Goal: Task Accomplishment & Management: Use online tool/utility

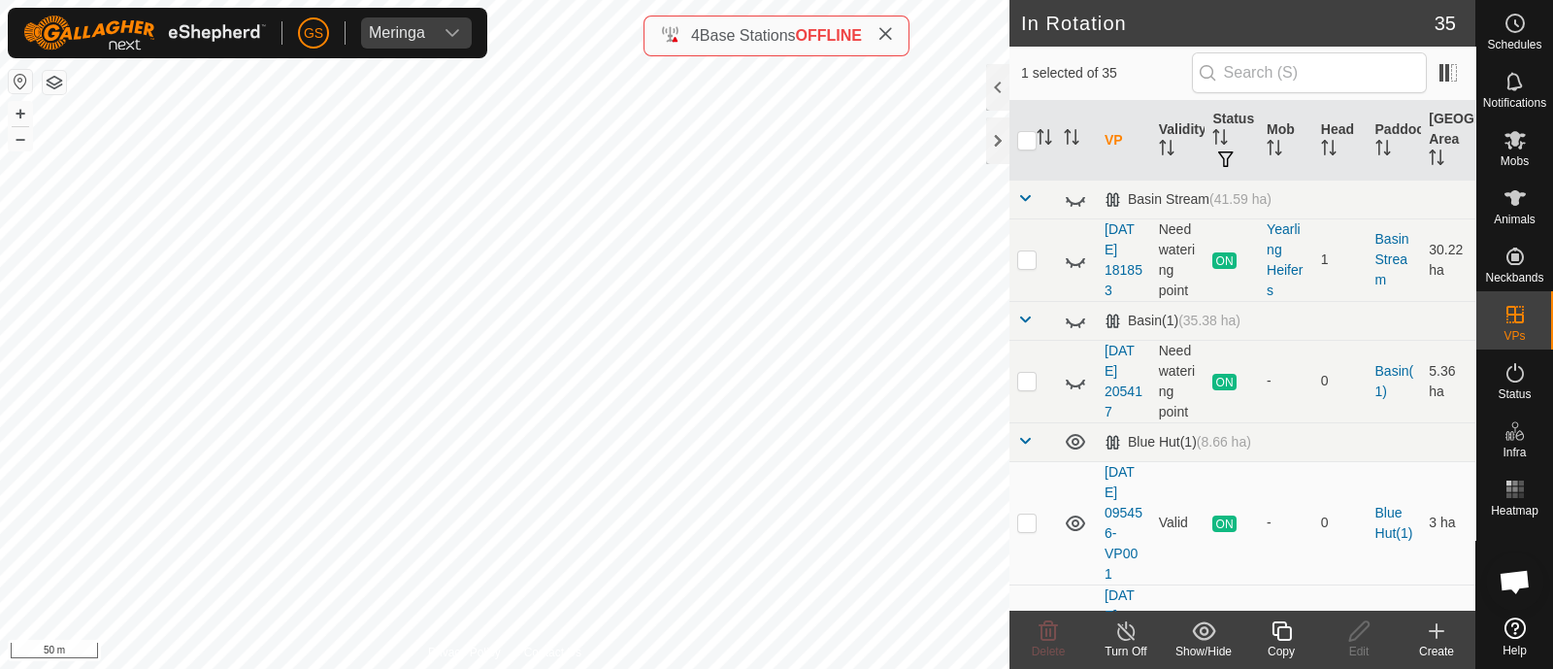
click at [1284, 635] on icon at bounding box center [1281, 630] width 24 height 23
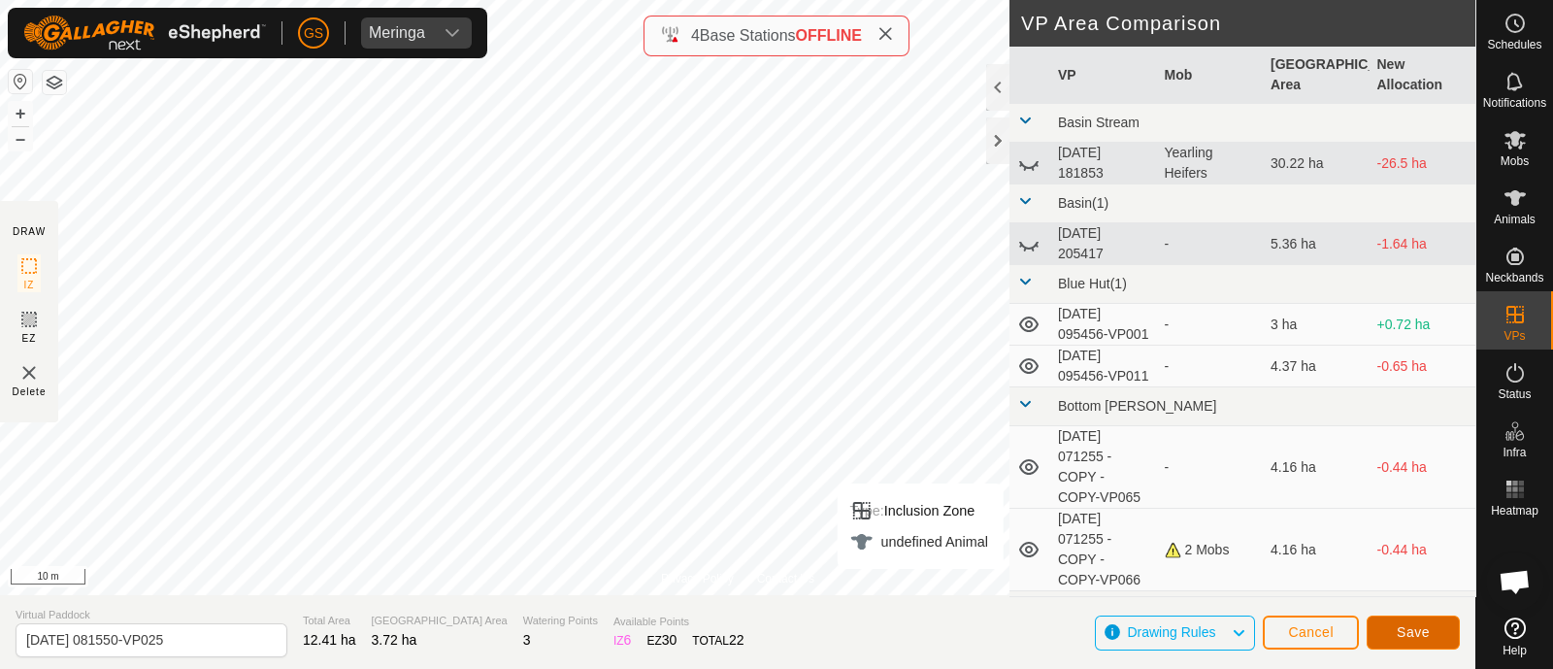
click at [1409, 627] on span "Save" at bounding box center [1412, 632] width 33 height 16
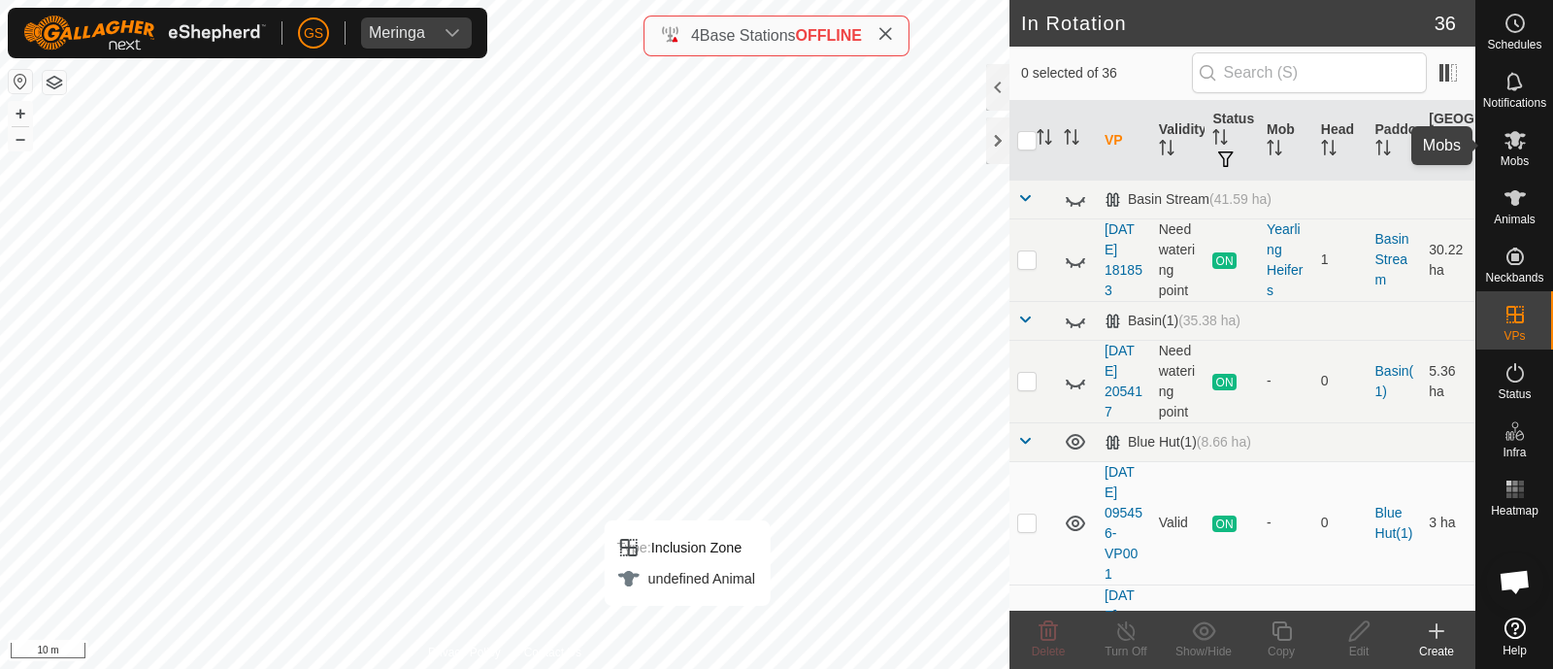
click at [1497, 143] on es-mob-svg-icon at bounding box center [1514, 139] width 35 height 31
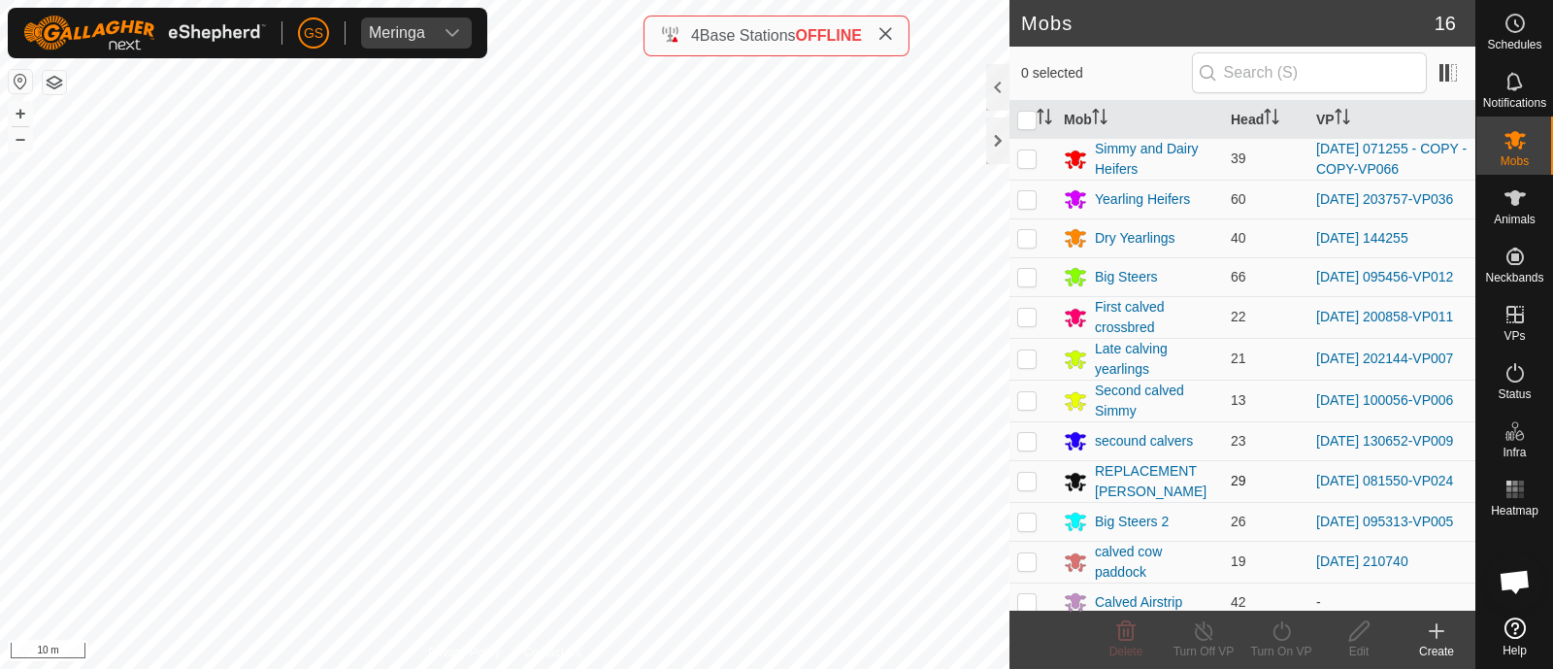
click at [1026, 487] on p-checkbox at bounding box center [1026, 481] width 19 height 16
checkbox input "true"
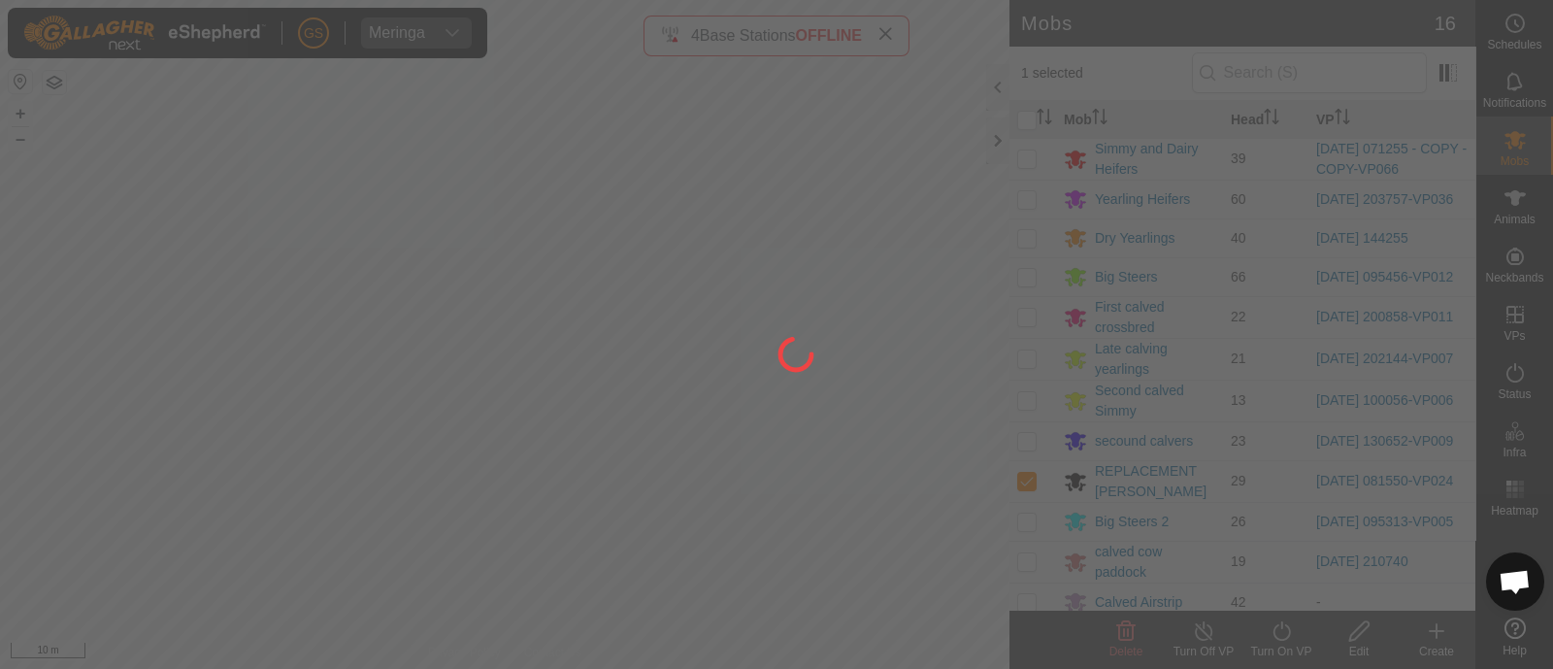
click at [1286, 638] on div at bounding box center [776, 334] width 1553 height 669
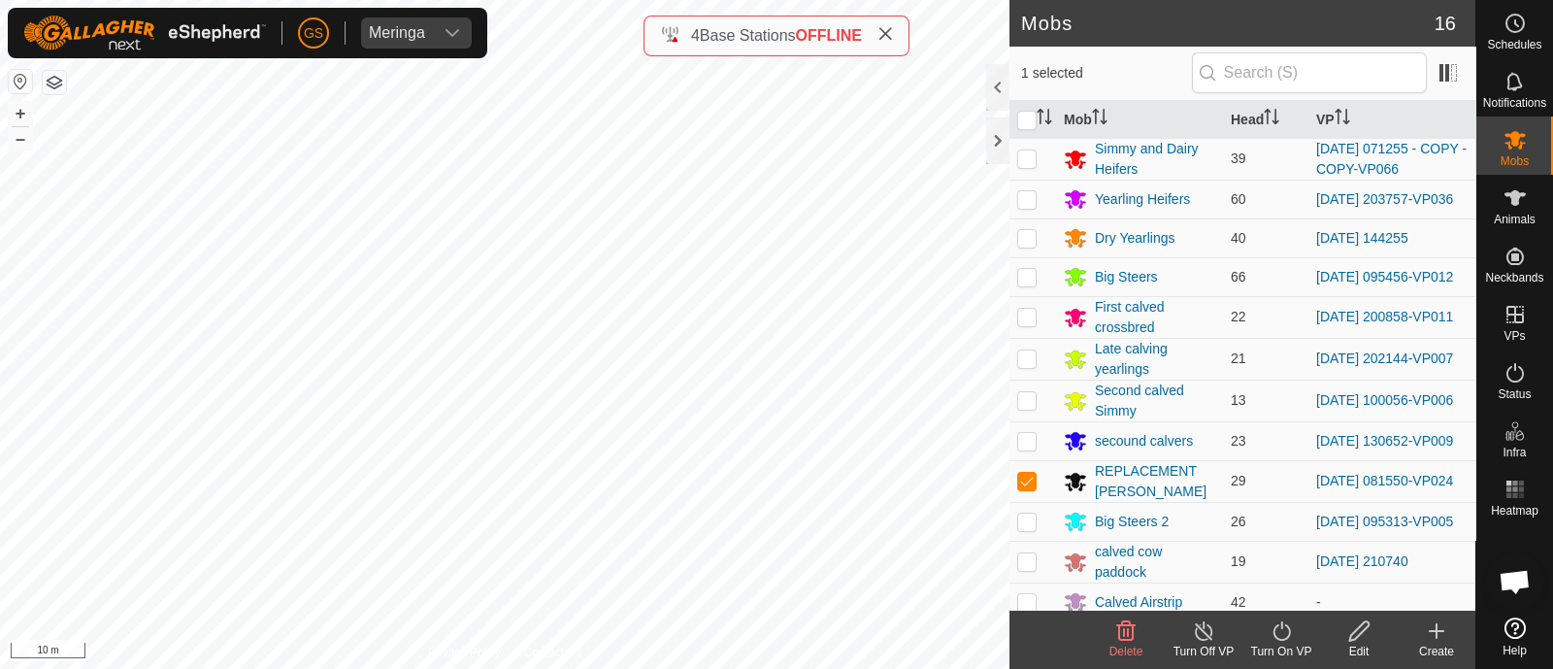
click at [1272, 633] on icon at bounding box center [1280, 630] width 17 height 19
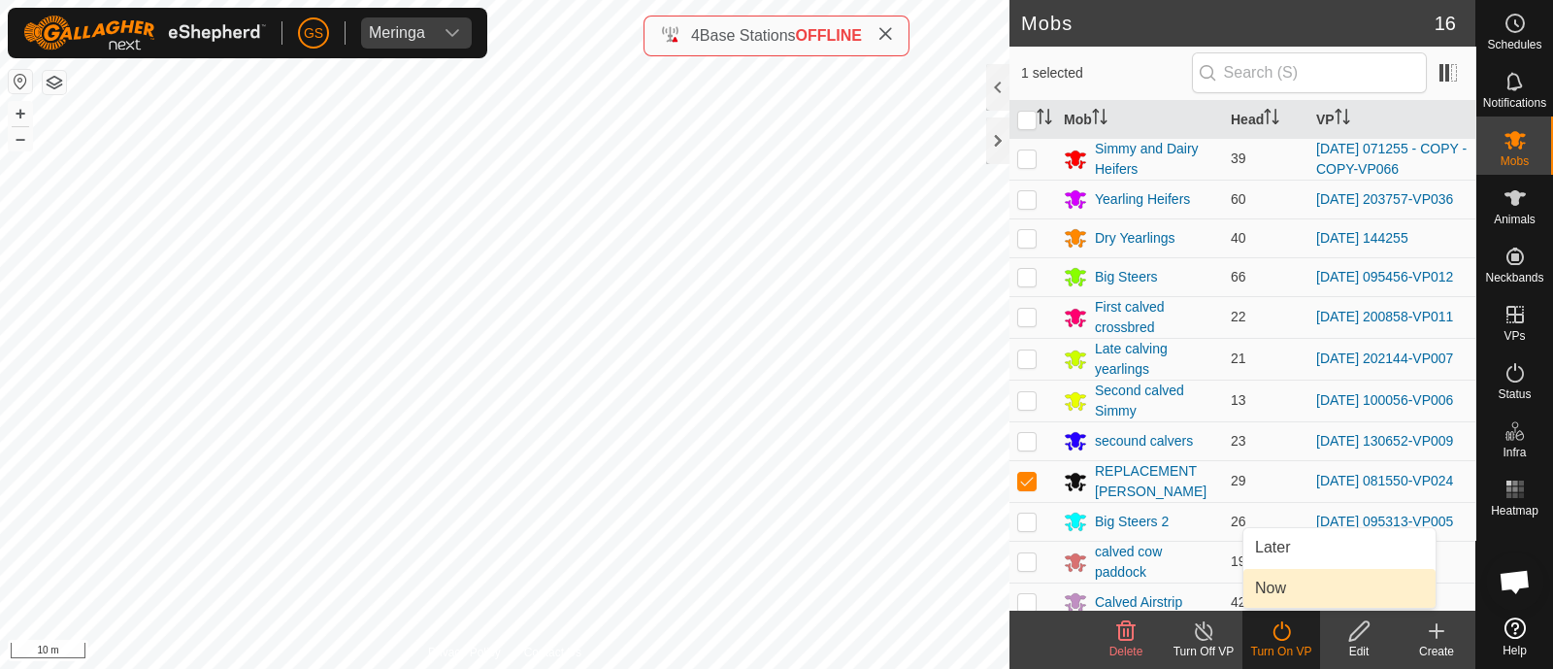
click at [1266, 600] on link "Now" at bounding box center [1339, 588] width 192 height 39
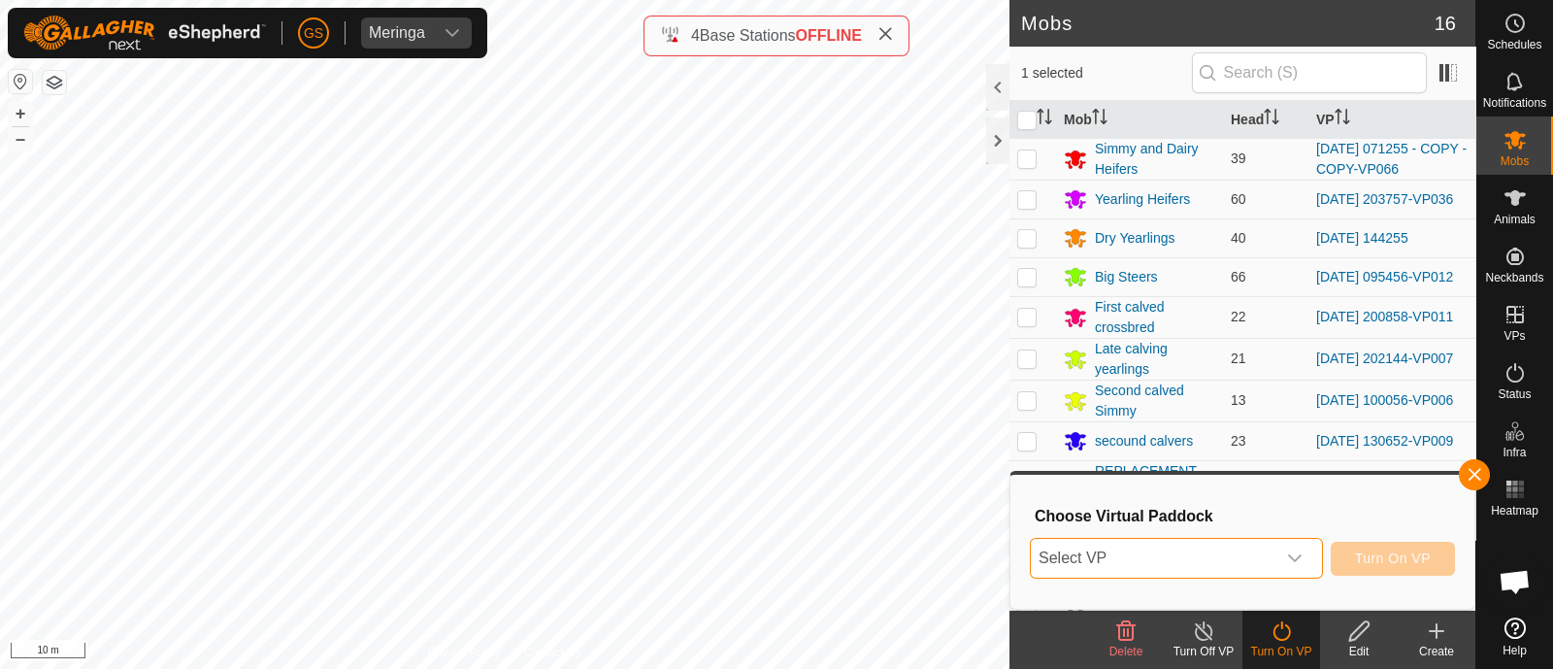
click at [1257, 555] on span "Select VP" at bounding box center [1153, 558] width 245 height 39
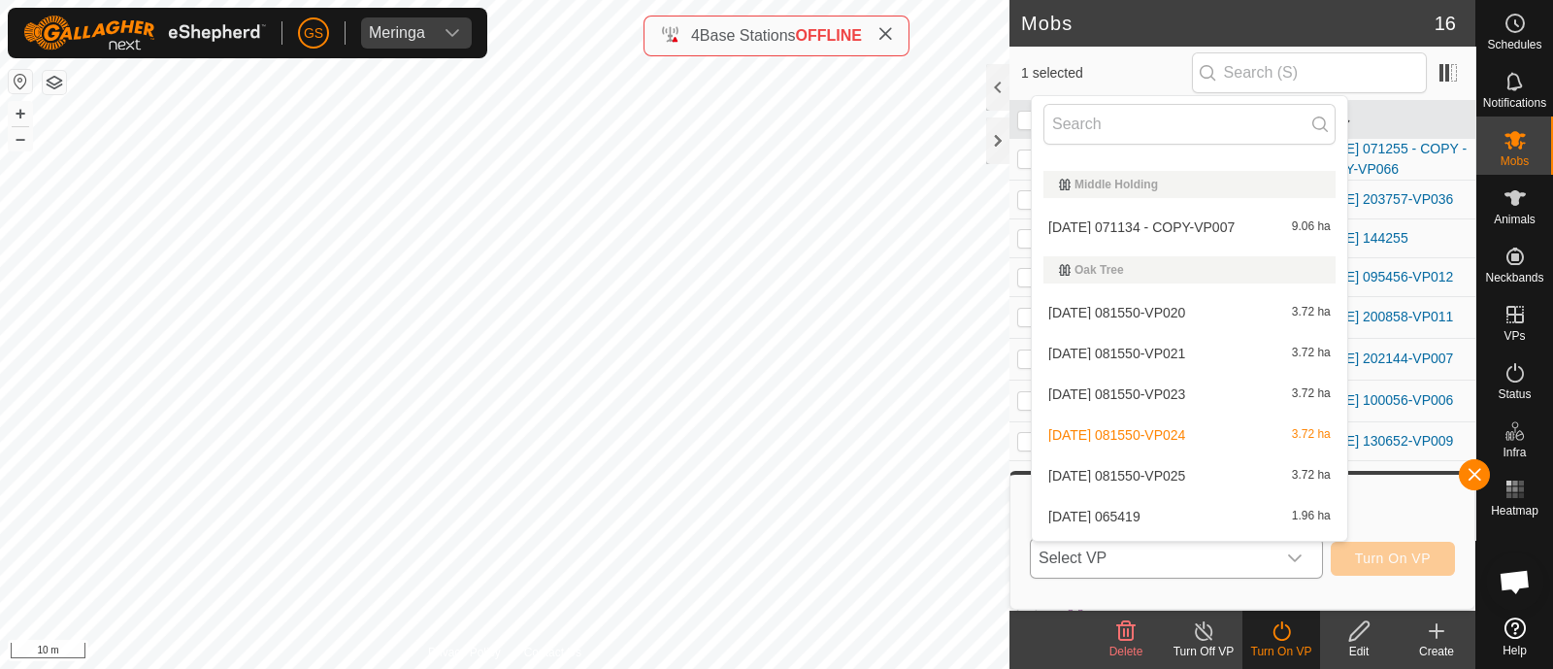
scroll to position [1610, 0]
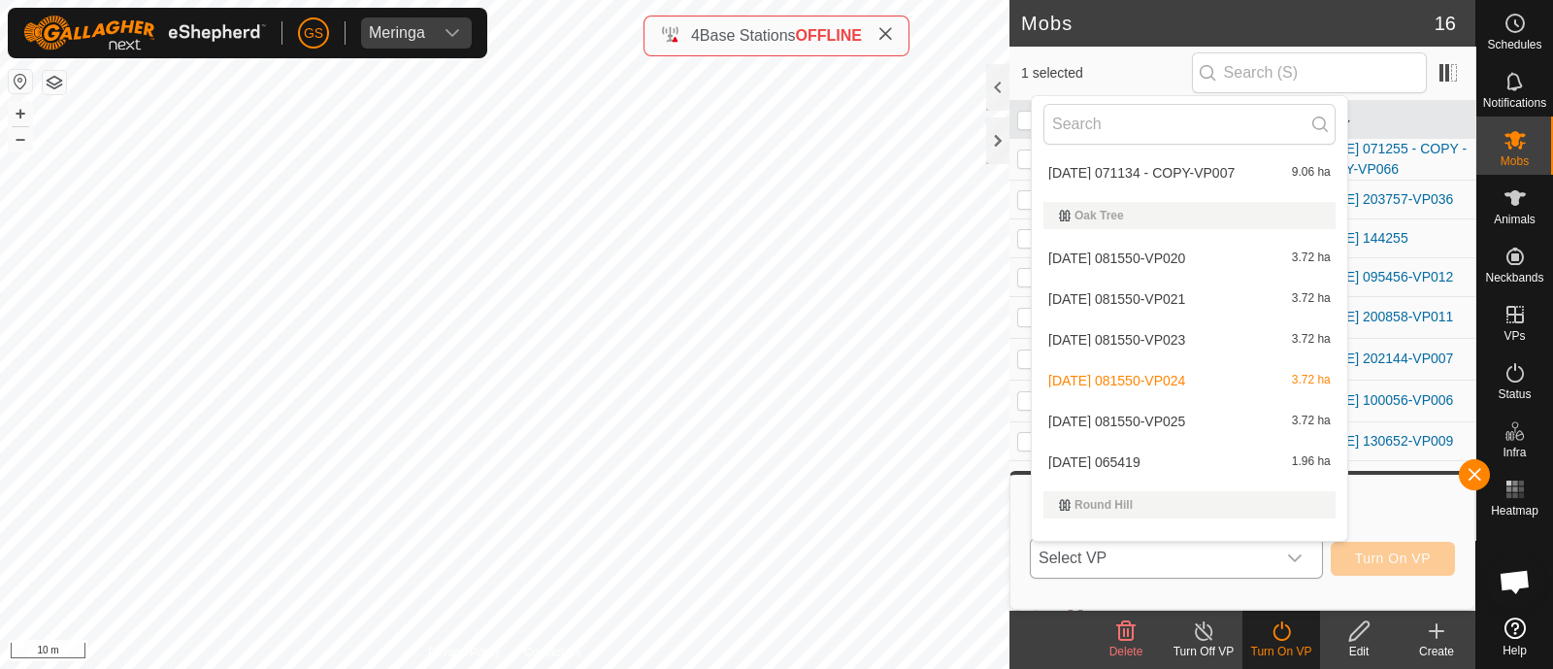
click at [1194, 416] on li "[DATE] 081550-VP025 3.72 ha" at bounding box center [1189, 421] width 315 height 39
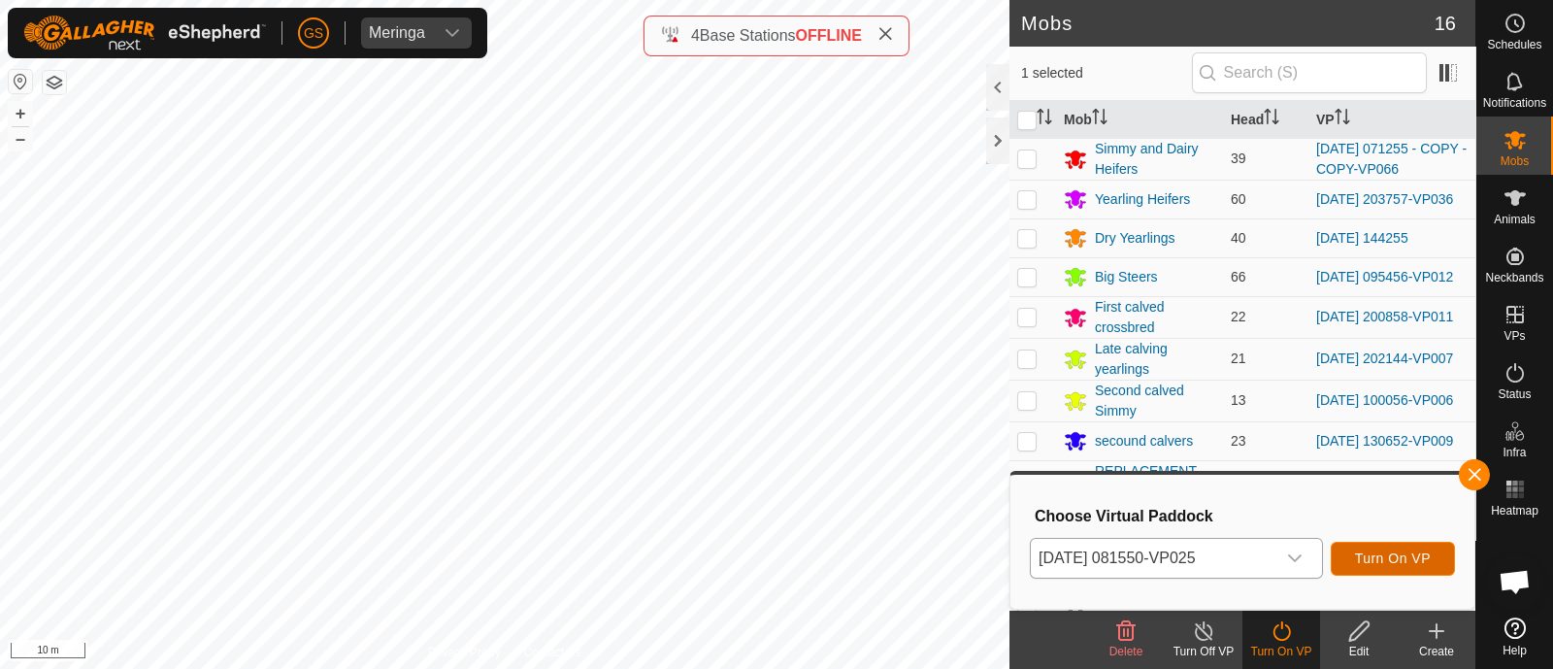
click at [1403, 552] on span "Turn On VP" at bounding box center [1393, 558] width 76 height 16
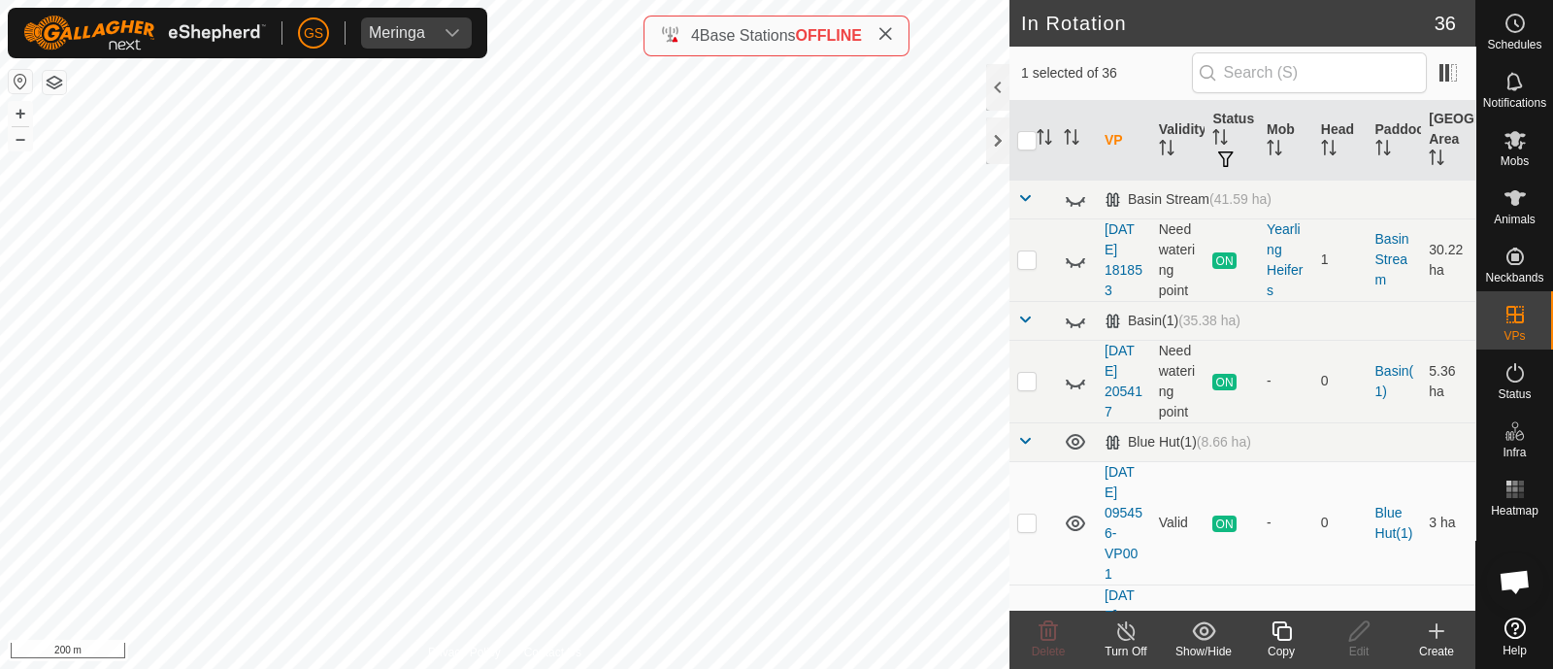
click at [1289, 634] on icon at bounding box center [1281, 630] width 24 height 23
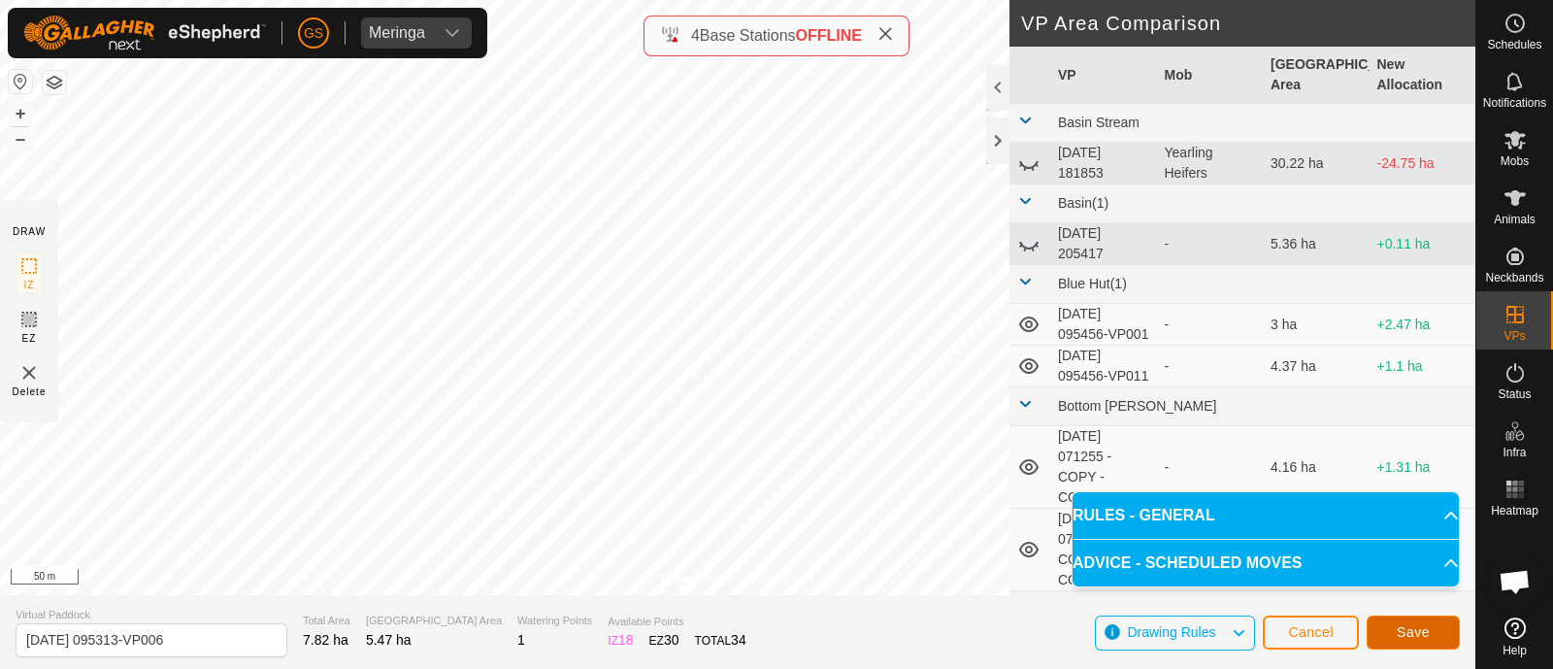
click at [1402, 627] on span "Save" at bounding box center [1412, 632] width 33 height 16
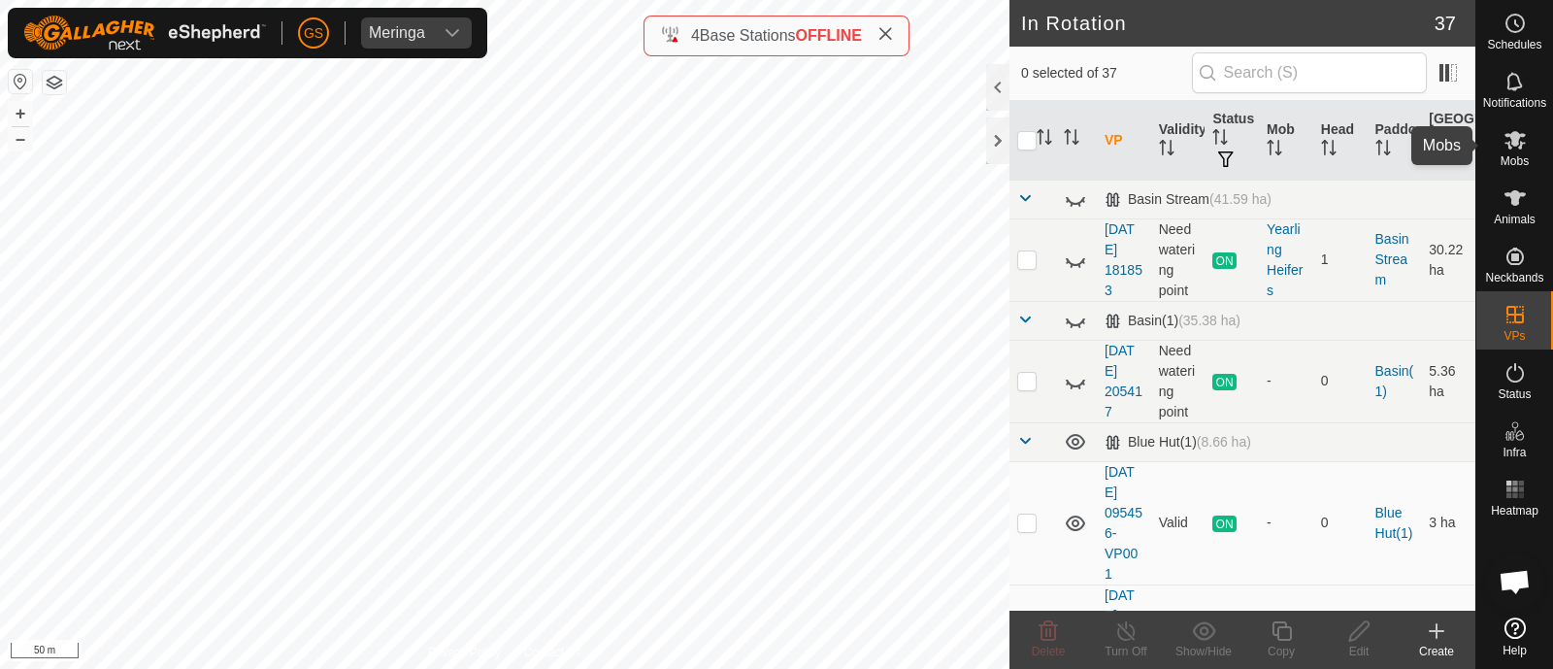
click at [1511, 152] on es-mob-svg-icon at bounding box center [1514, 139] width 35 height 31
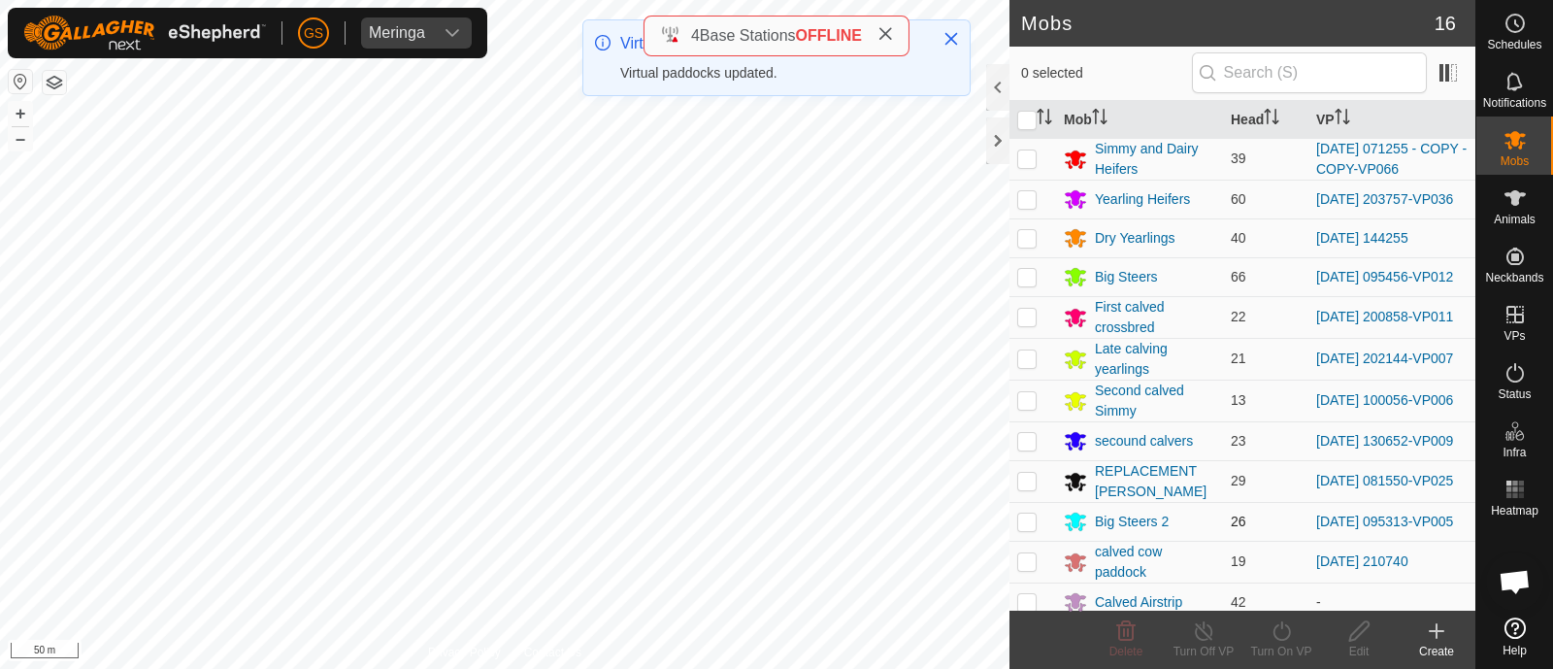
click at [1024, 529] on p-checkbox at bounding box center [1026, 521] width 19 height 16
checkbox input "true"
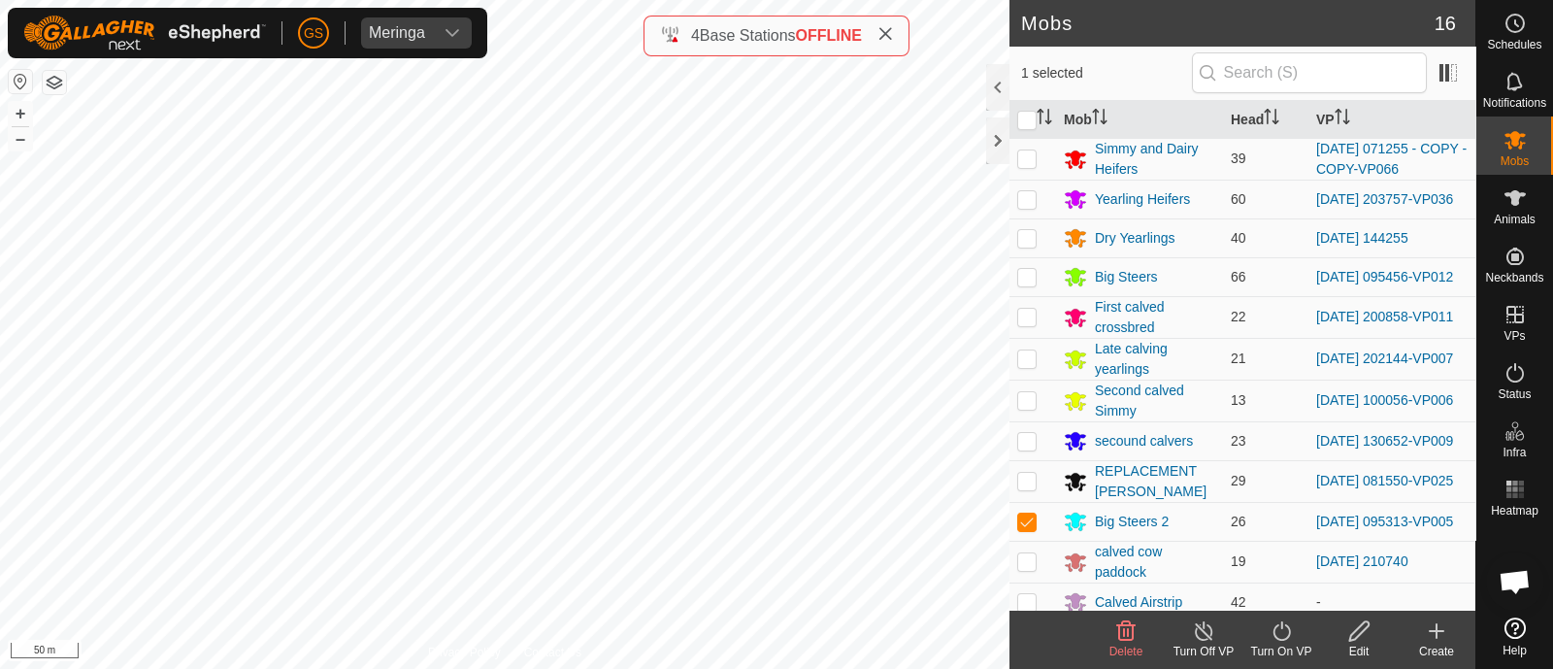
click at [1284, 633] on icon at bounding box center [1281, 630] width 24 height 23
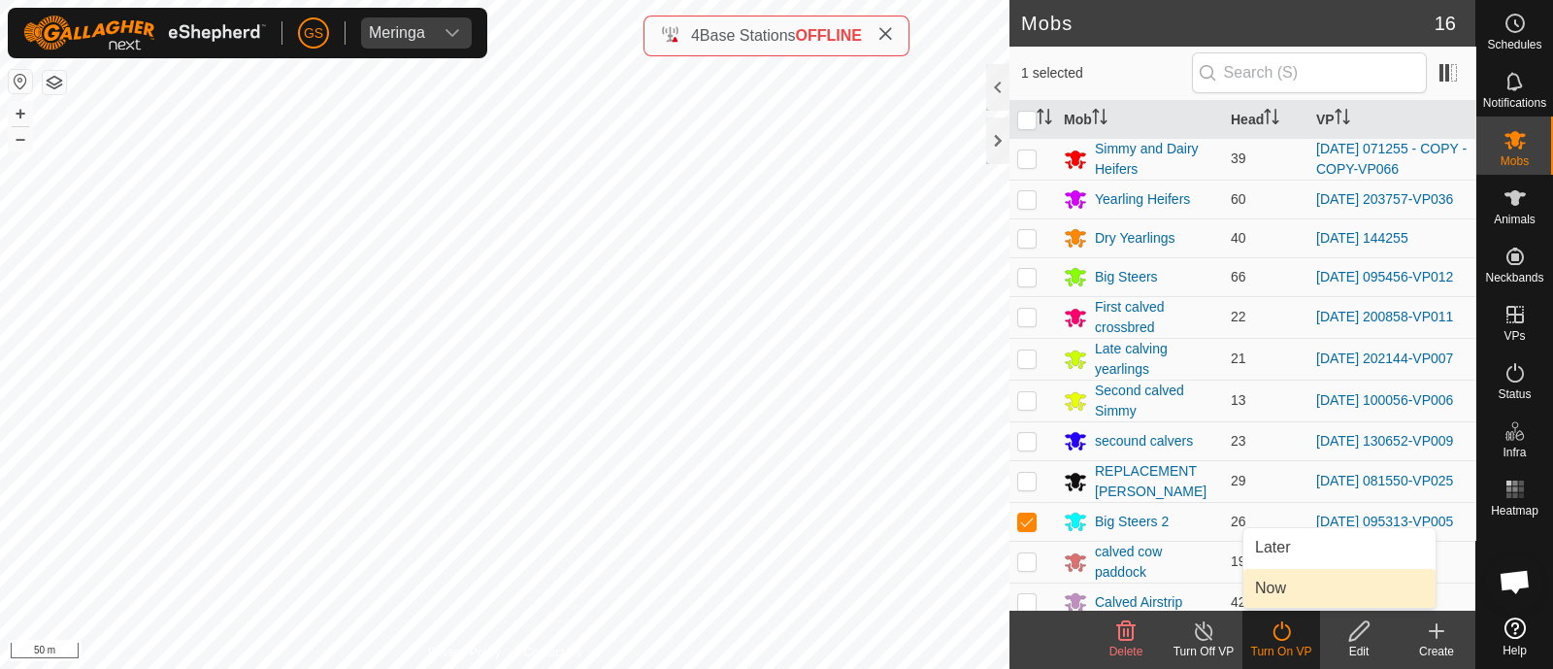
click at [1290, 590] on link "Now" at bounding box center [1339, 588] width 192 height 39
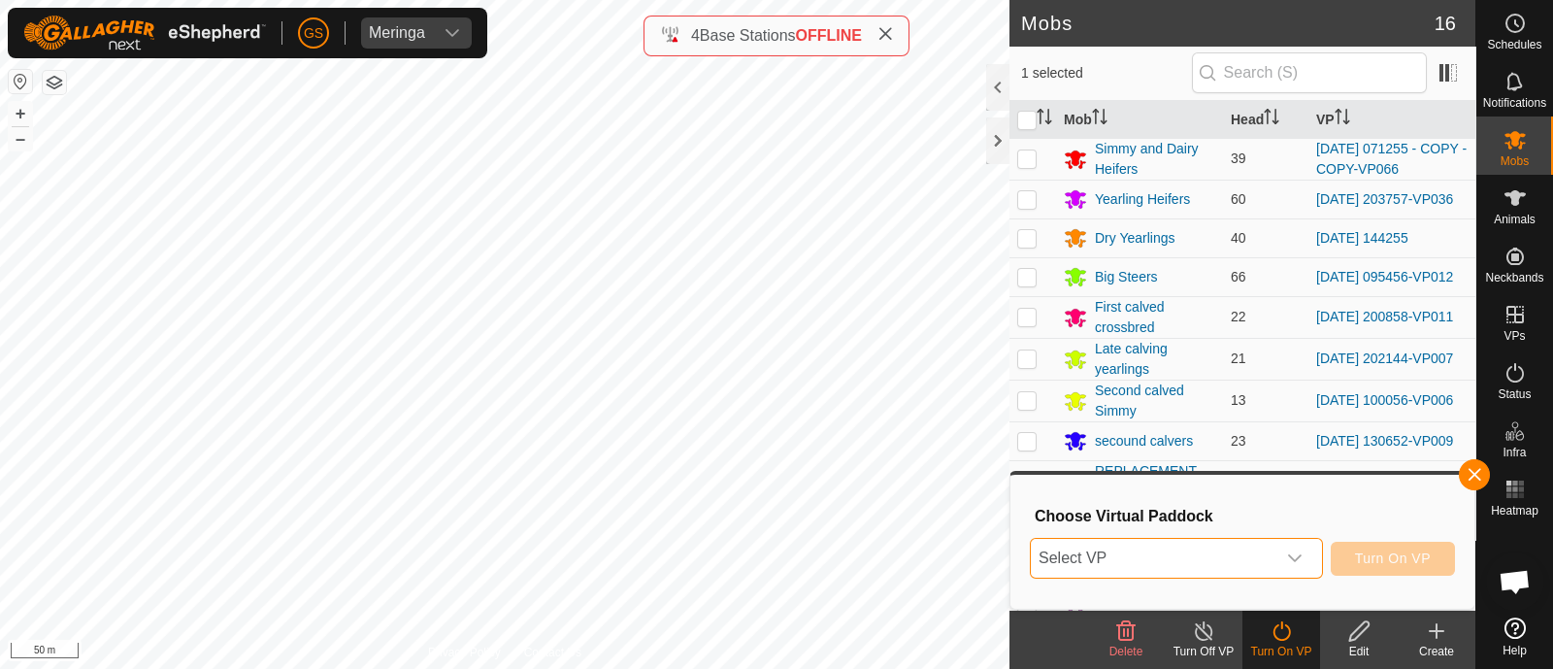
click at [1203, 554] on span "Select VP" at bounding box center [1153, 558] width 245 height 39
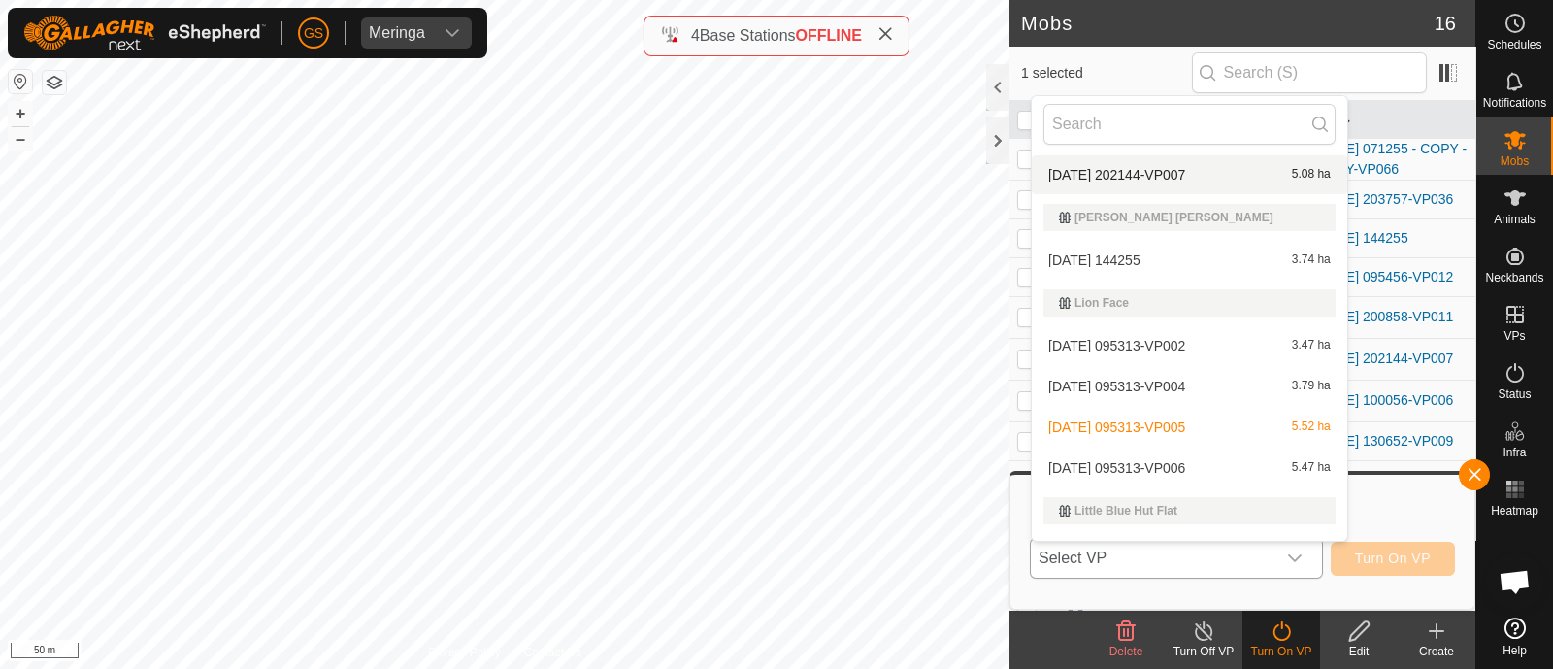
scroll to position [882, 0]
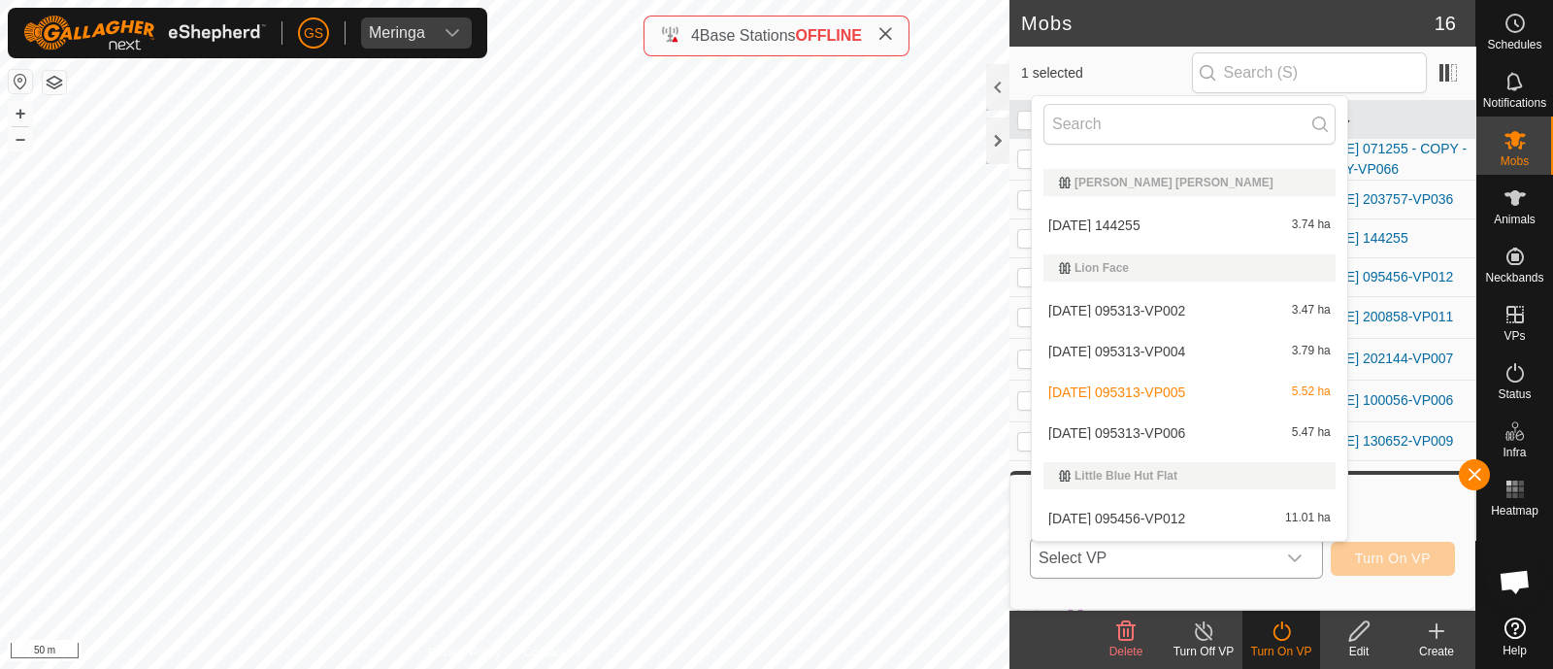
click at [1196, 427] on li "[DATE] 095313-VP006 5.47 ha" at bounding box center [1189, 432] width 315 height 39
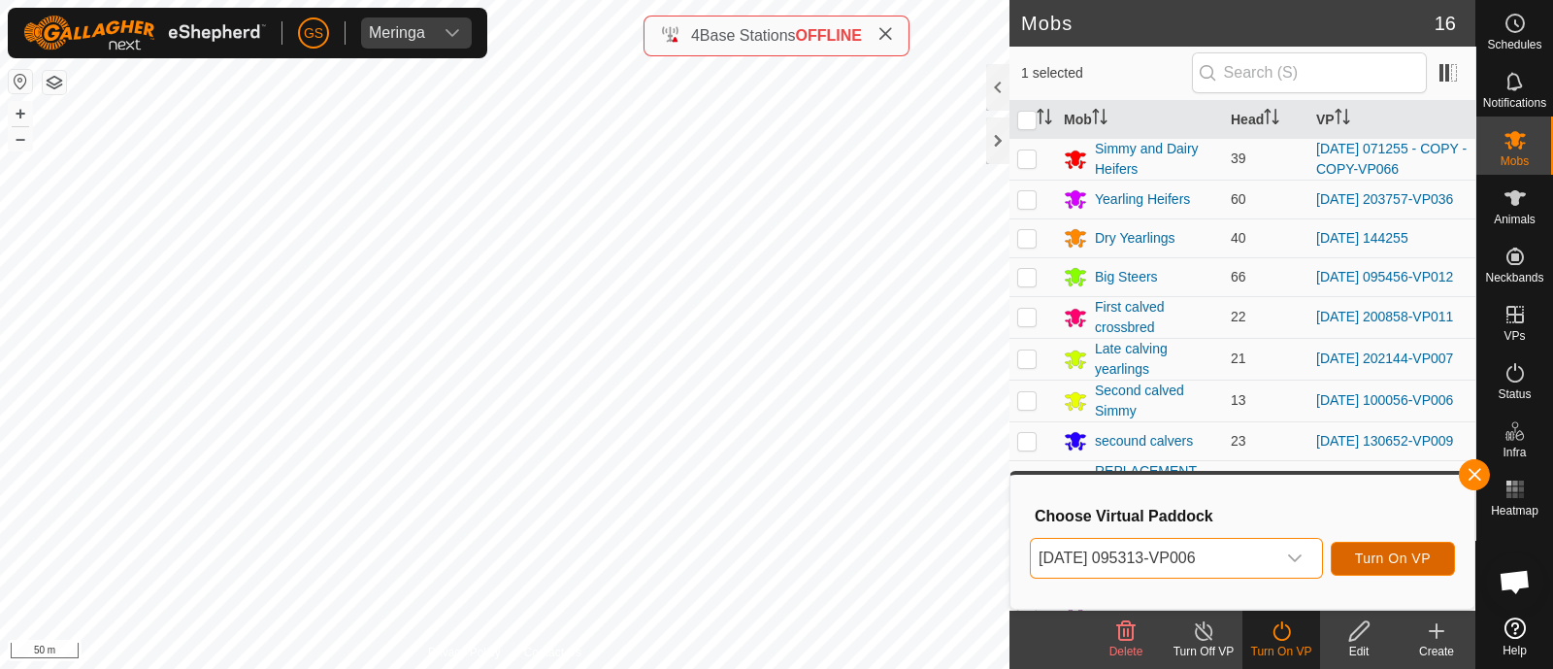
click at [1360, 555] on span "Turn On VP" at bounding box center [1393, 558] width 76 height 16
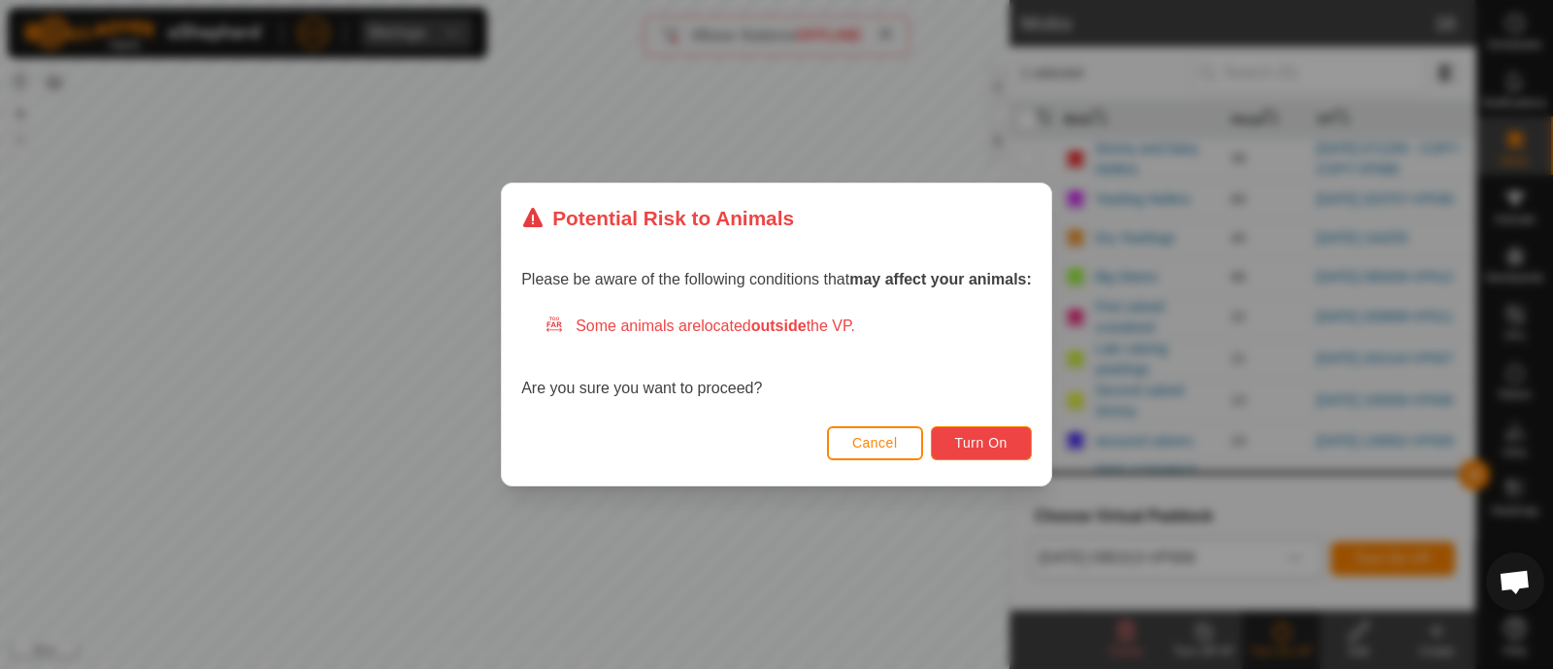
click at [965, 439] on span "Turn On" at bounding box center [981, 443] width 52 height 16
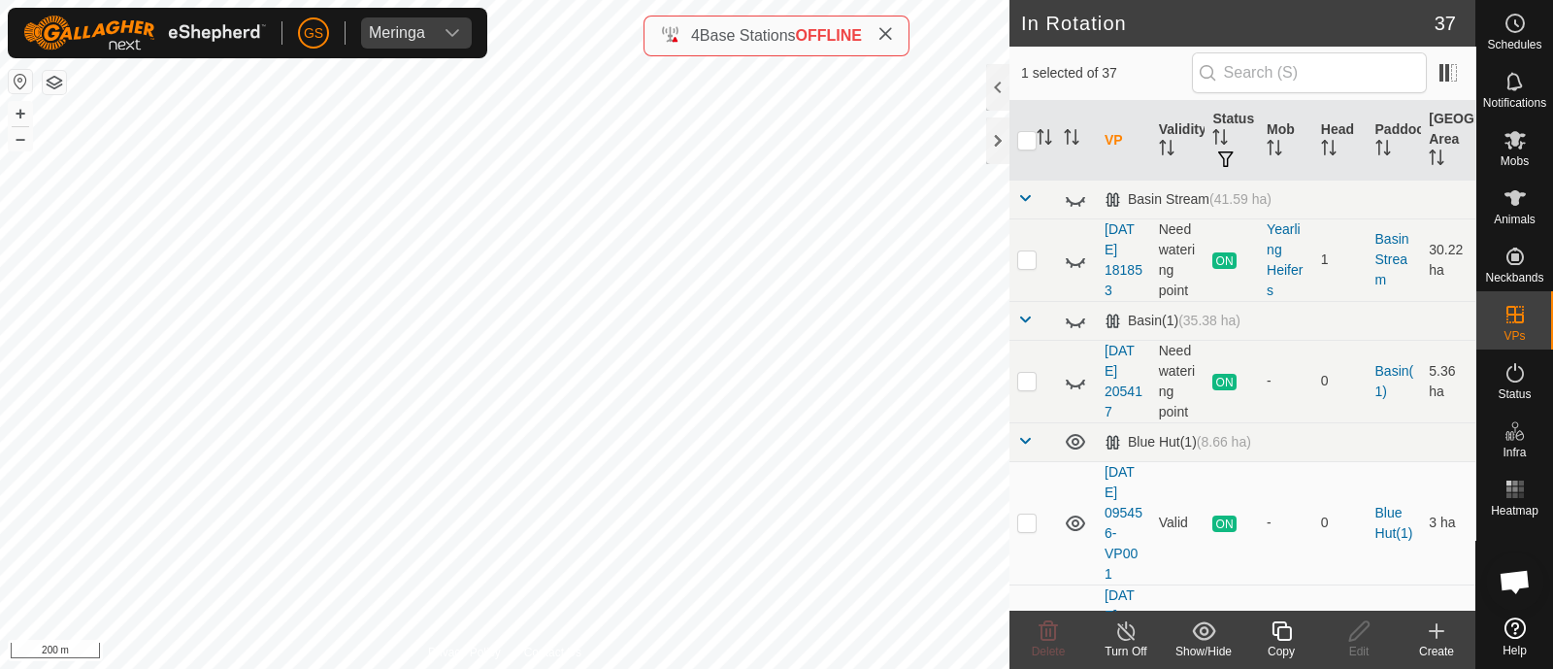
click at [1281, 631] on icon at bounding box center [1281, 630] width 24 height 23
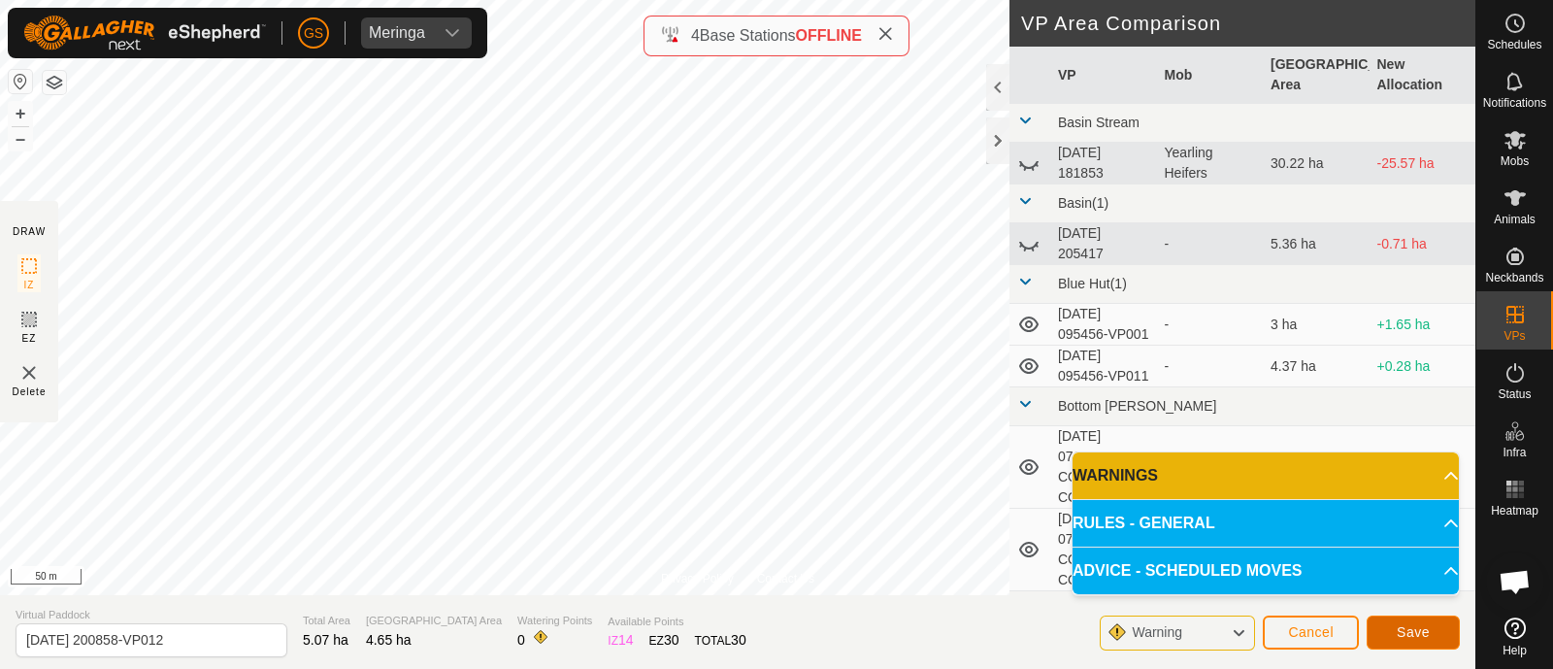
click at [1417, 633] on span "Save" at bounding box center [1412, 632] width 33 height 16
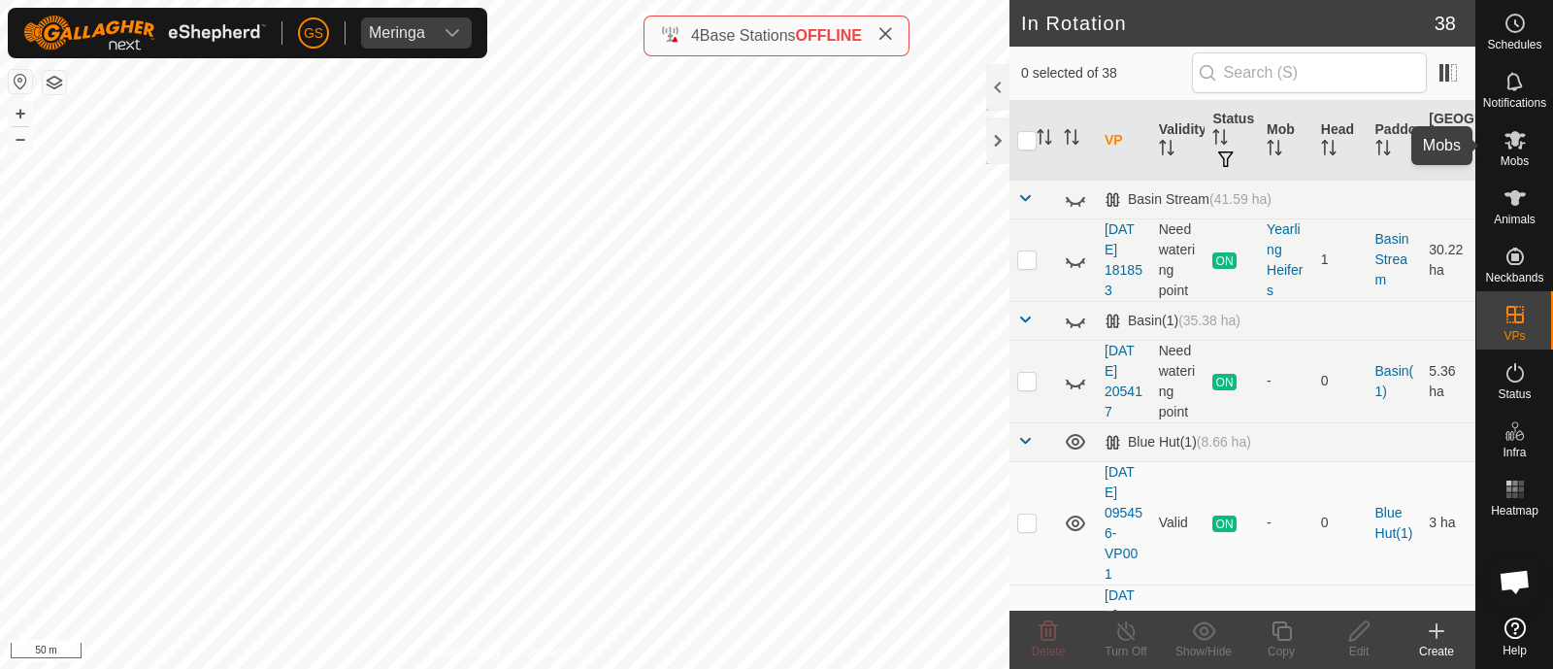
click at [1521, 148] on icon at bounding box center [1514, 139] width 23 height 23
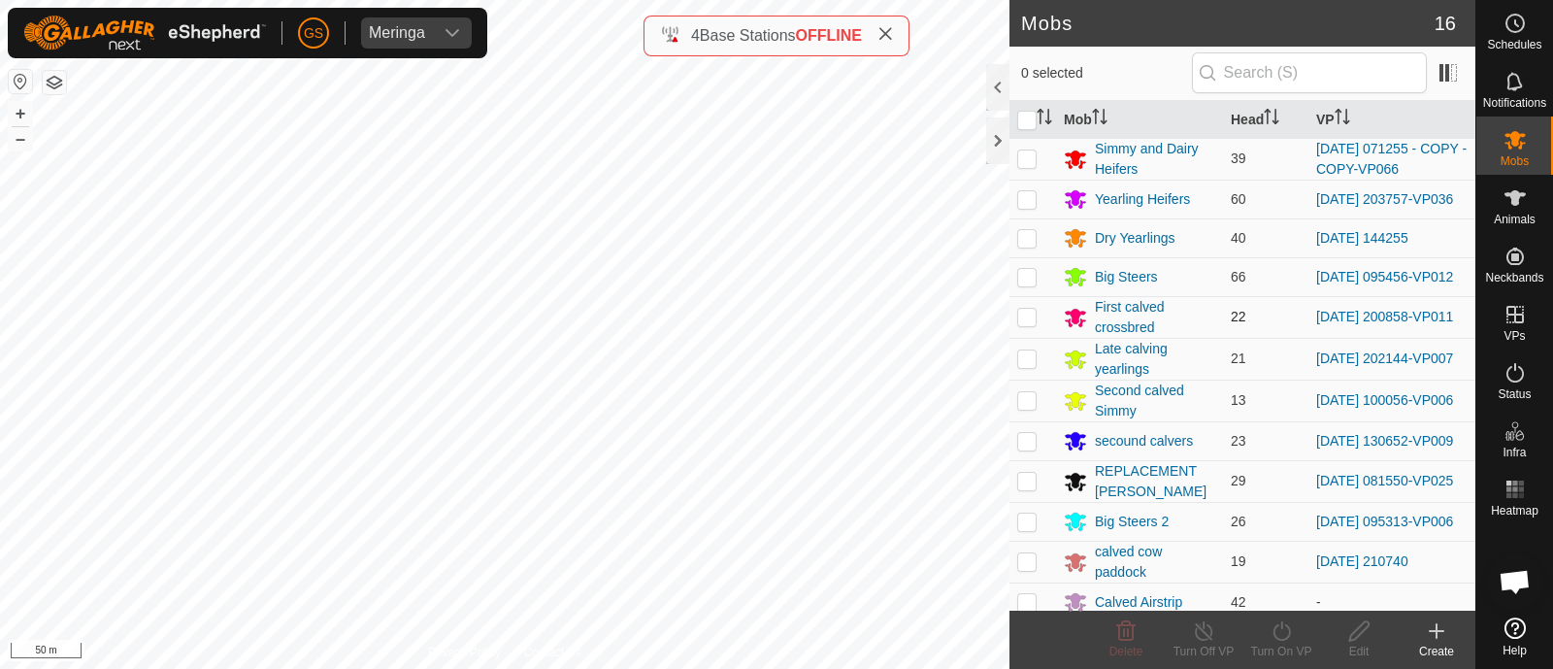
click at [1025, 318] on p-checkbox at bounding box center [1026, 317] width 19 height 16
checkbox input "true"
click at [1275, 628] on div "[PERSON_NAME] Schedules Notifications Mobs Animals Neckbands VPs Status Infra H…" at bounding box center [776, 334] width 1553 height 669
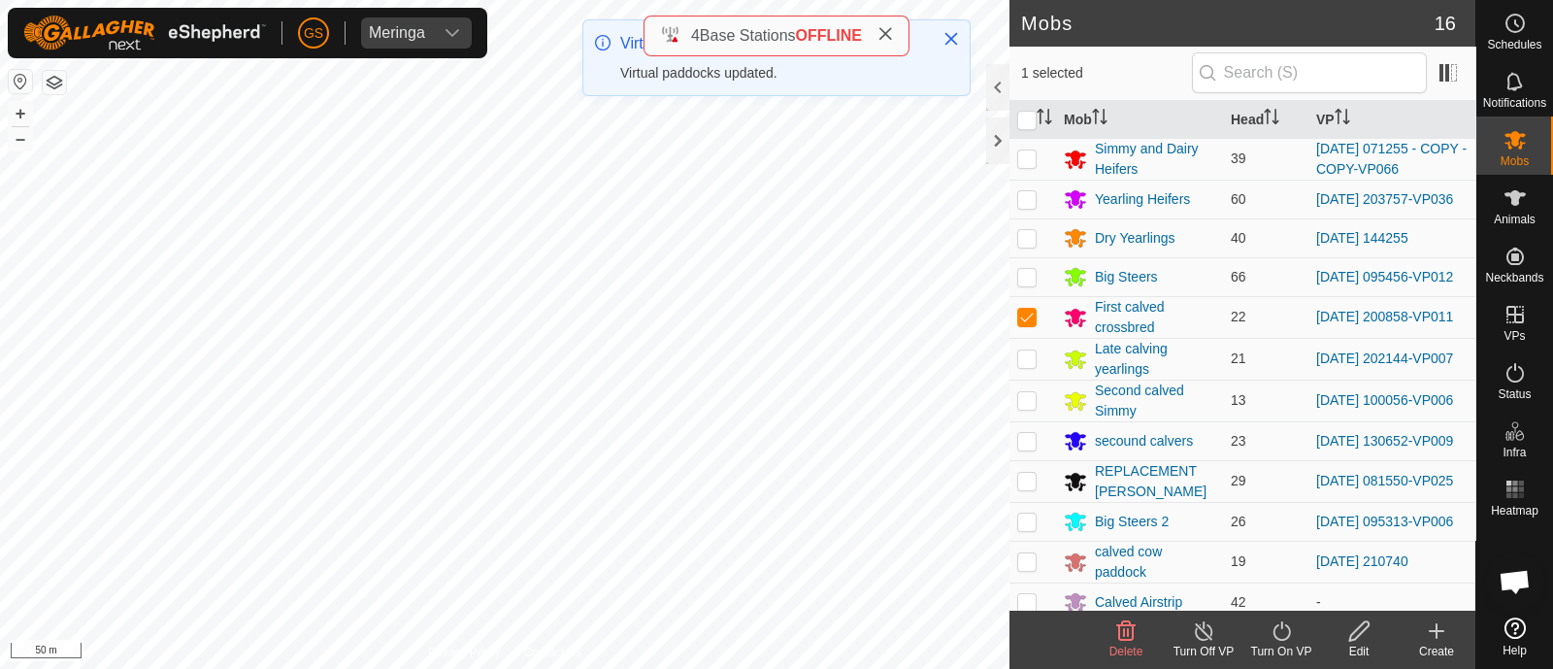
click at [1285, 633] on icon at bounding box center [1281, 630] width 24 height 23
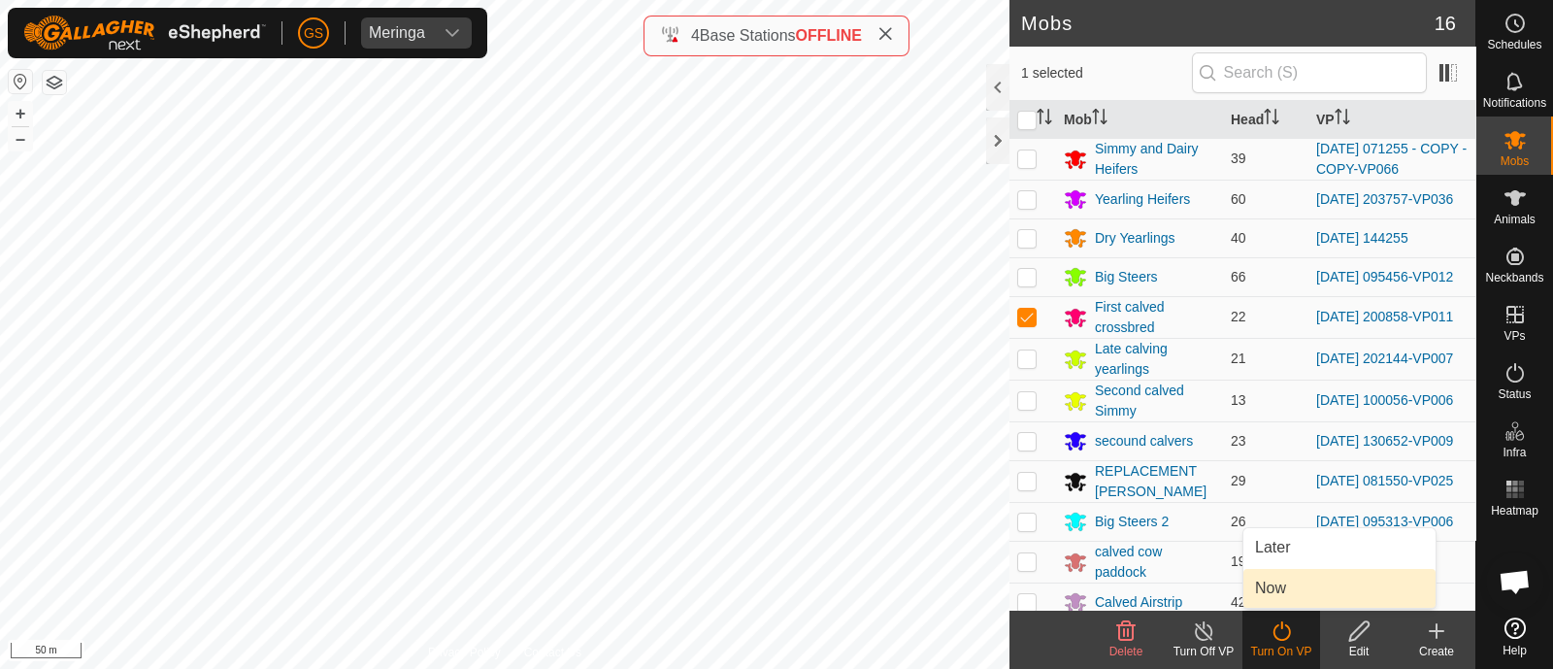
click at [1276, 592] on link "Now" at bounding box center [1339, 588] width 192 height 39
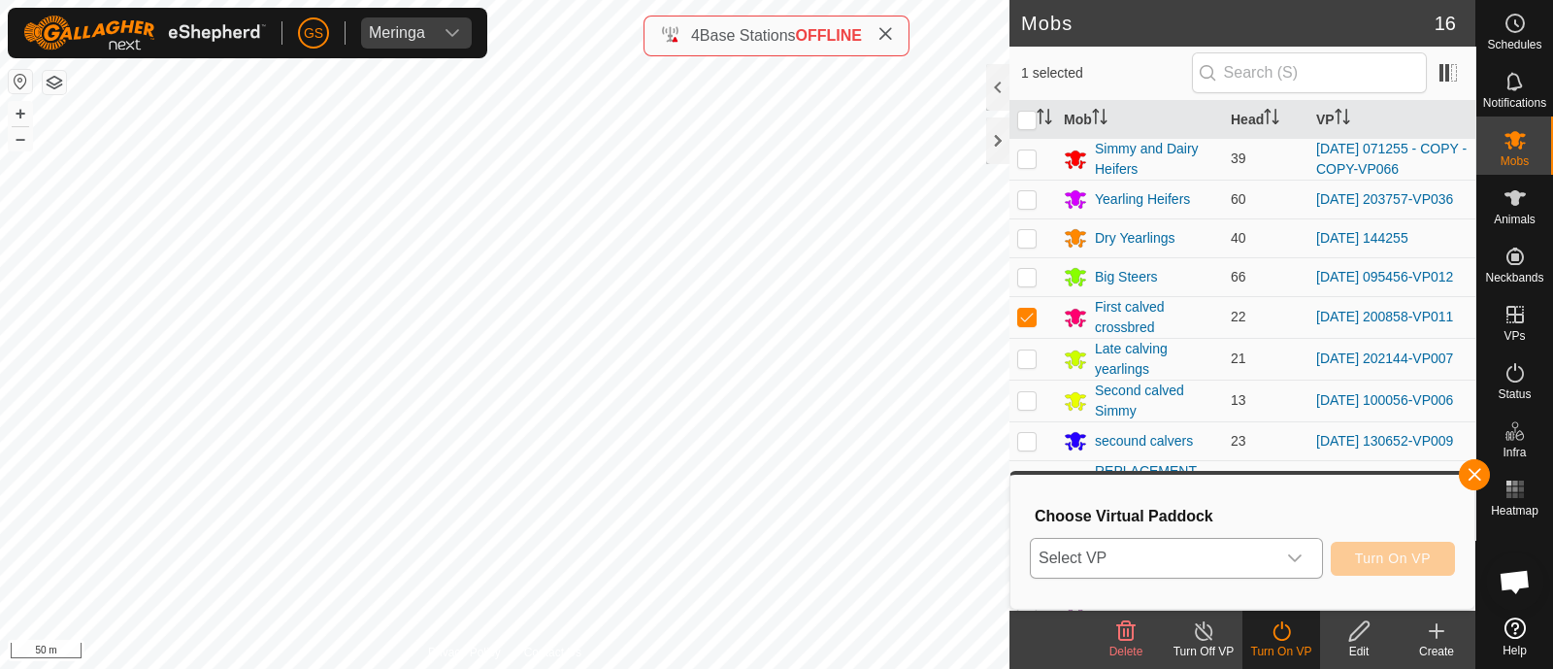
click at [1271, 567] on span "Select VP" at bounding box center [1153, 558] width 245 height 39
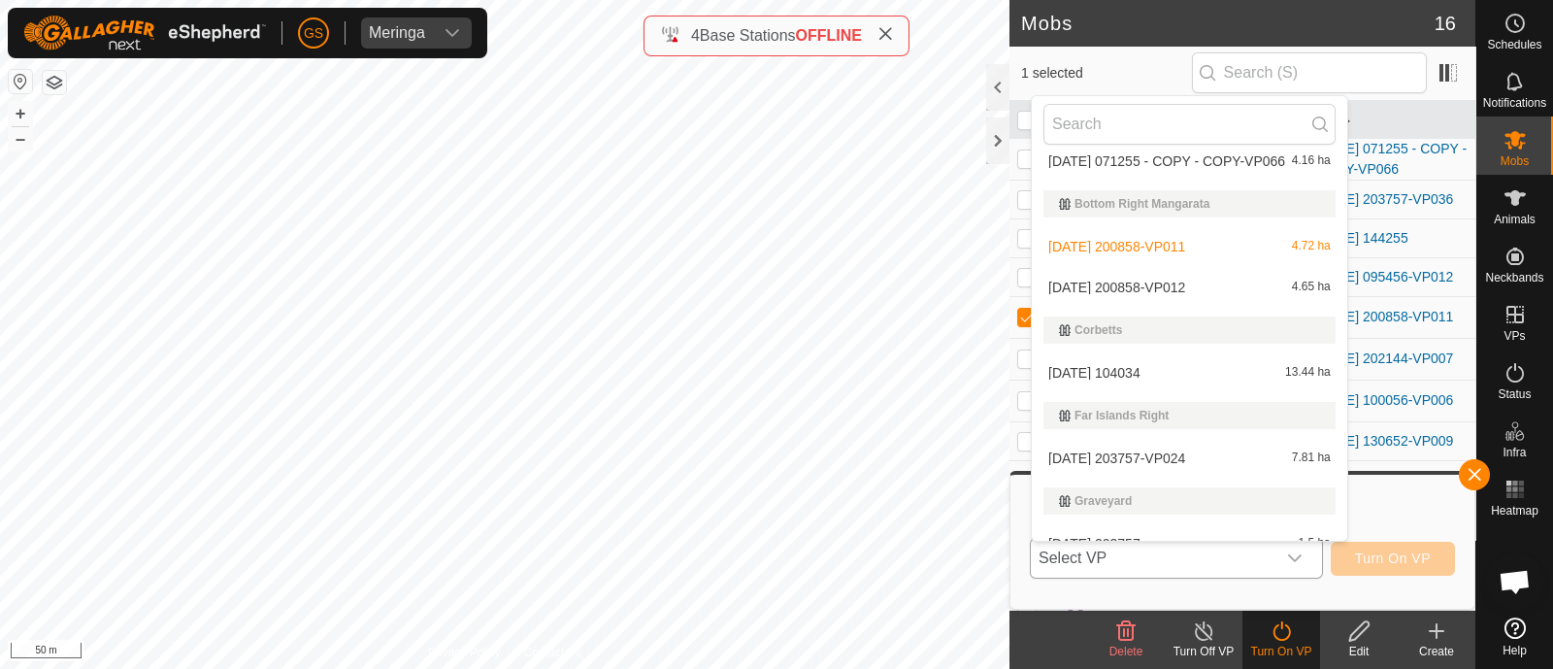
scroll to position [397, 0]
click at [1178, 277] on li "[DATE] 200858-VP012 4.65 ha" at bounding box center [1189, 283] width 315 height 39
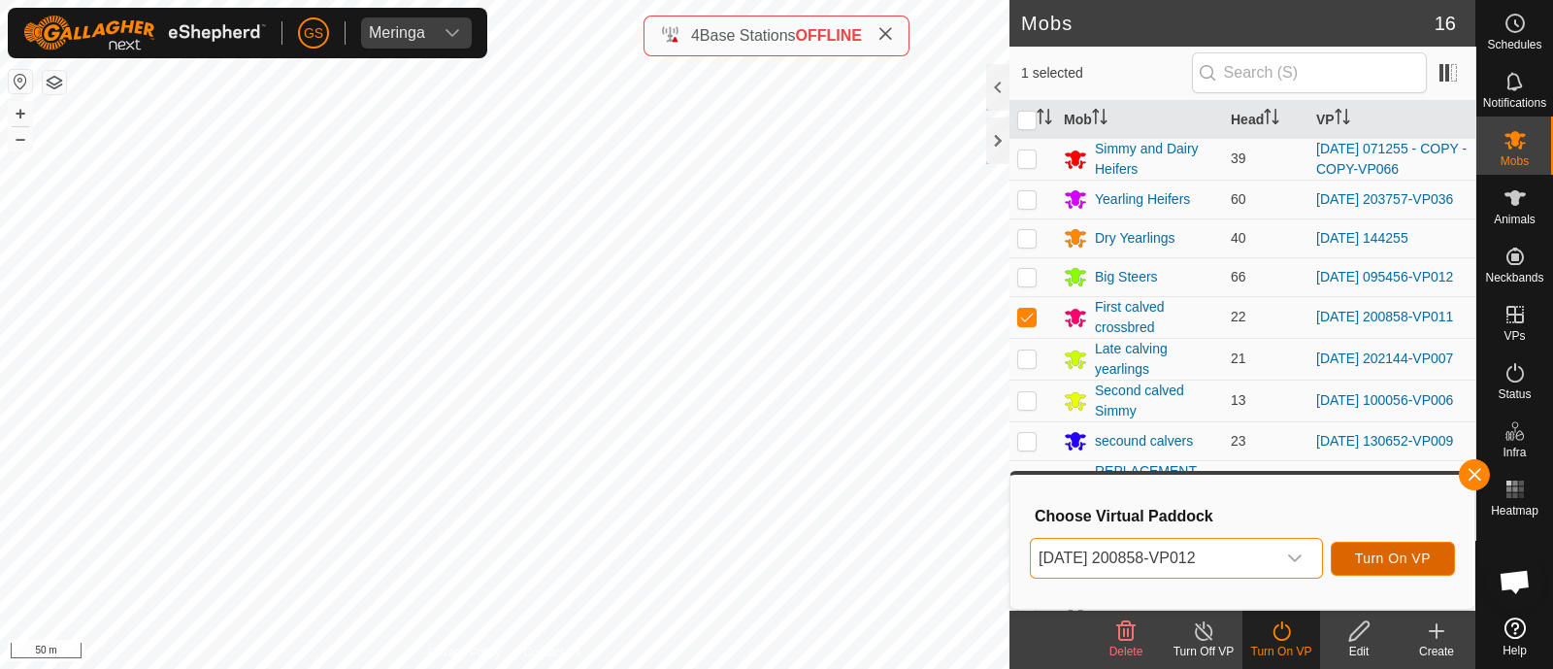
click at [1389, 555] on span "Turn On VP" at bounding box center [1393, 558] width 76 height 16
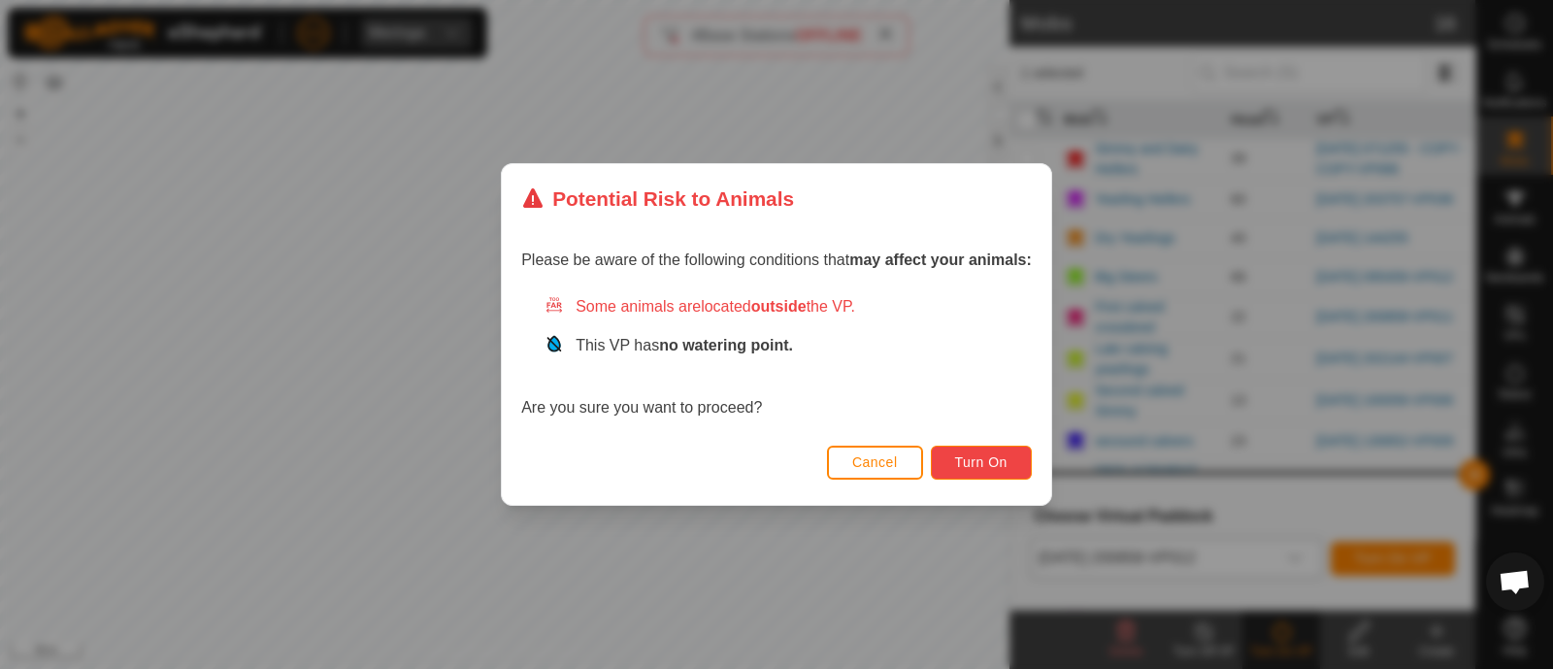
click at [1007, 459] on span "Turn On" at bounding box center [981, 462] width 52 height 16
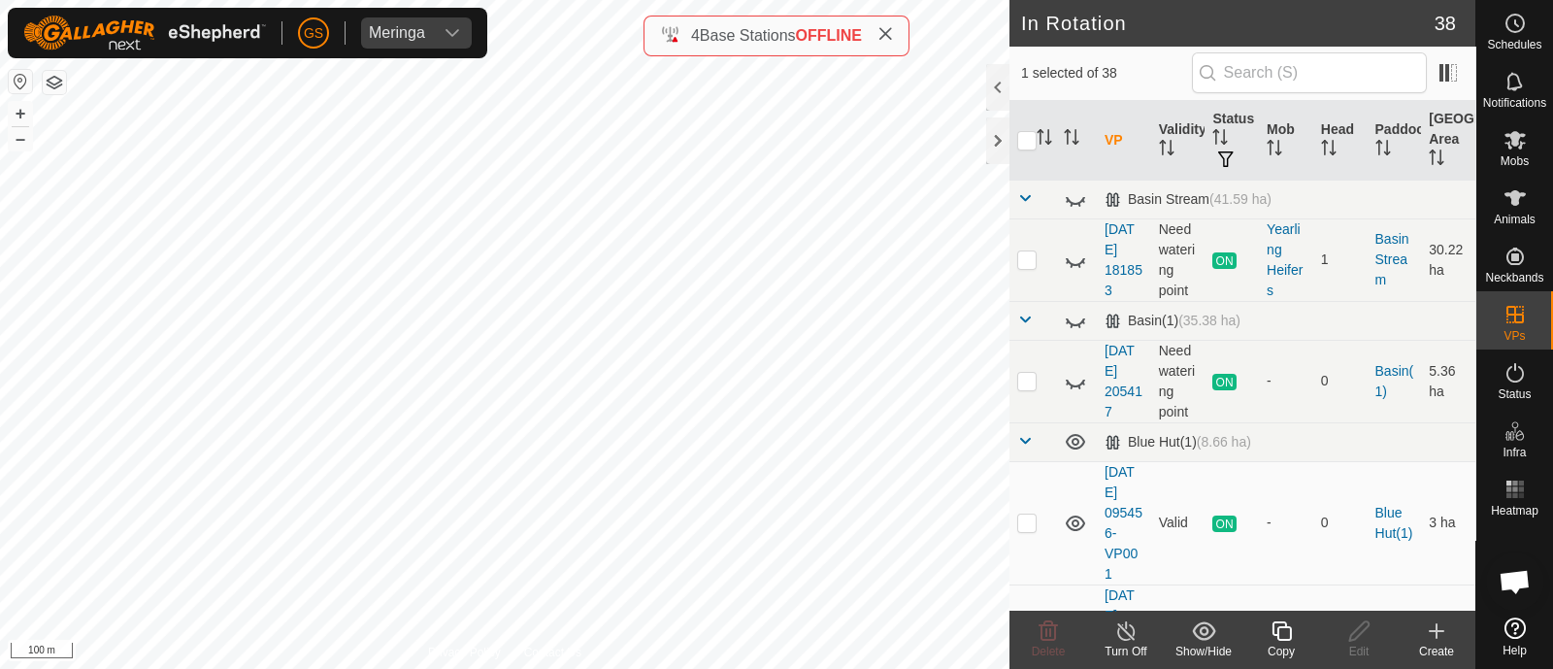
click at [1270, 627] on icon at bounding box center [1281, 630] width 24 height 23
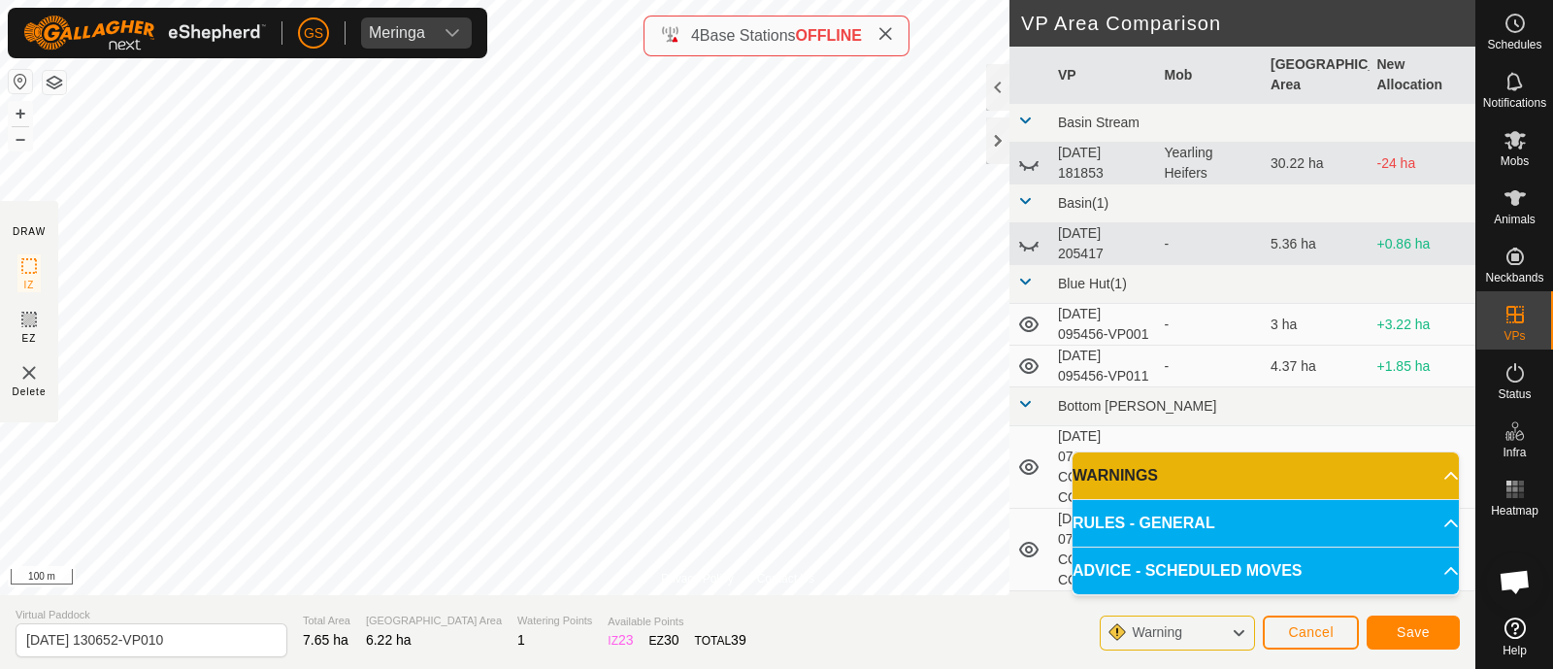
click at [413, 599] on div "Privacy Policy Contact Us Gate Type: trough Capacity: 100L Water Level: - Drink…" at bounding box center [737, 334] width 1475 height 669
click at [1425, 624] on span "Save" at bounding box center [1412, 632] width 33 height 16
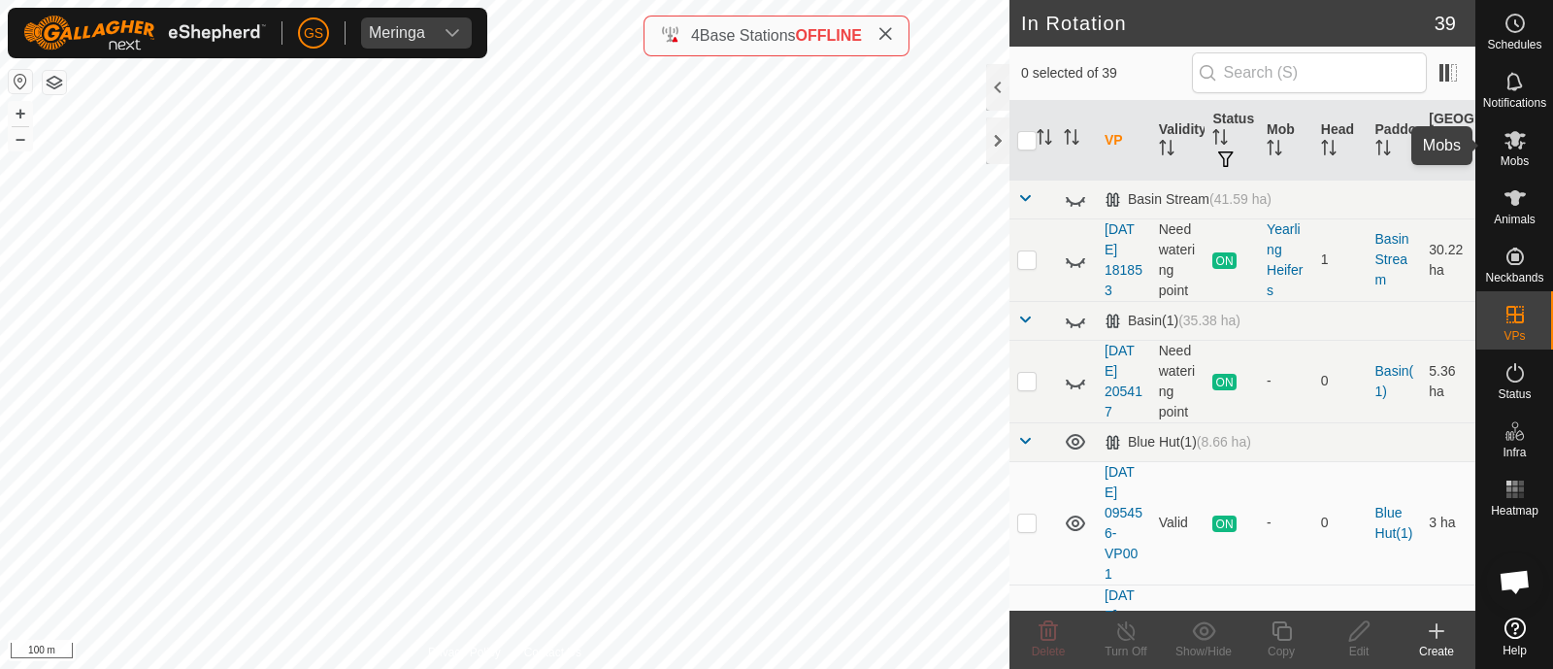
click at [1523, 143] on icon at bounding box center [1514, 139] width 23 height 23
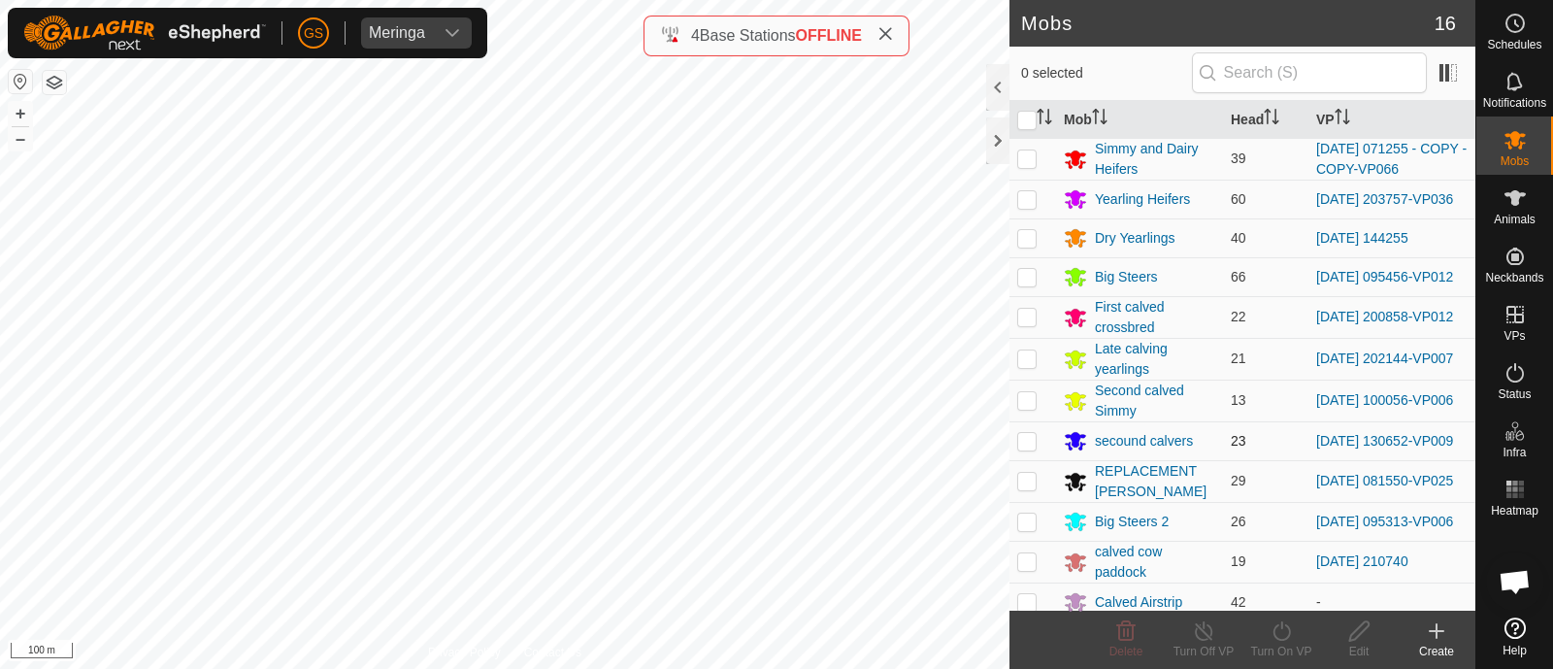
click at [1031, 442] on p-checkbox at bounding box center [1026, 441] width 19 height 16
checkbox input "true"
click at [1278, 633] on icon at bounding box center [1281, 630] width 24 height 23
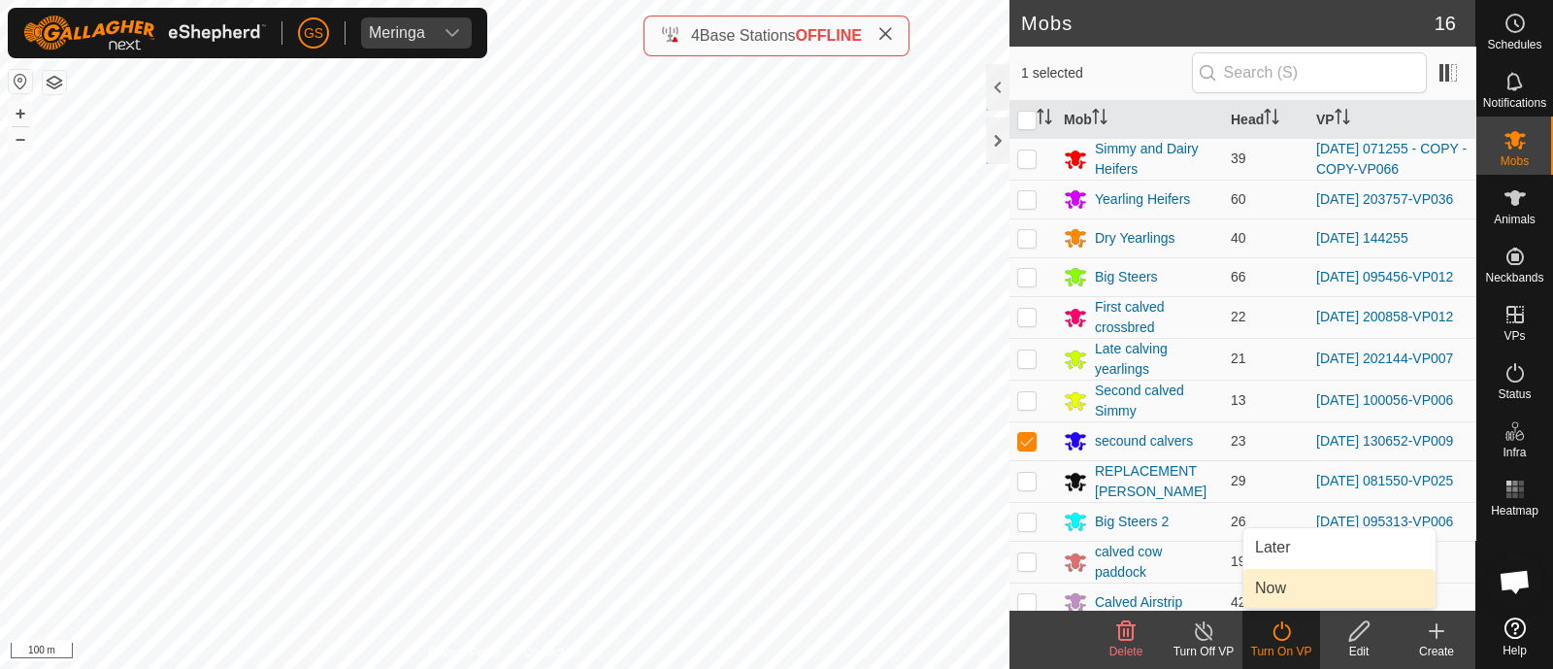
click at [1258, 579] on link "Now" at bounding box center [1339, 588] width 192 height 39
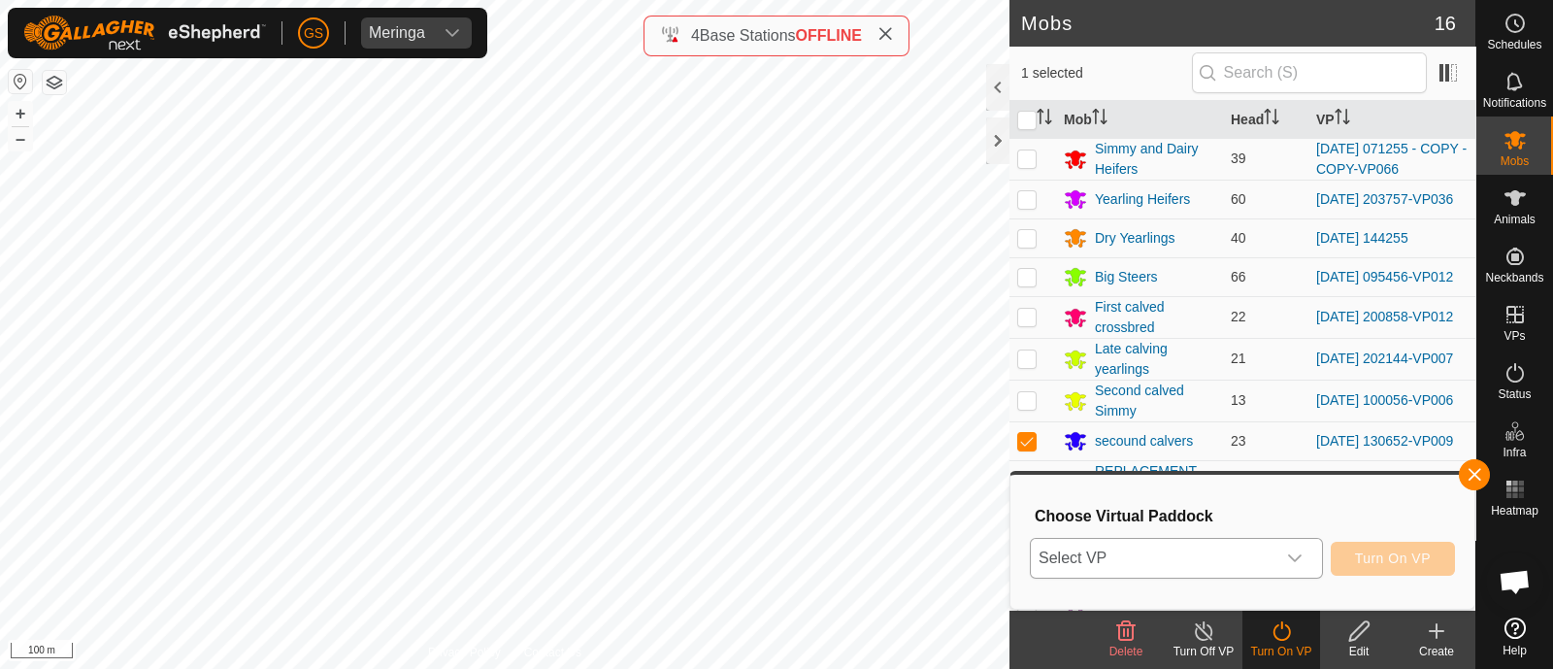
click at [1239, 546] on span "Select VP" at bounding box center [1153, 558] width 245 height 39
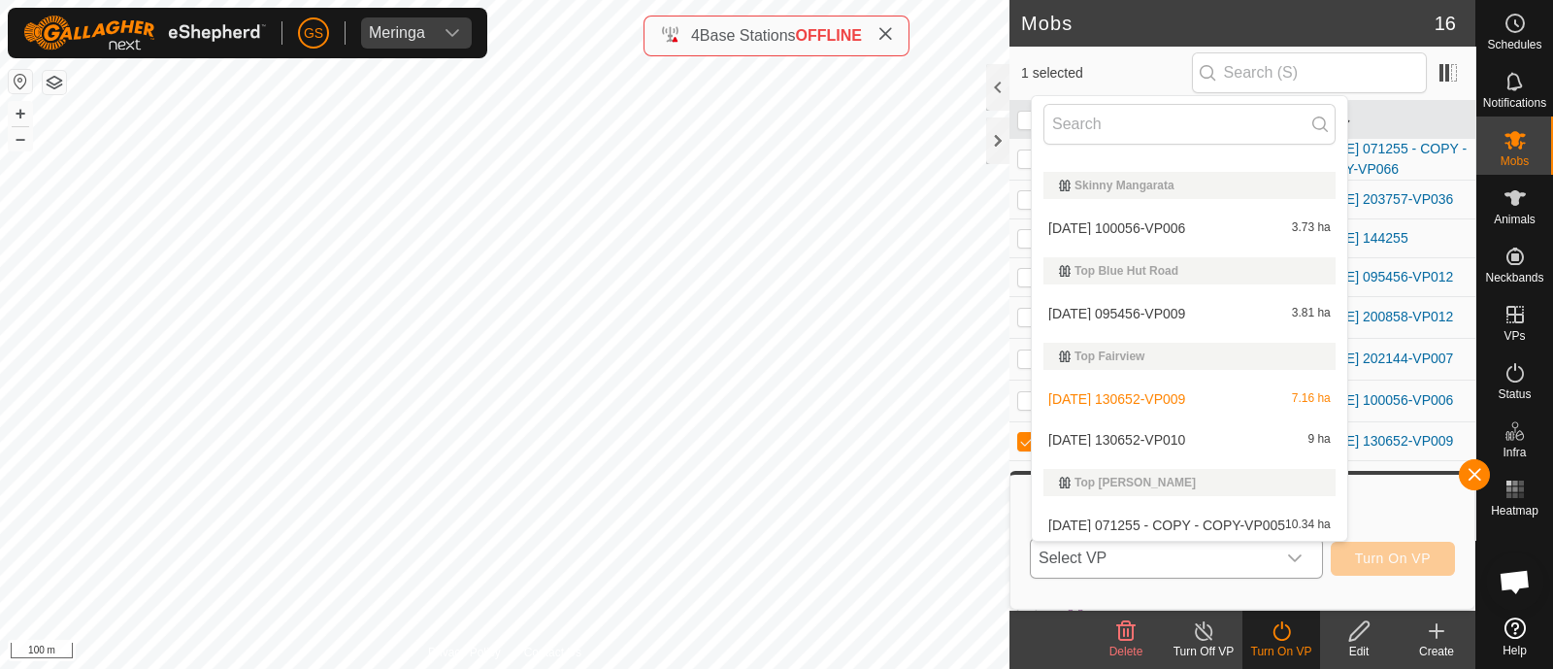
scroll to position [2224, 0]
click at [1118, 439] on li "[DATE] 130652-VP010 9 ha" at bounding box center [1189, 437] width 315 height 39
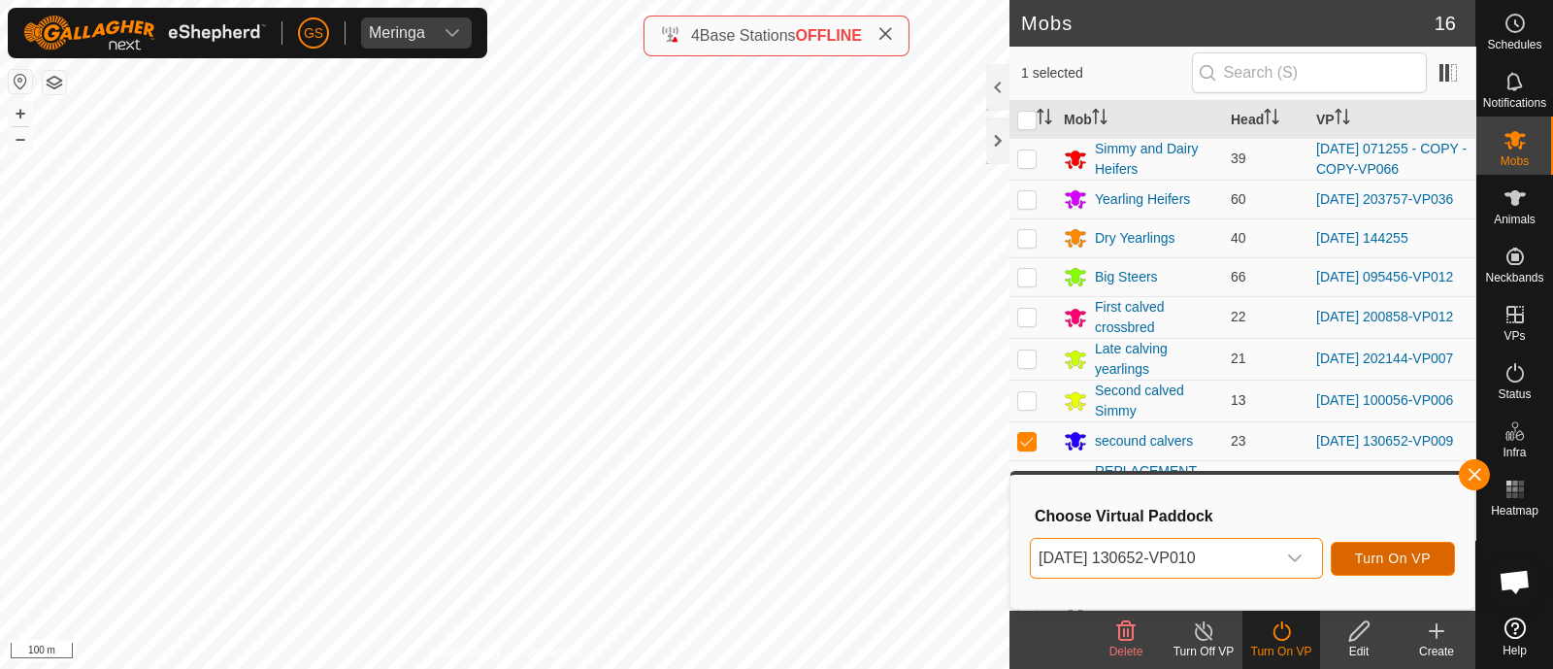
click at [1400, 560] on span "Turn On VP" at bounding box center [1393, 558] width 76 height 16
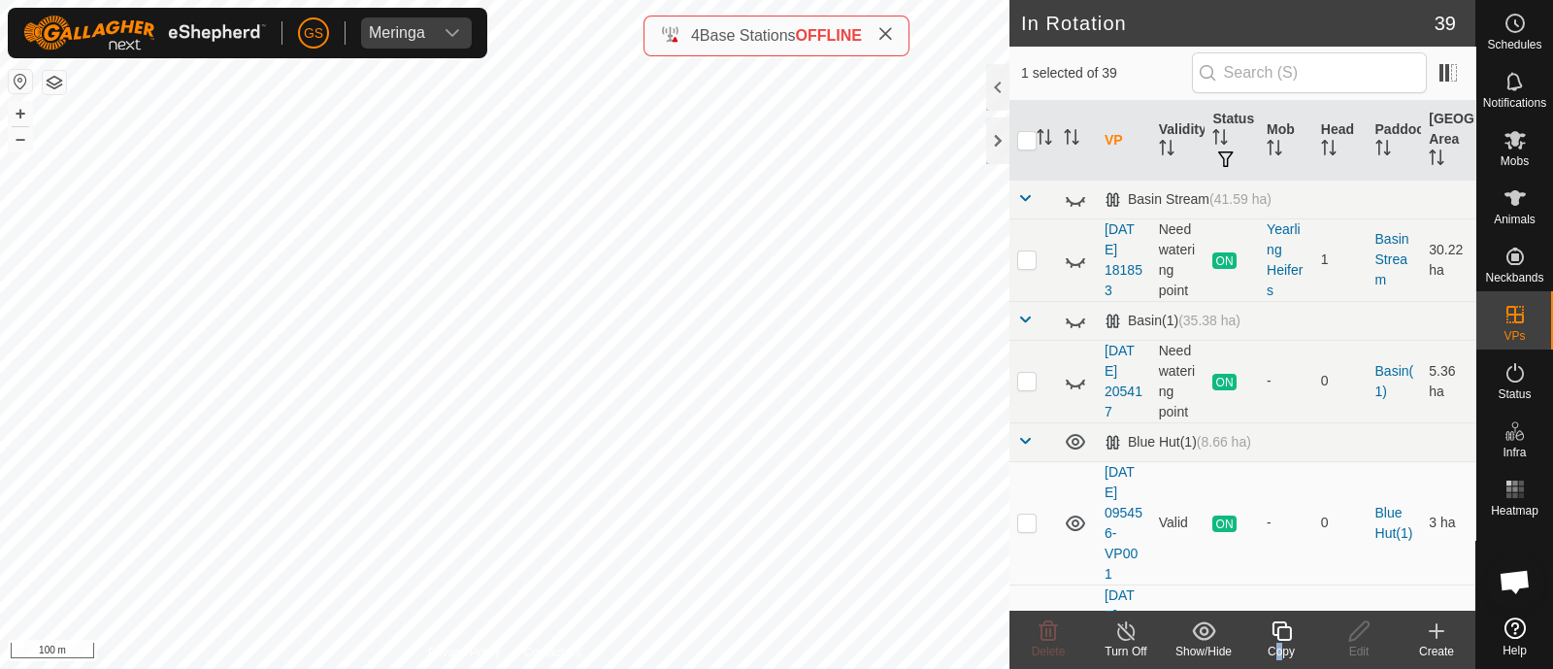
click at [1276, 642] on div "Copy" at bounding box center [1281, 639] width 78 height 58
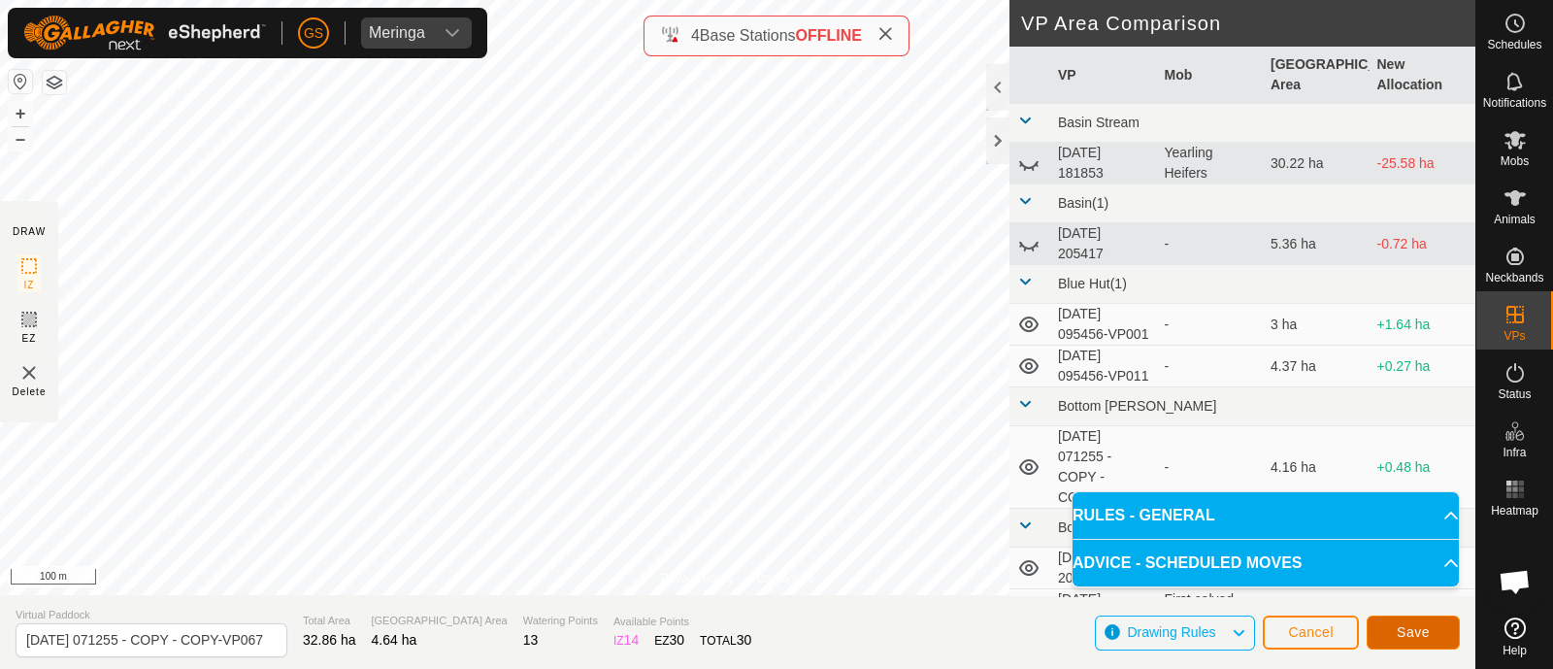
click at [1400, 642] on button "Save" at bounding box center [1412, 632] width 93 height 34
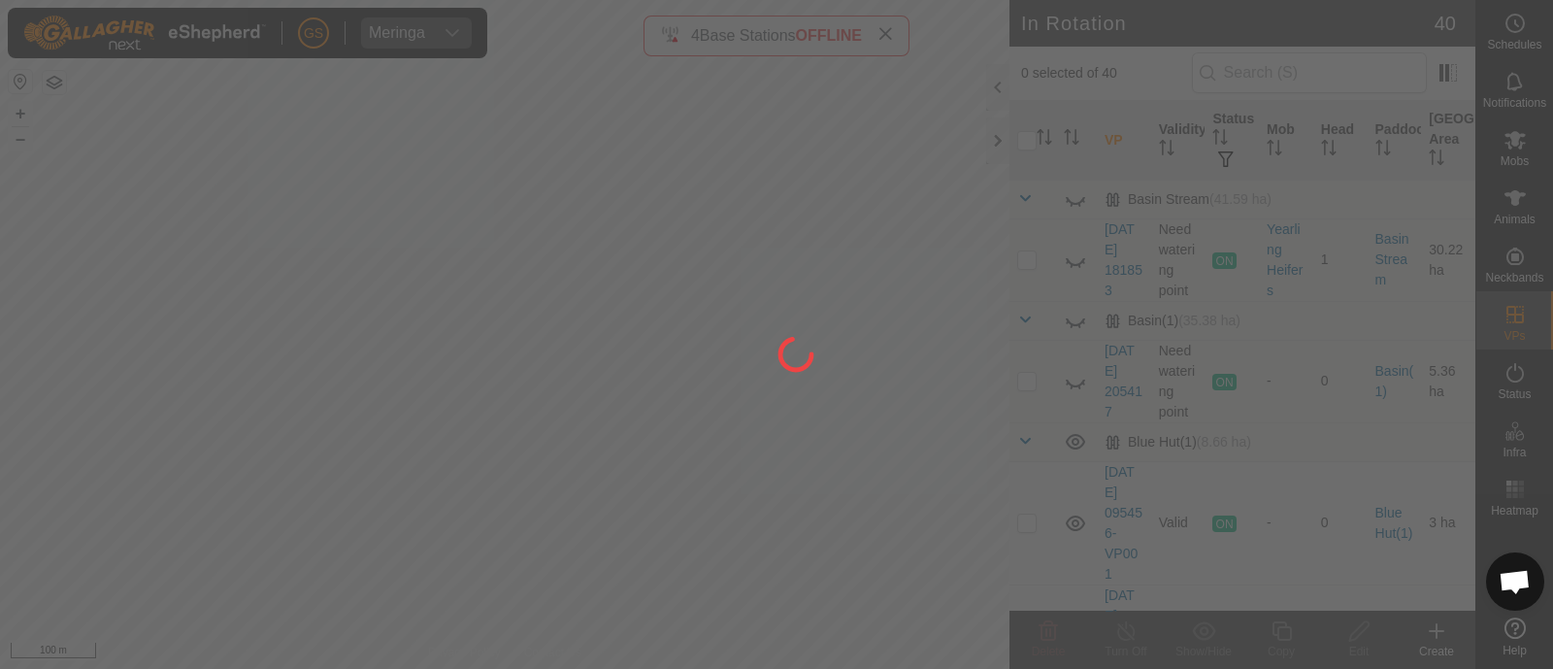
click at [1507, 140] on div at bounding box center [776, 334] width 1553 height 669
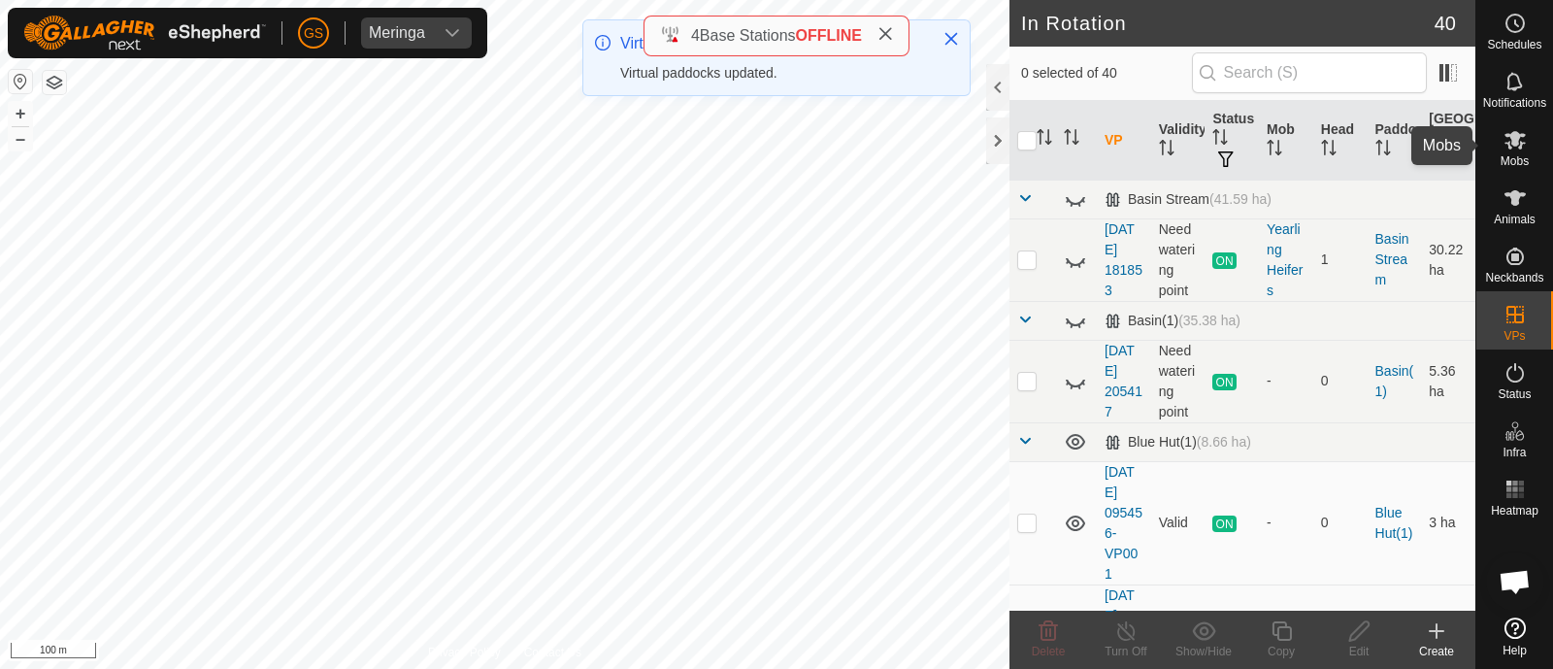
click at [1503, 146] on icon at bounding box center [1514, 139] width 23 height 23
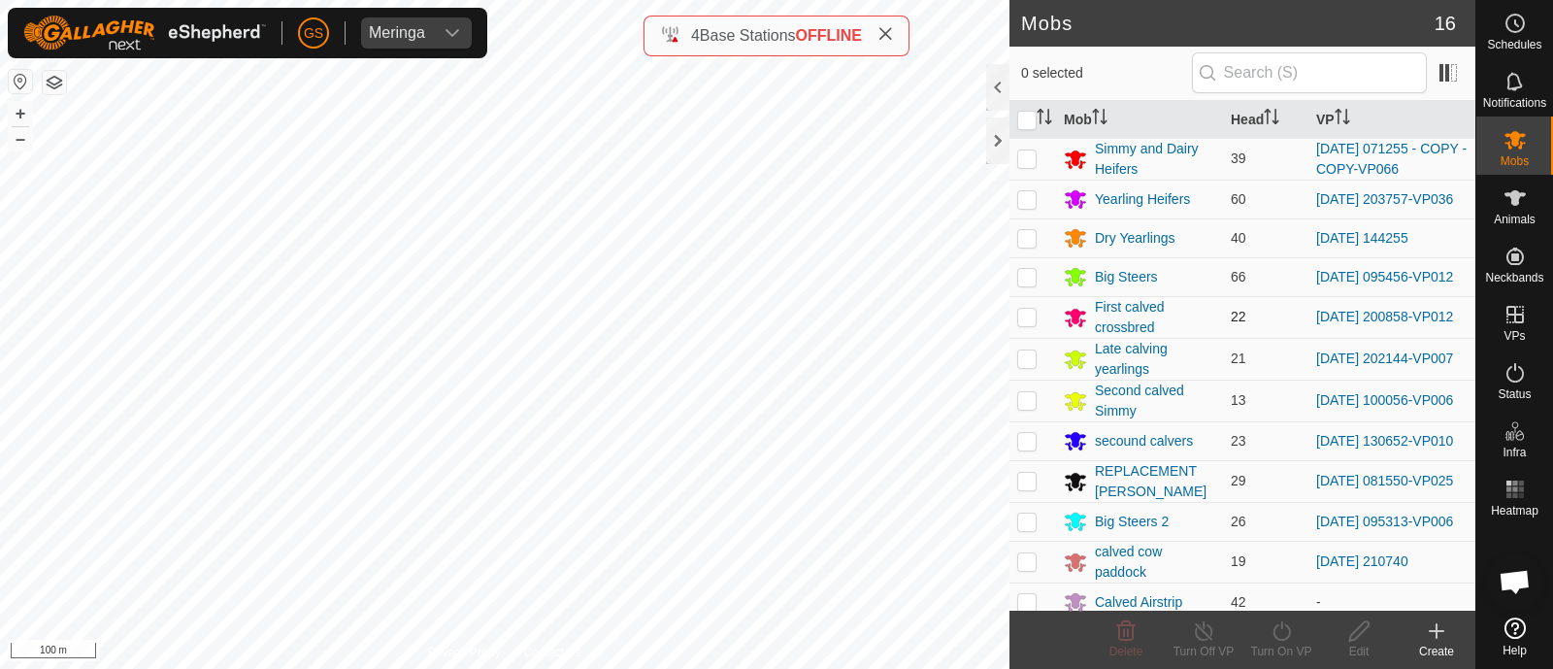
click at [1030, 315] on p-checkbox at bounding box center [1026, 317] width 19 height 16
click at [1277, 642] on div "Turn On VP" at bounding box center [1281, 650] width 78 height 17
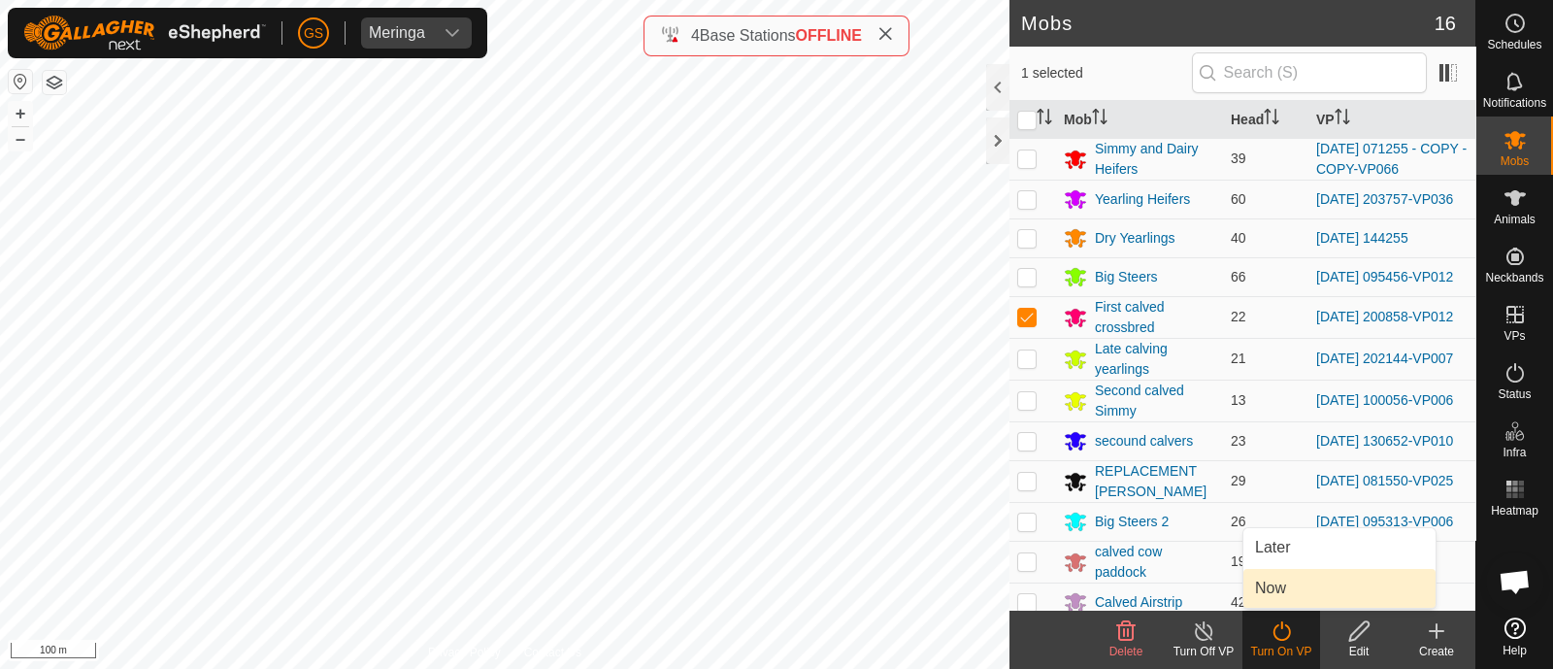
click at [1281, 588] on link "Now" at bounding box center [1339, 588] width 192 height 39
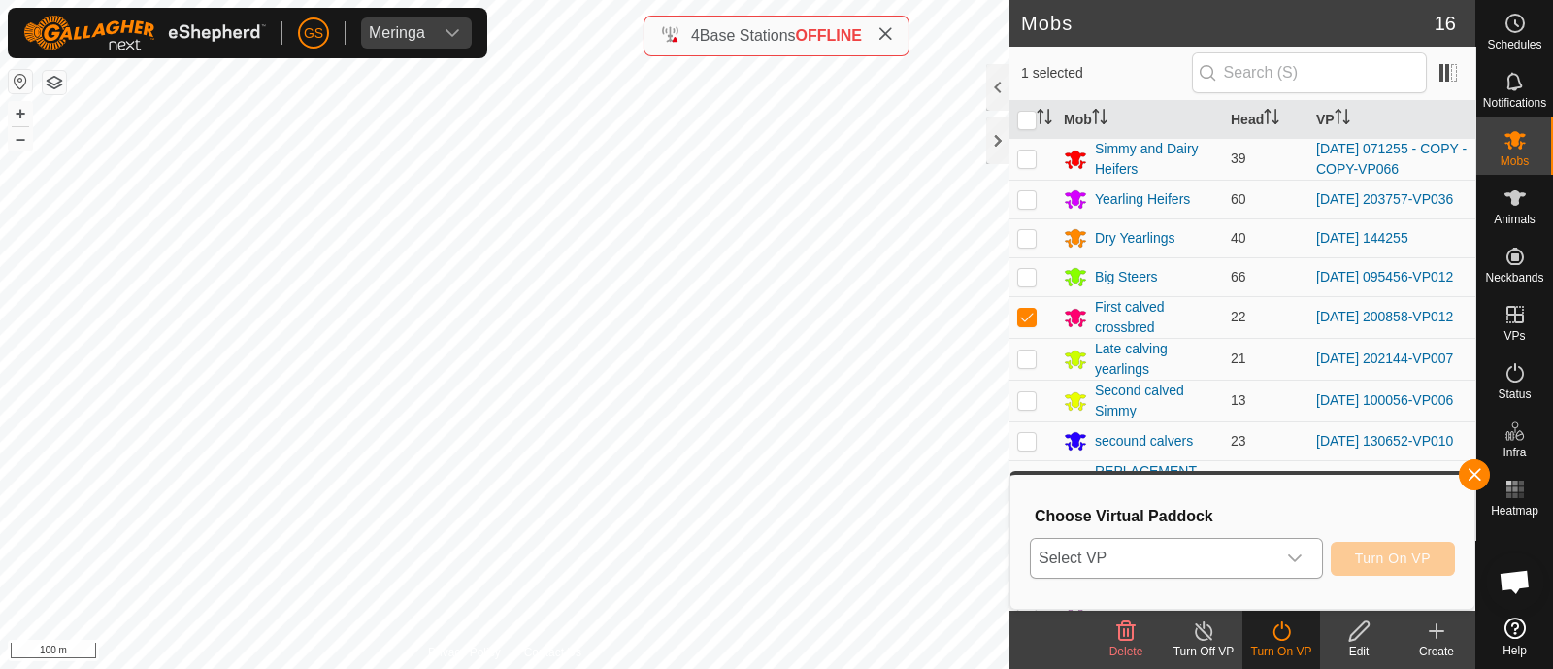
click at [1268, 565] on span "Select VP" at bounding box center [1153, 558] width 245 height 39
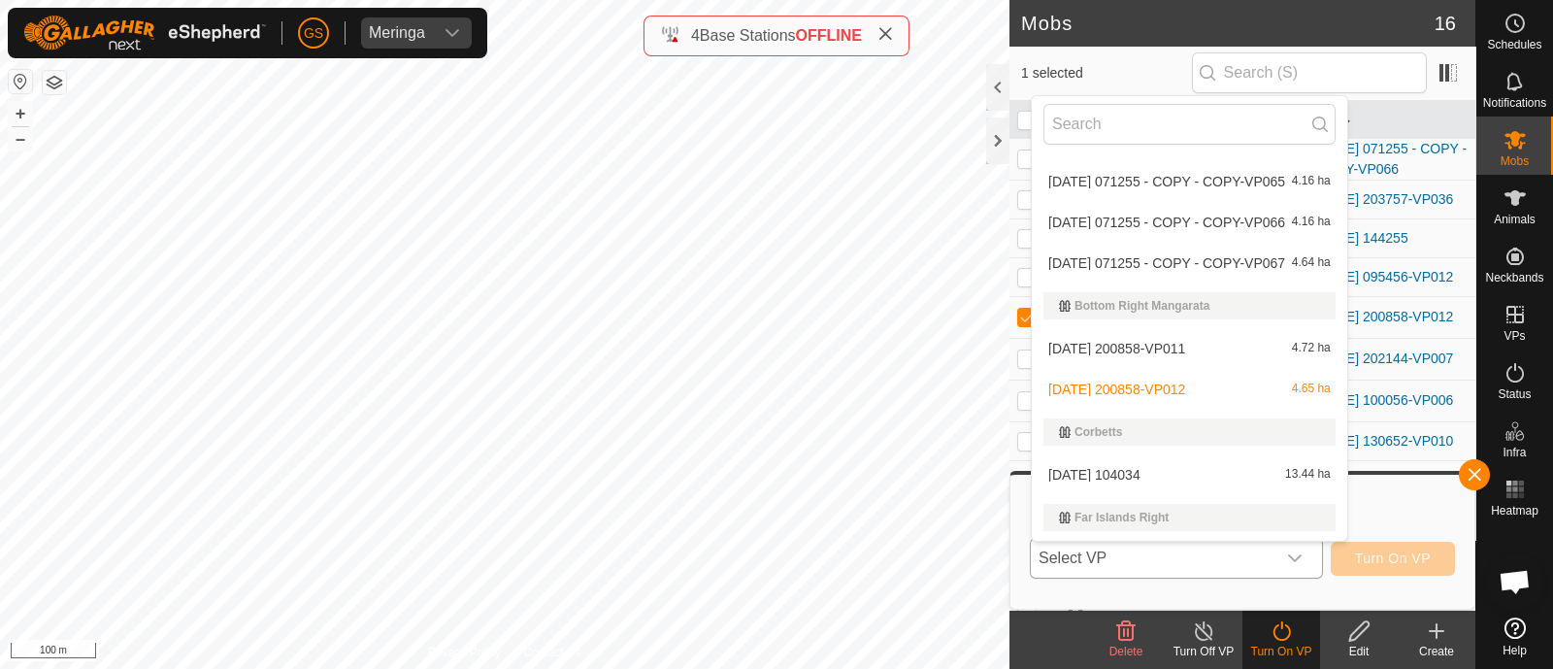
scroll to position [364, 0]
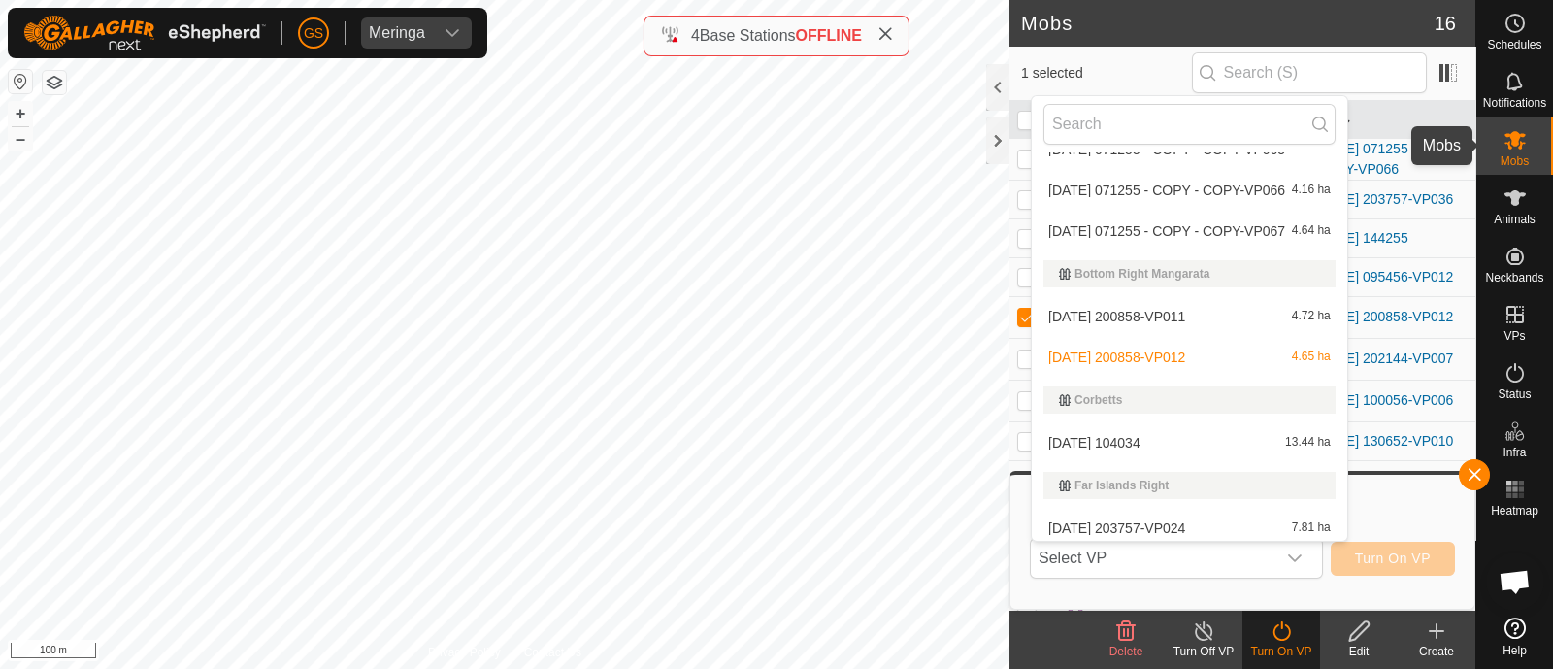
click at [1503, 143] on icon at bounding box center [1514, 139] width 23 height 23
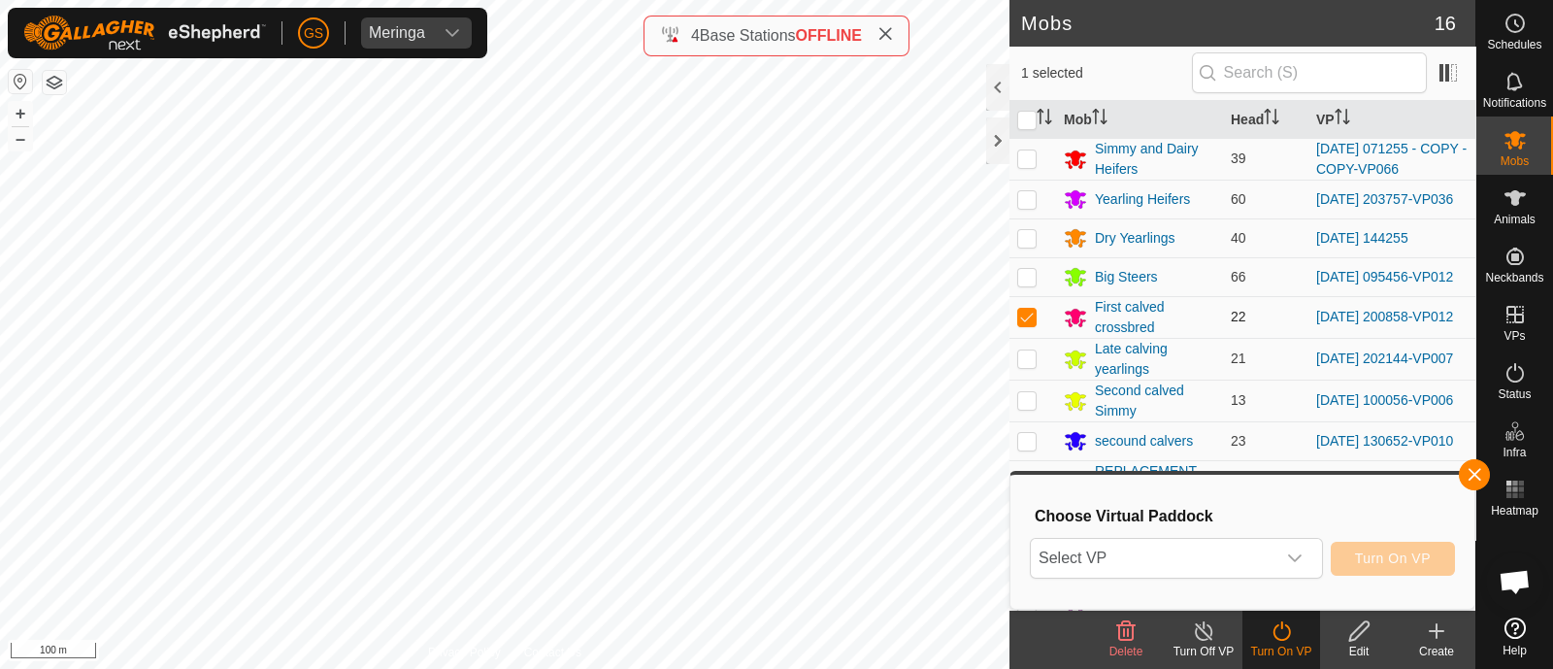
click at [1030, 314] on p-checkbox at bounding box center [1026, 317] width 19 height 16
checkbox input "false"
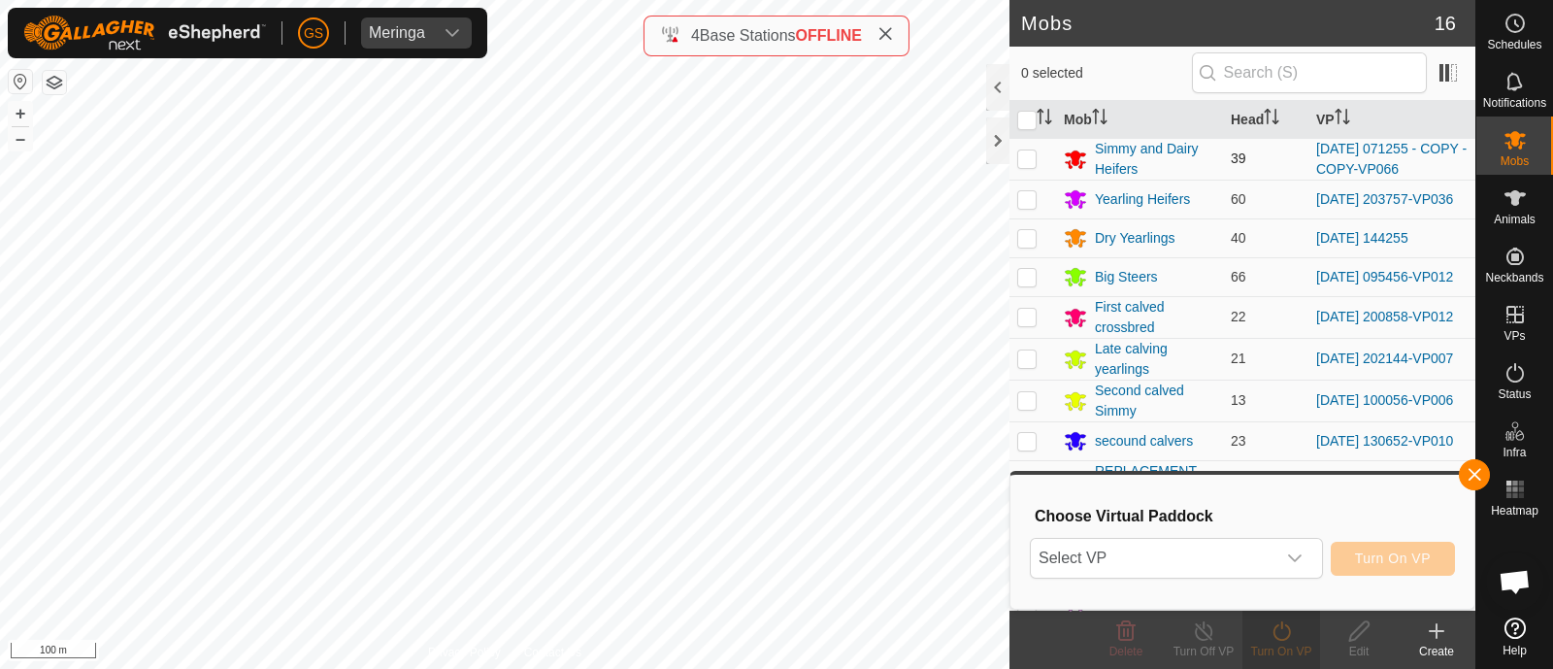
click at [1019, 162] on p-checkbox at bounding box center [1026, 158] width 19 height 16
checkbox input "true"
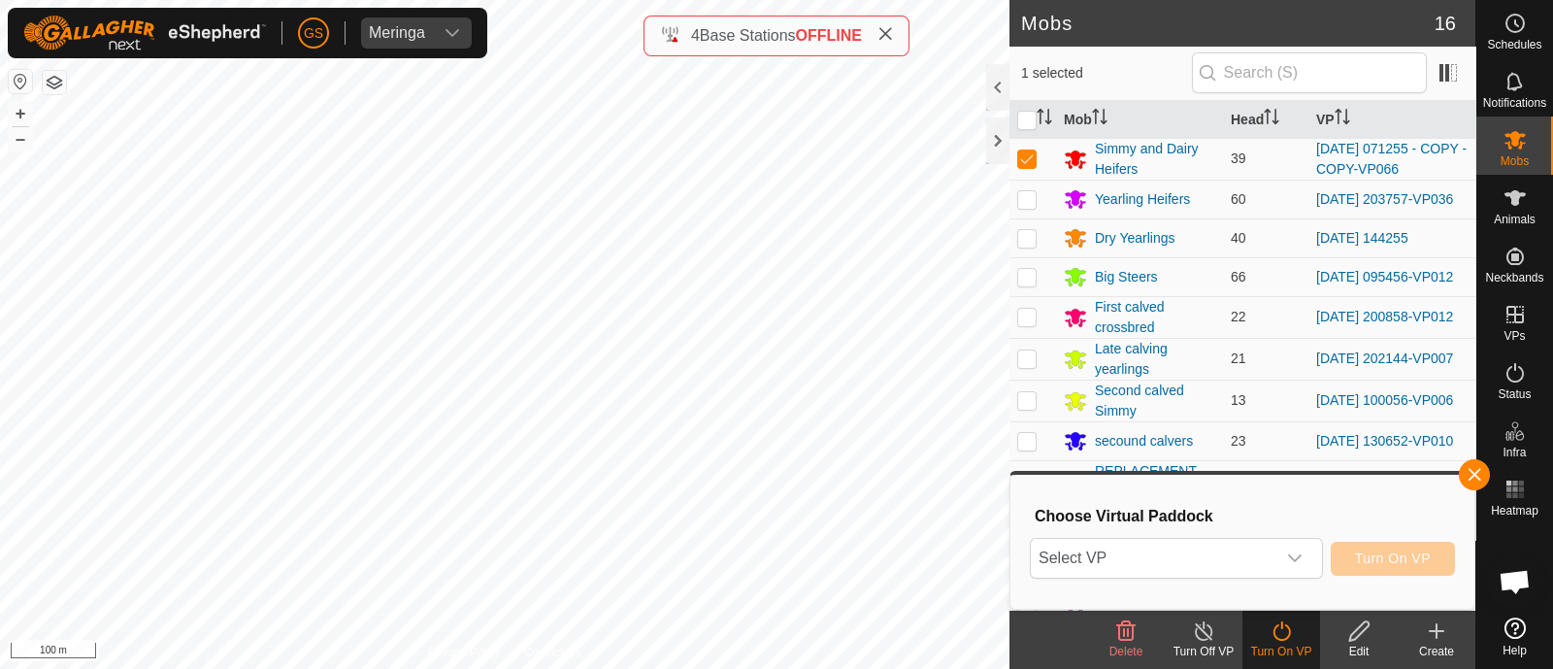
click at [1286, 637] on icon at bounding box center [1281, 630] width 24 height 23
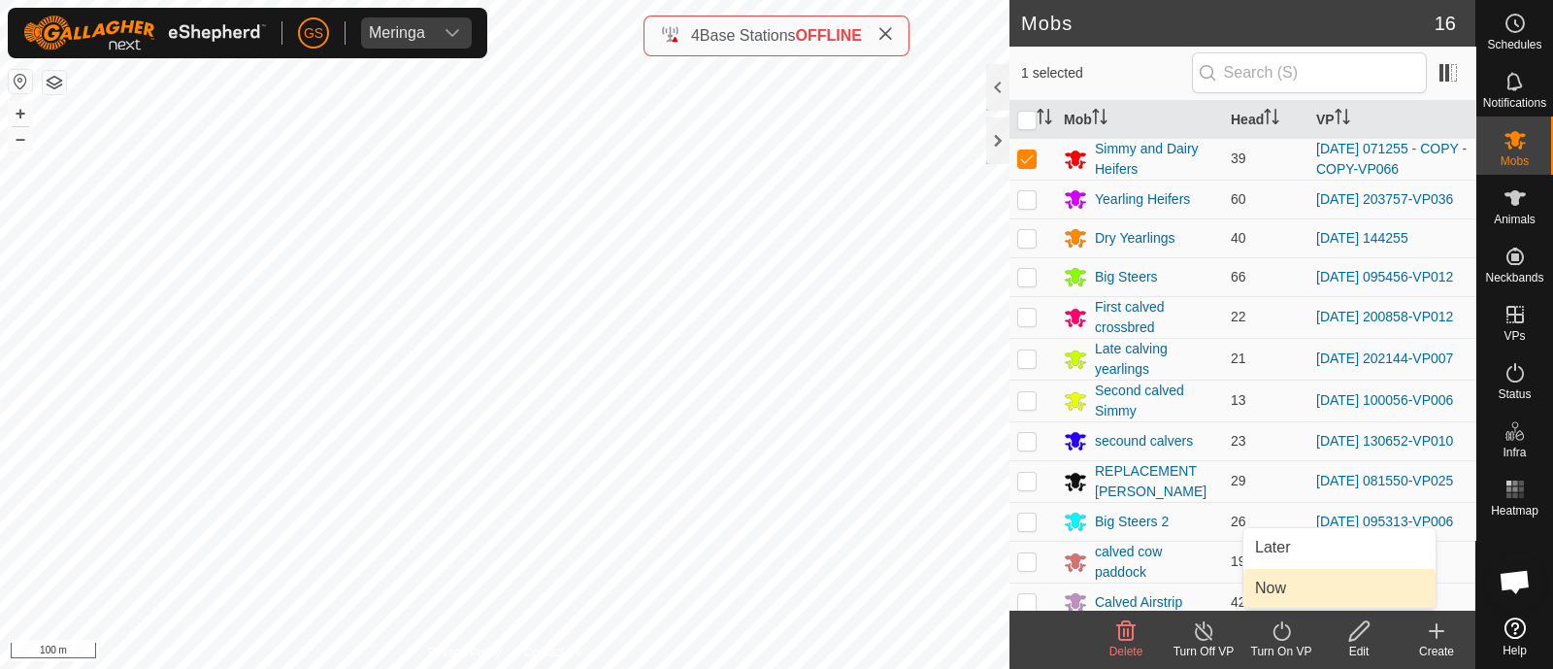
click at [1276, 584] on link "Now" at bounding box center [1339, 588] width 192 height 39
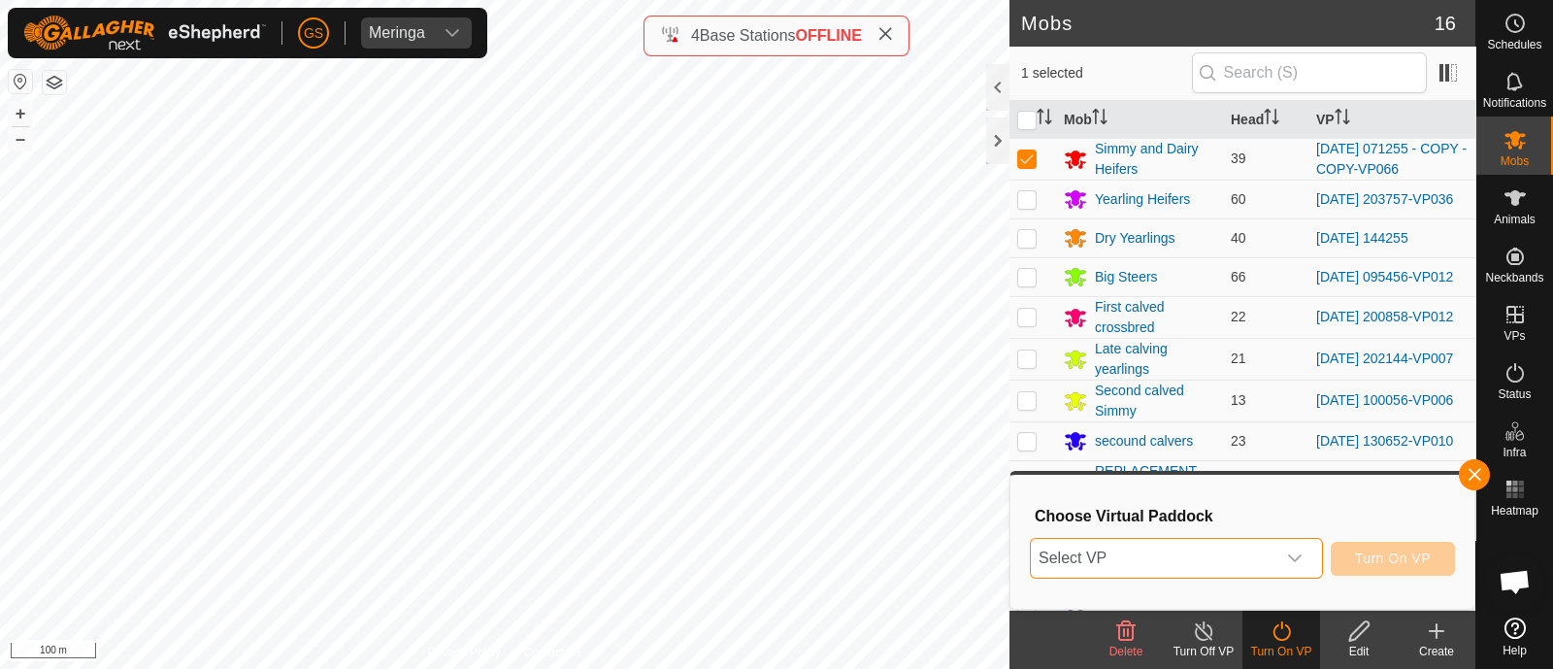
click at [1240, 556] on span "Select VP" at bounding box center [1153, 558] width 245 height 39
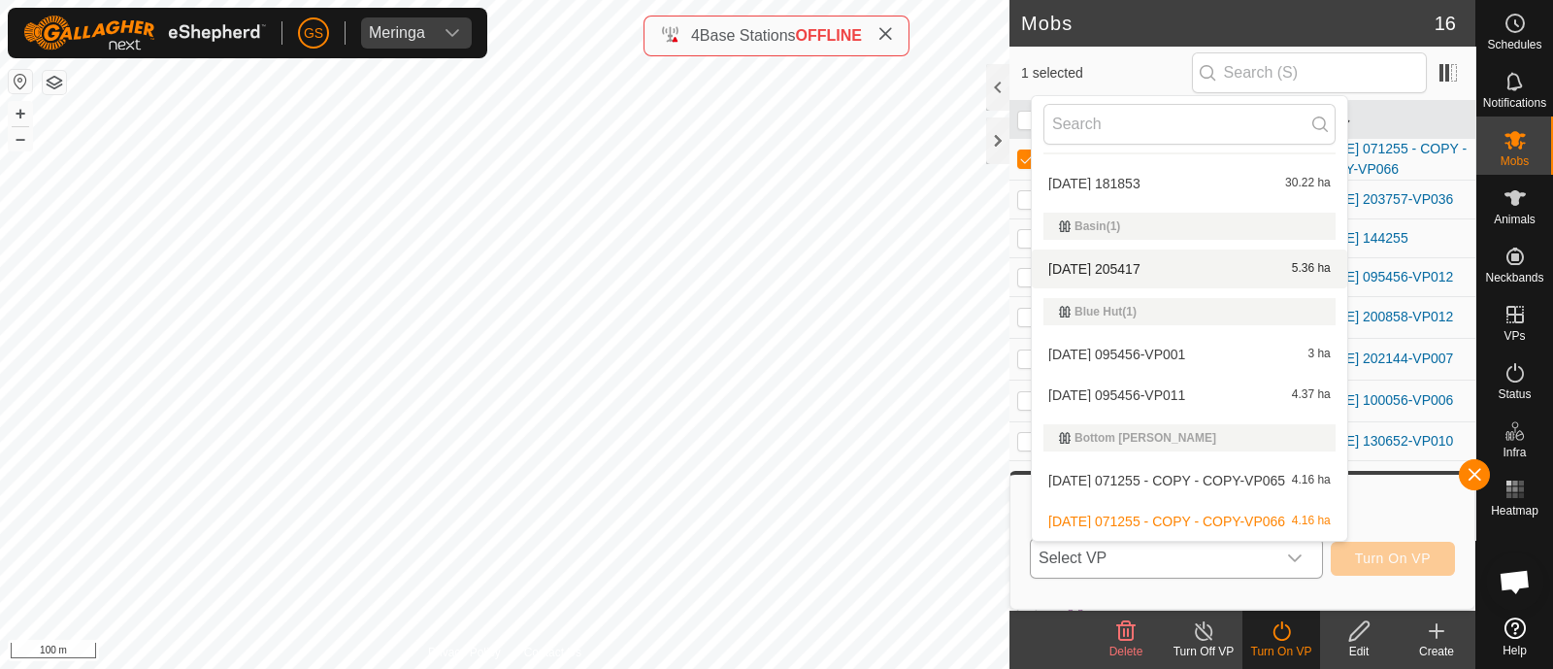
scroll to position [154, 0]
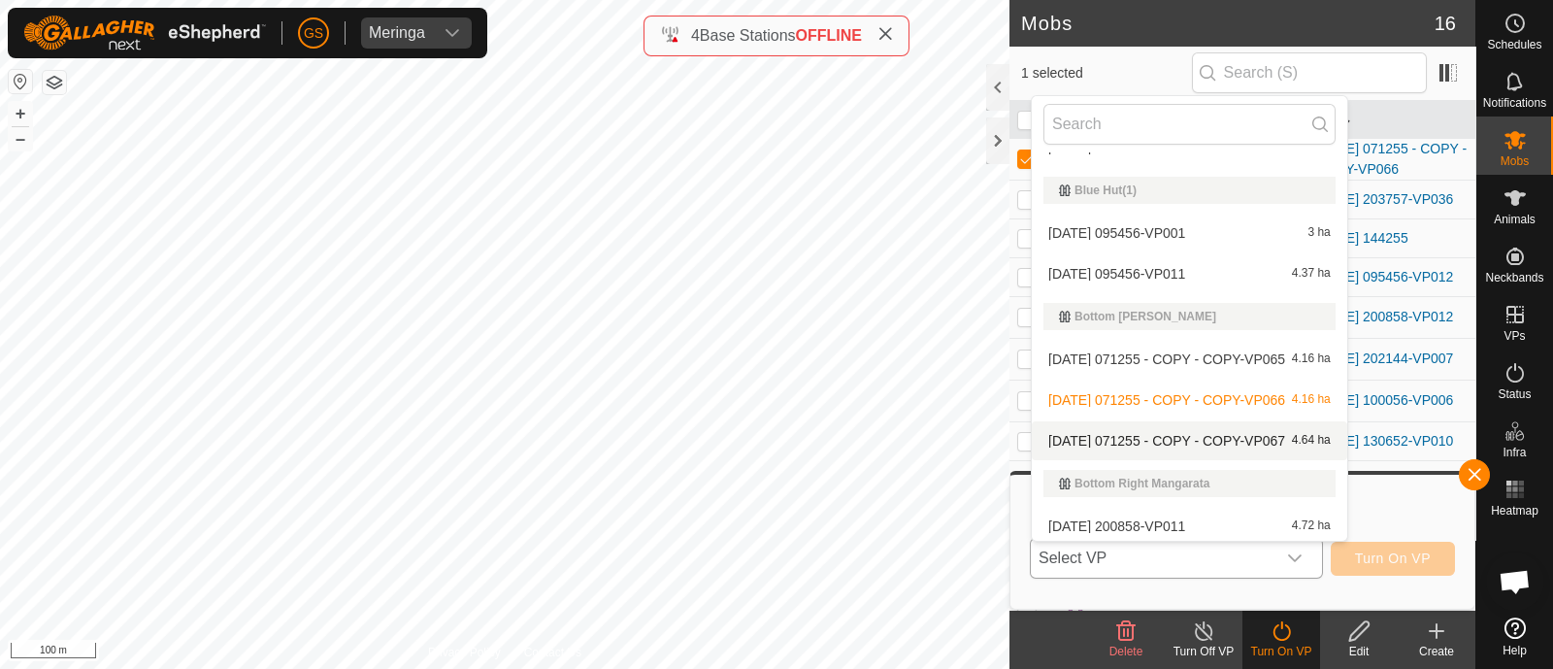
click at [1202, 444] on li "[DATE] 071255 - COPY - COPY-VP067 4.64 ha" at bounding box center [1189, 440] width 315 height 39
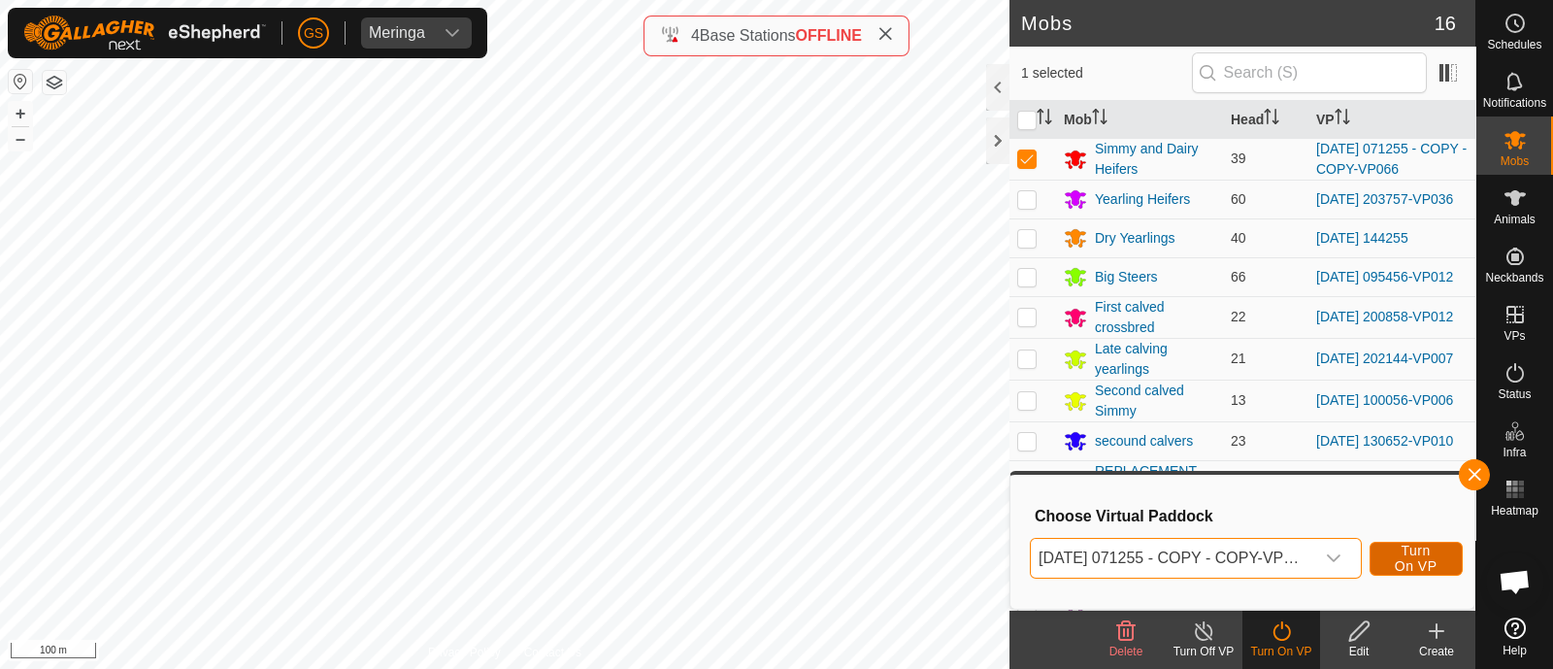
click at [1427, 555] on span "Turn On VP" at bounding box center [1415, 557] width 45 height 31
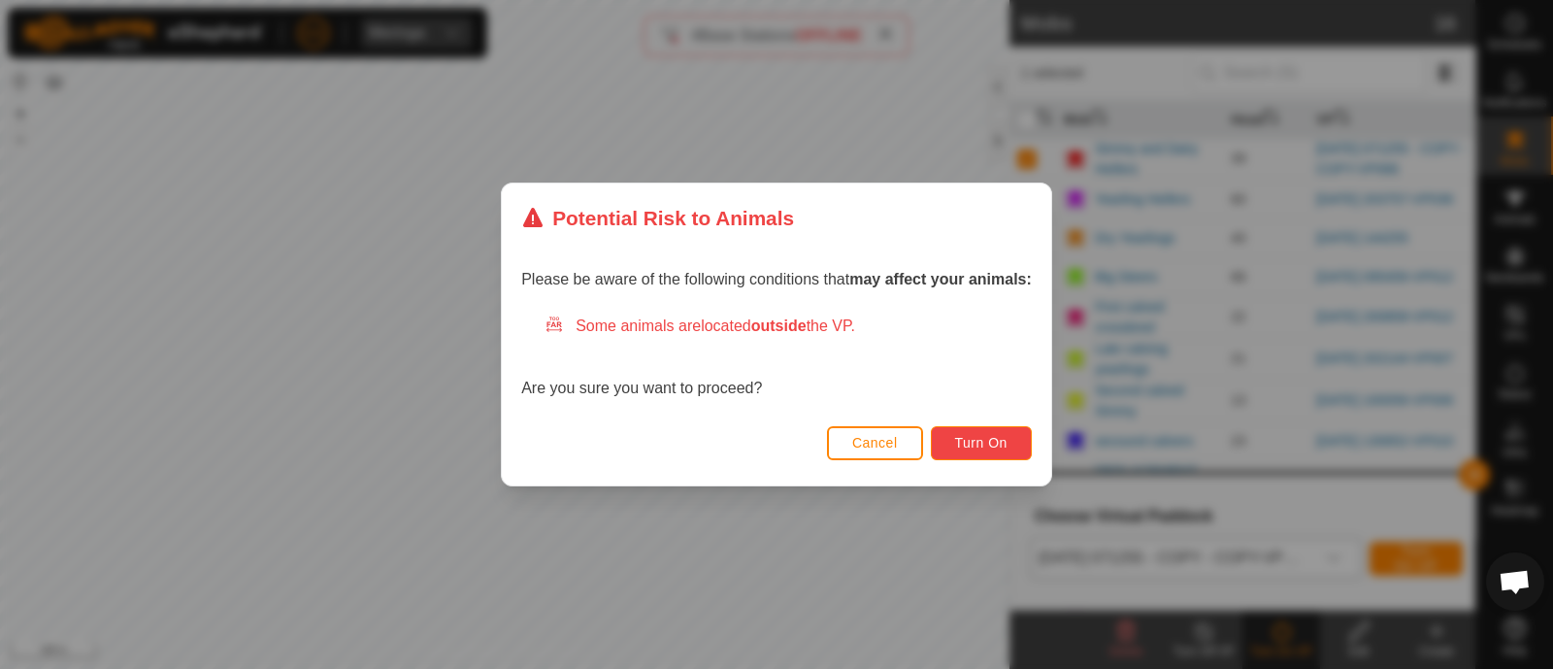
click at [999, 443] on span "Turn On" at bounding box center [981, 443] width 52 height 16
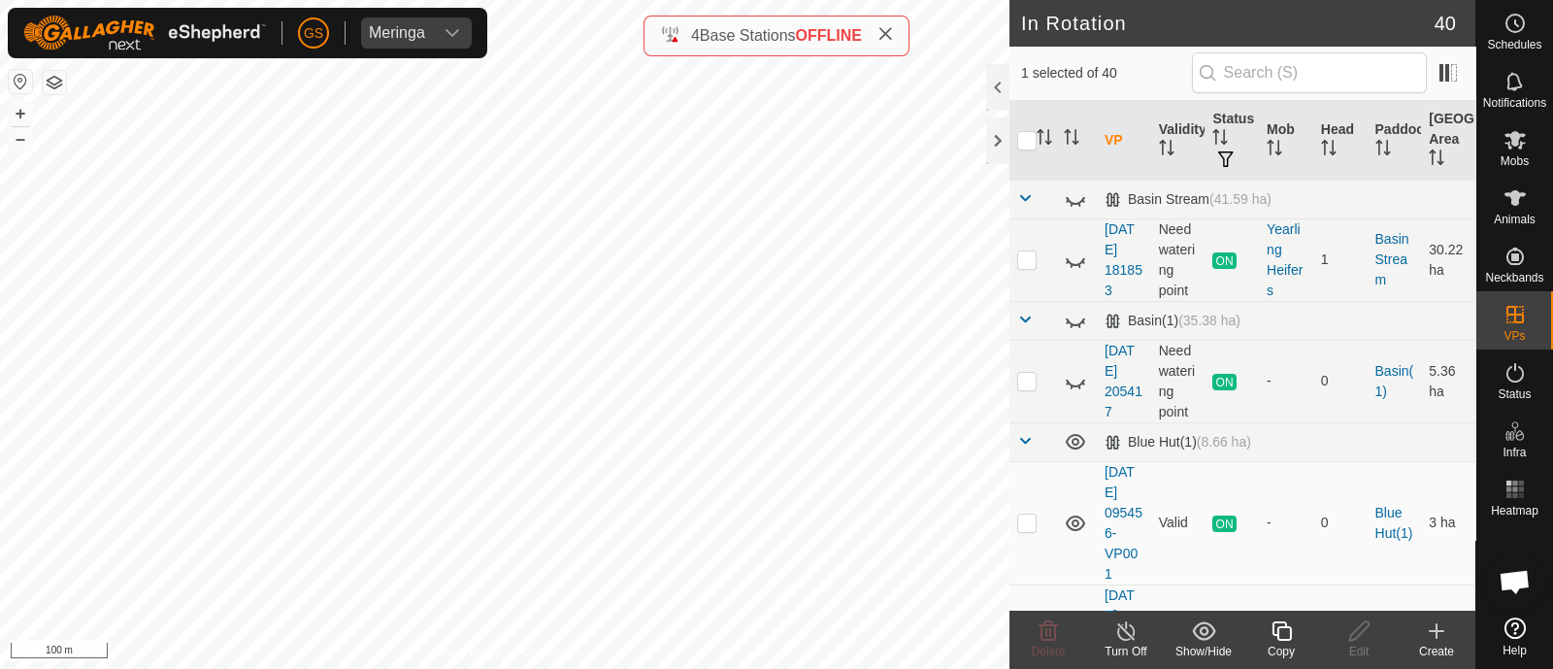
click at [1276, 630] on icon at bounding box center [1280, 630] width 19 height 19
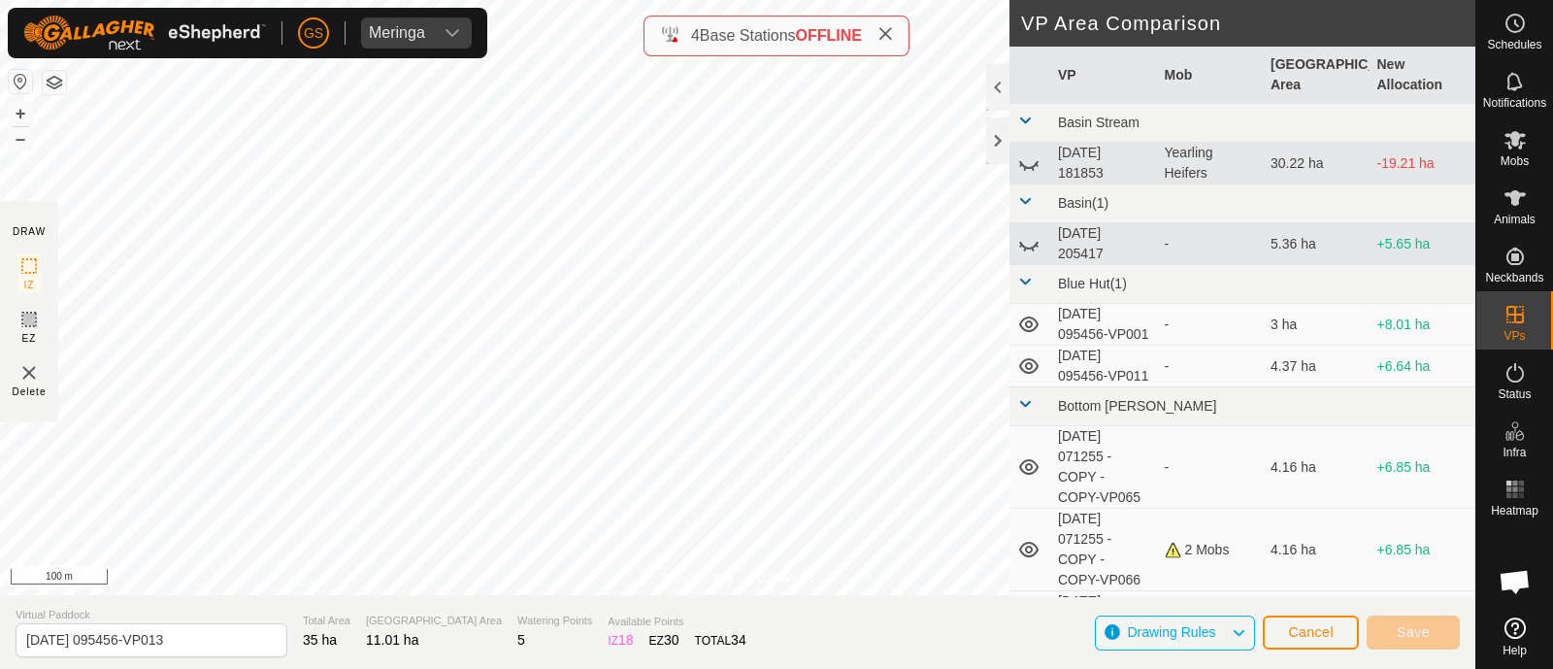
click at [160, 606] on div "Privacy Policy Contact Us Little Blue Hut Dam Type: dam Capacity: 100L Water Le…" at bounding box center [737, 334] width 1475 height 669
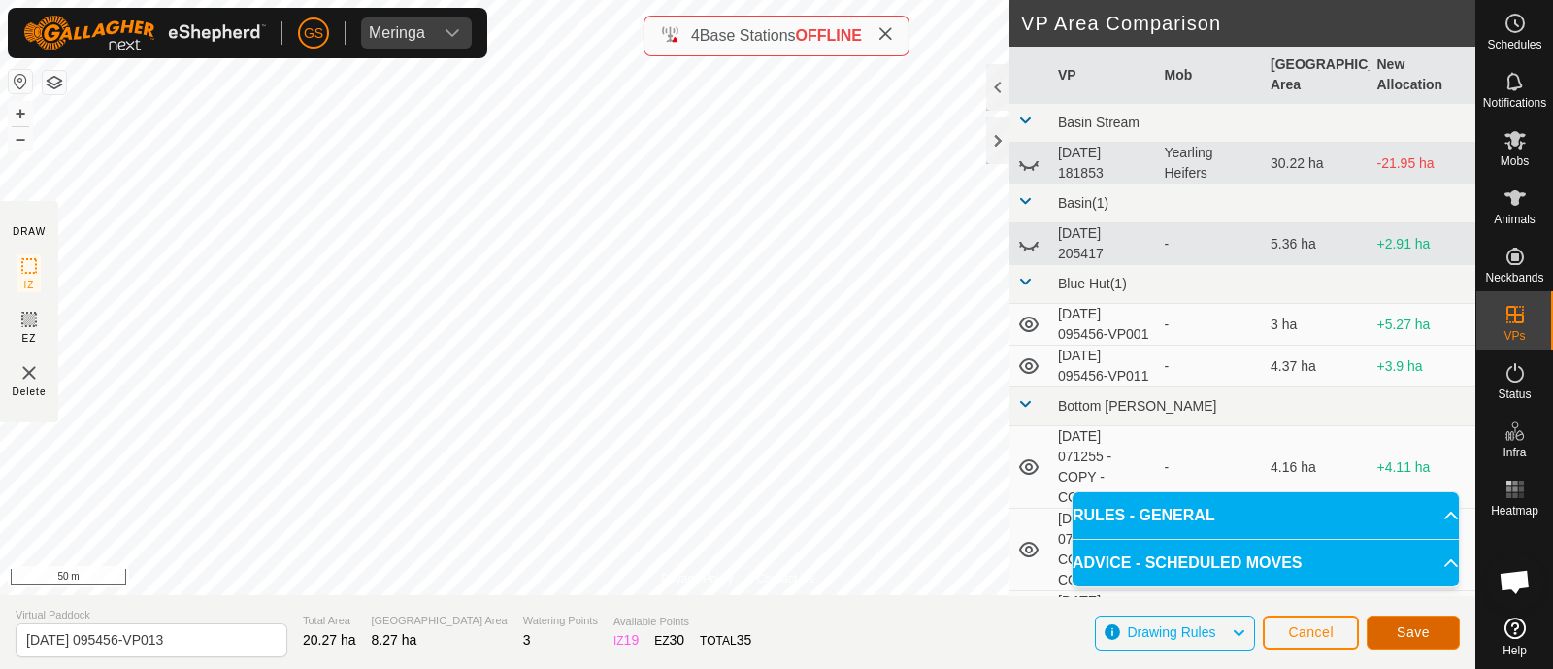
click at [1424, 632] on span "Save" at bounding box center [1412, 632] width 33 height 16
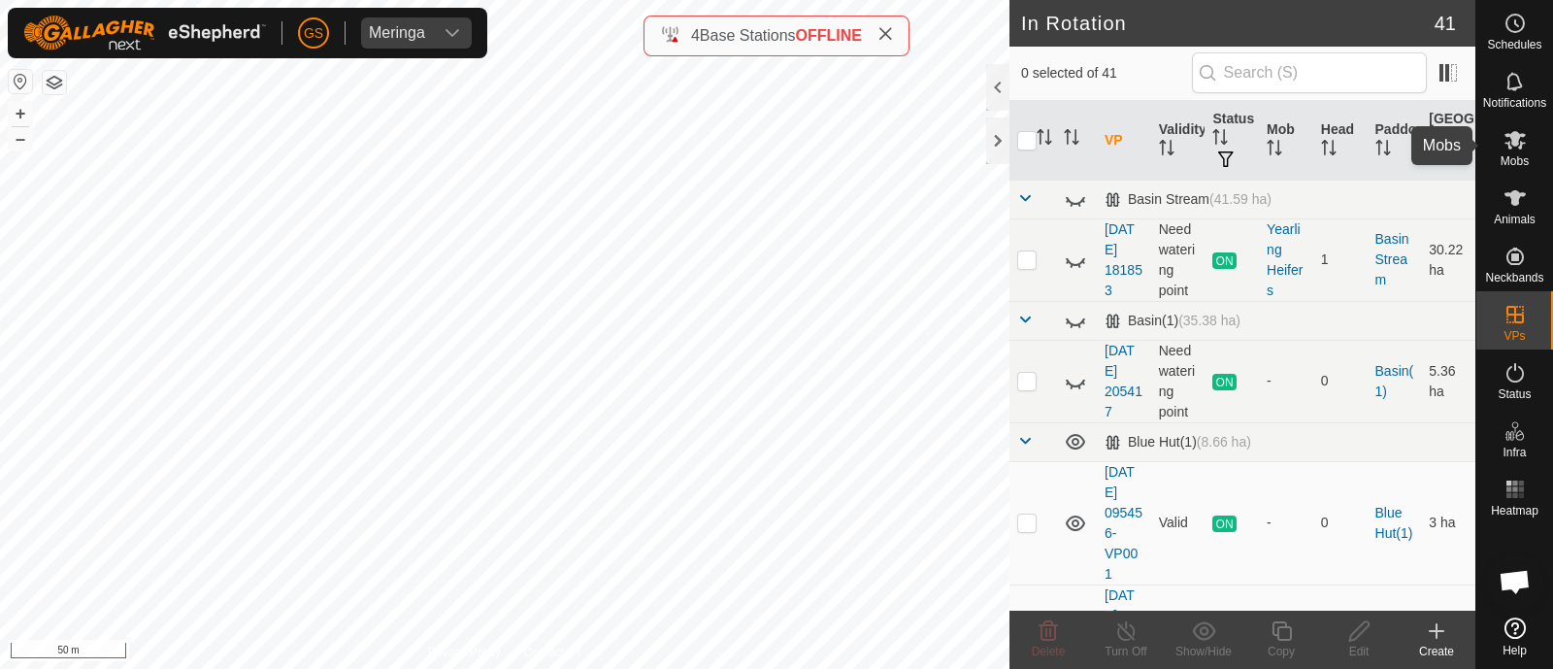
click at [1514, 155] on span "Mobs" at bounding box center [1514, 161] width 28 height 12
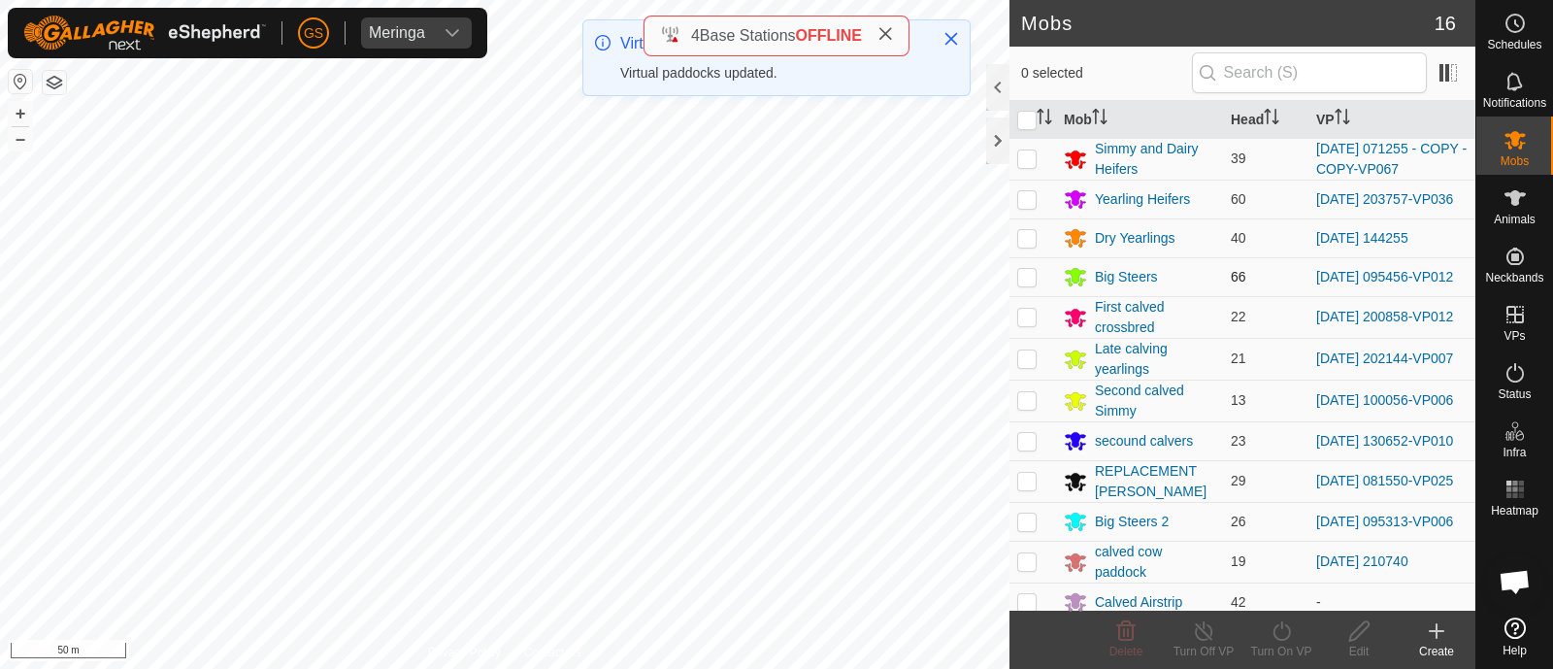
click at [1024, 283] on p-checkbox at bounding box center [1026, 277] width 19 height 16
checkbox input "true"
click at [1266, 634] on turn-on-svg-icon at bounding box center [1281, 630] width 78 height 23
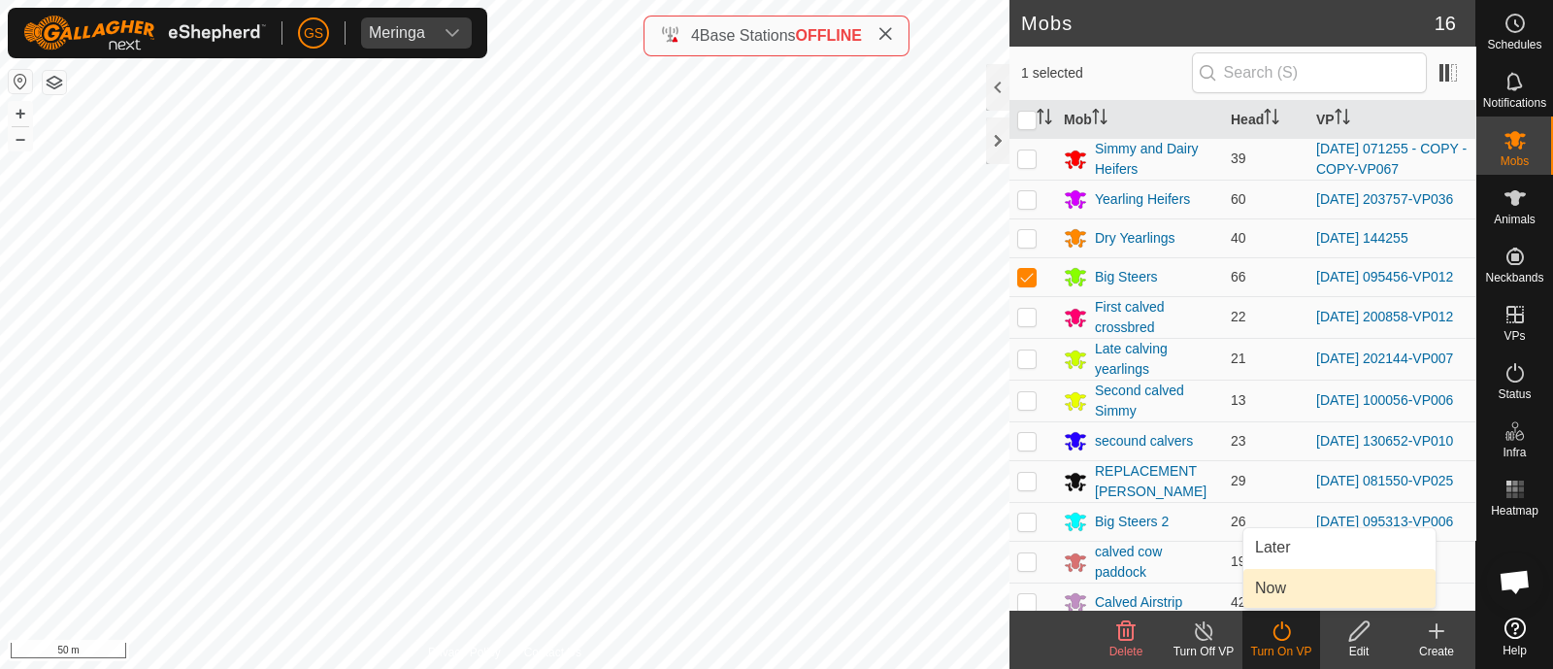
click at [1268, 594] on link "Now" at bounding box center [1339, 588] width 192 height 39
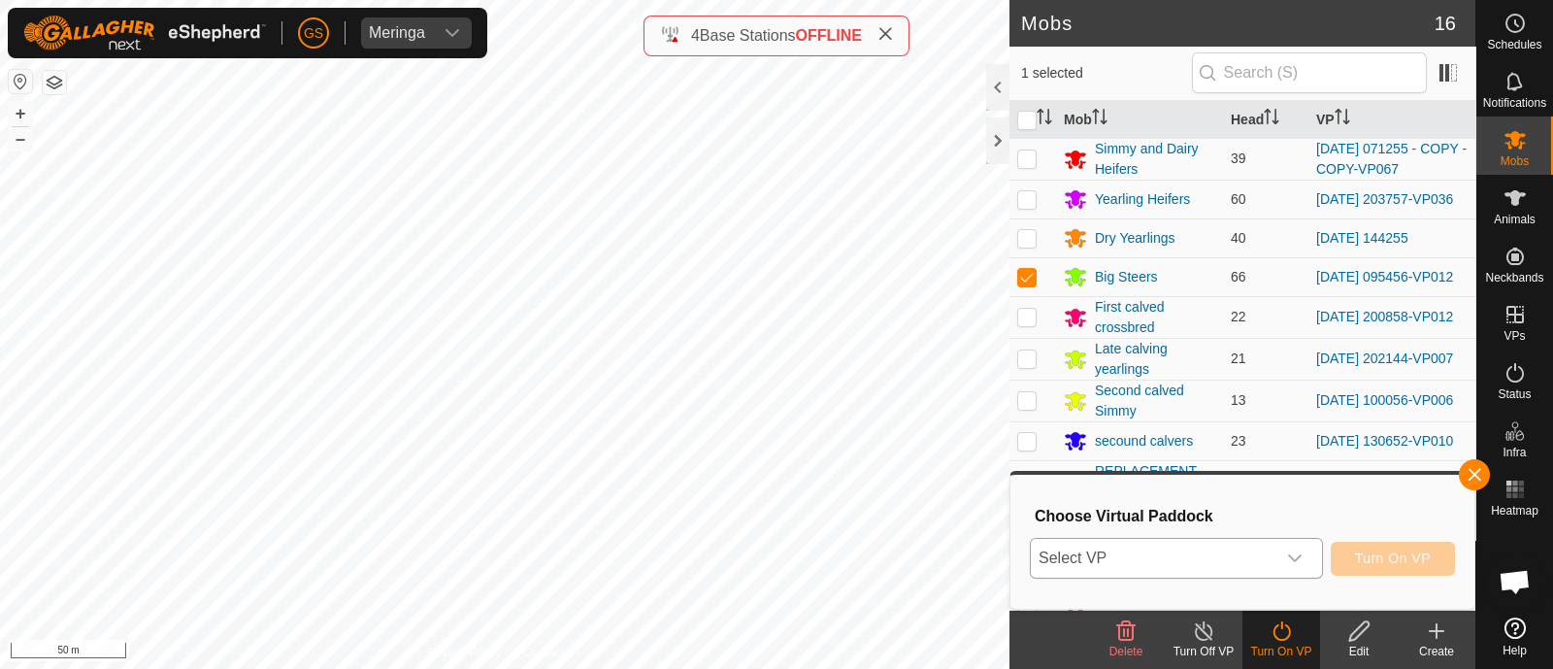
click at [1291, 554] on icon "dropdown trigger" at bounding box center [1295, 558] width 16 height 16
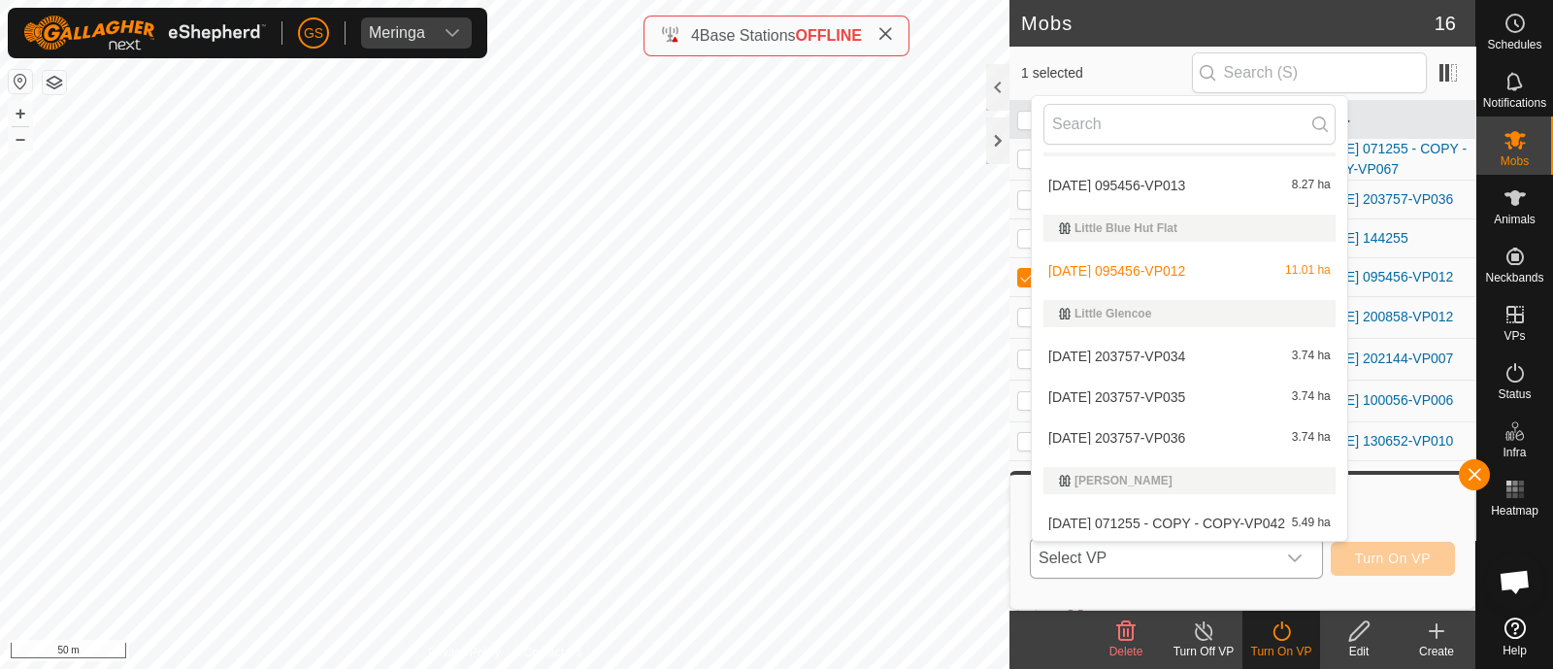
scroll to position [1137, 0]
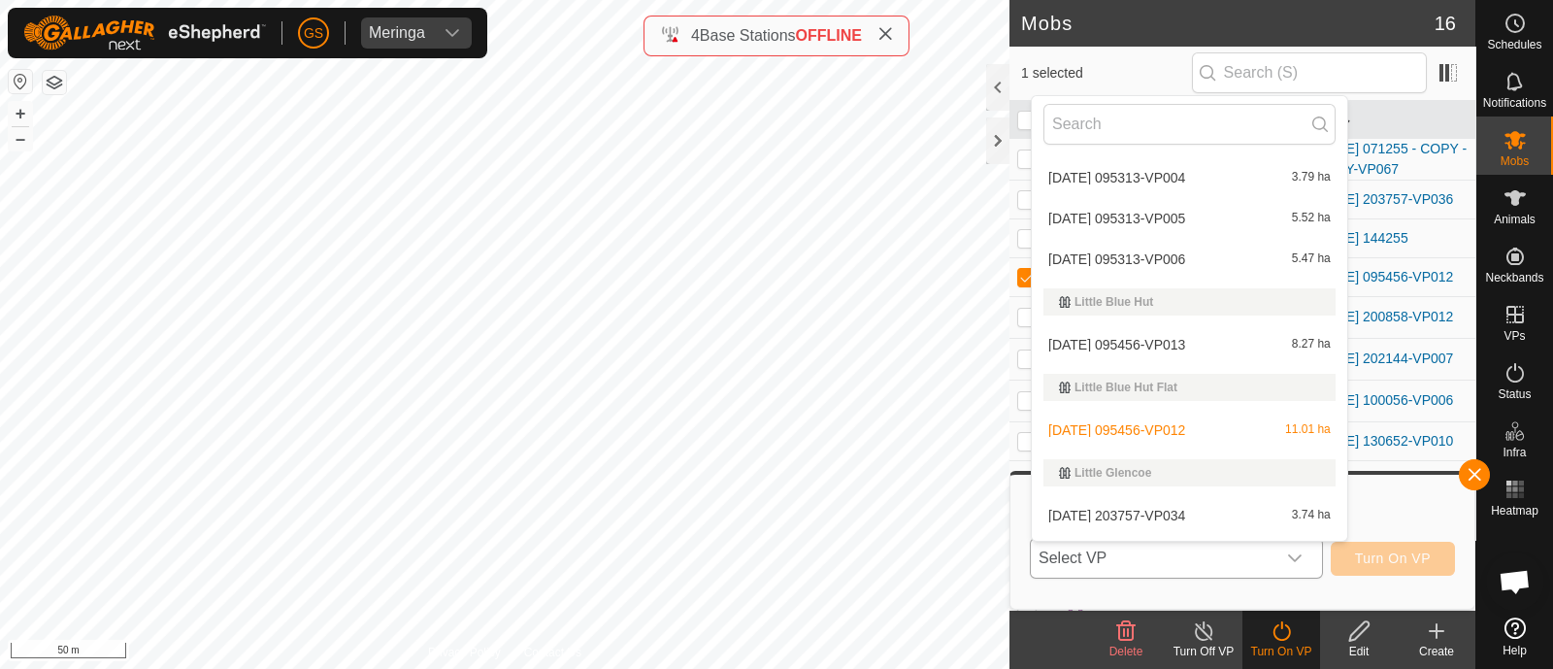
click at [1262, 351] on div "[DATE] 095456-VP013 8.27 ha" at bounding box center [1189, 344] width 292 height 23
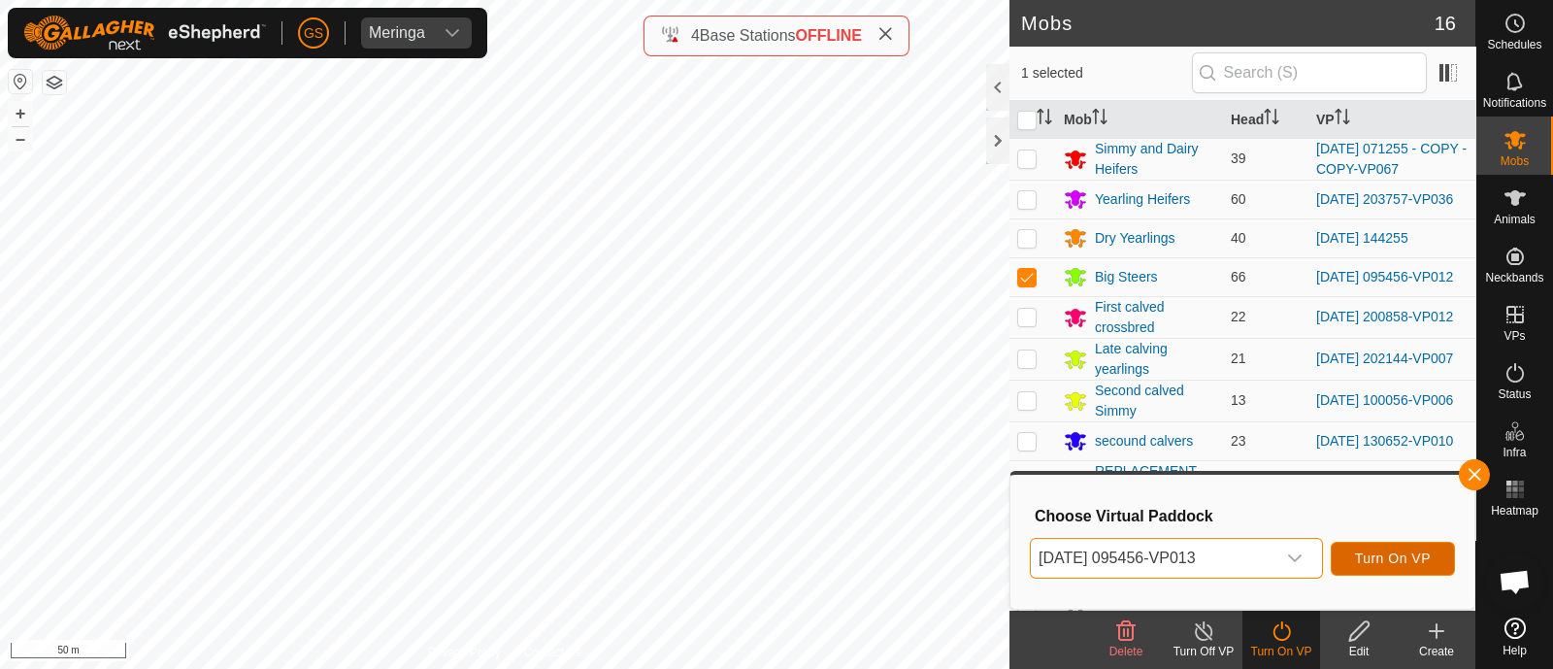
click at [1393, 555] on span "Turn On VP" at bounding box center [1393, 558] width 76 height 16
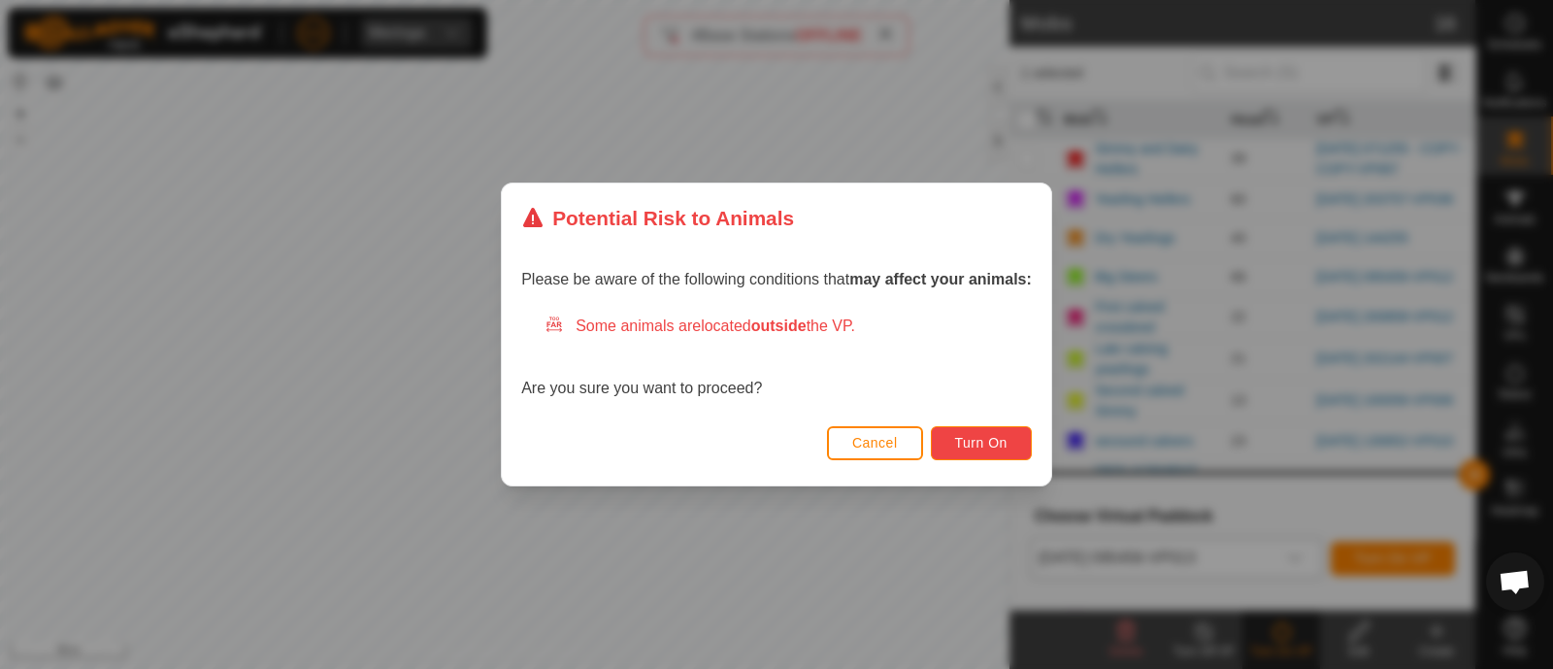
click at [1010, 445] on button "Turn On" at bounding box center [981, 443] width 101 height 34
